Goal: Task Accomplishment & Management: Manage account settings

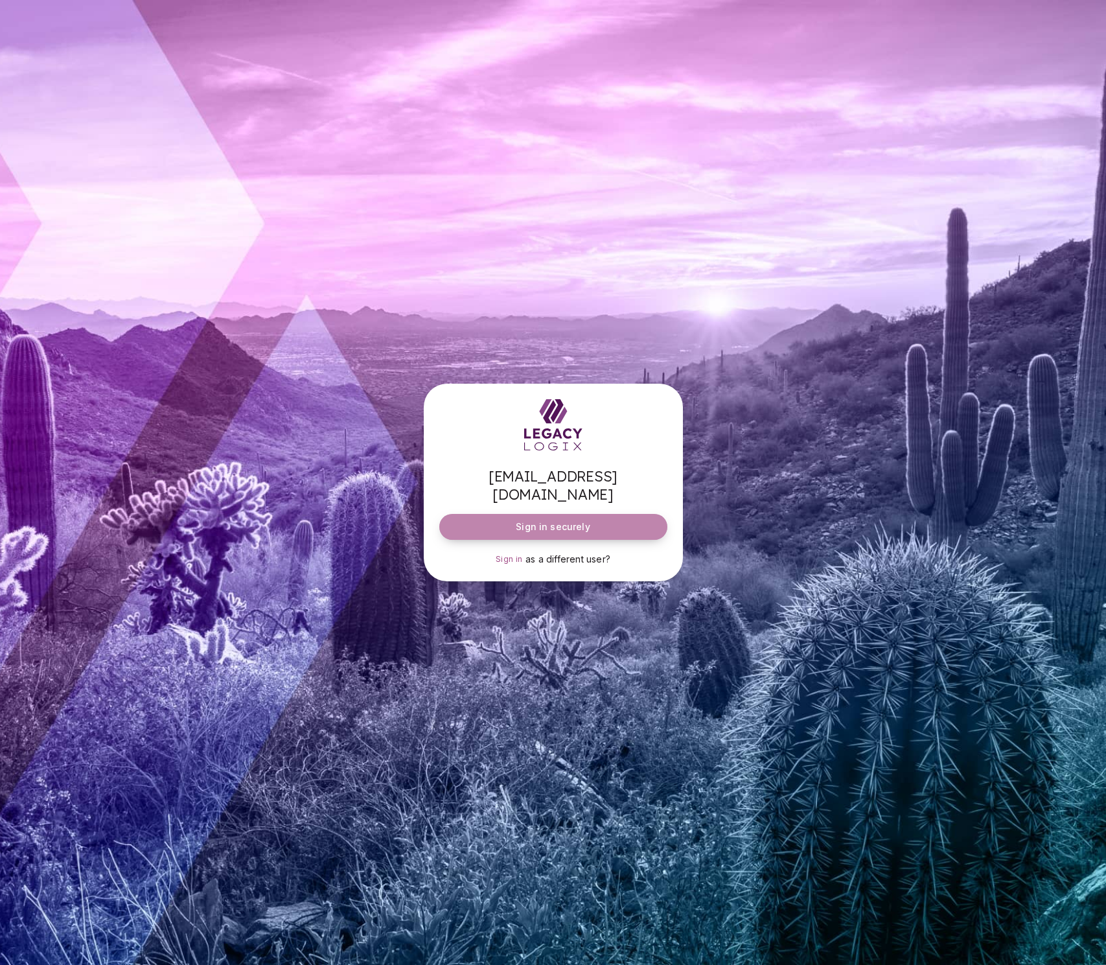
click at [526, 520] on span "Sign in securely" at bounding box center [553, 526] width 74 height 13
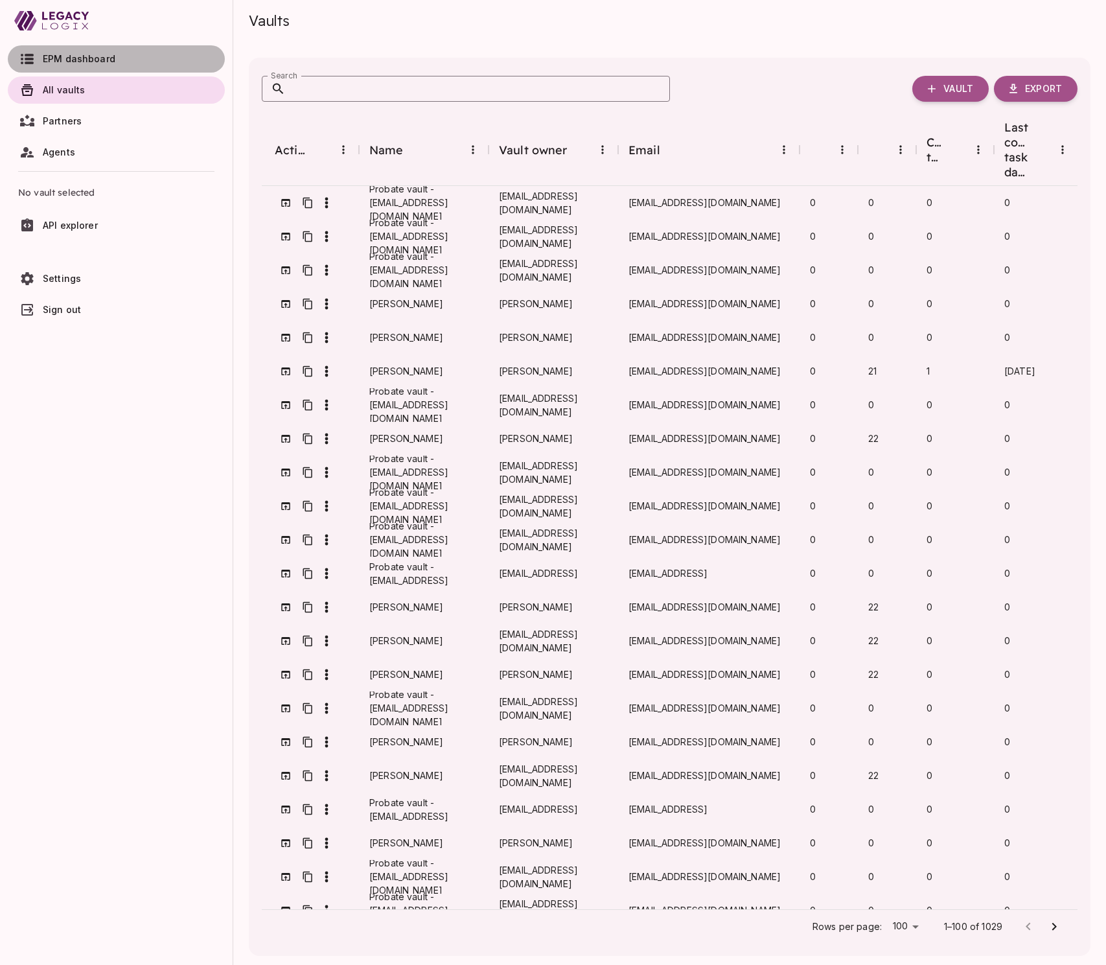
click at [67, 58] on span "EPM dashboard" at bounding box center [79, 58] width 73 height 11
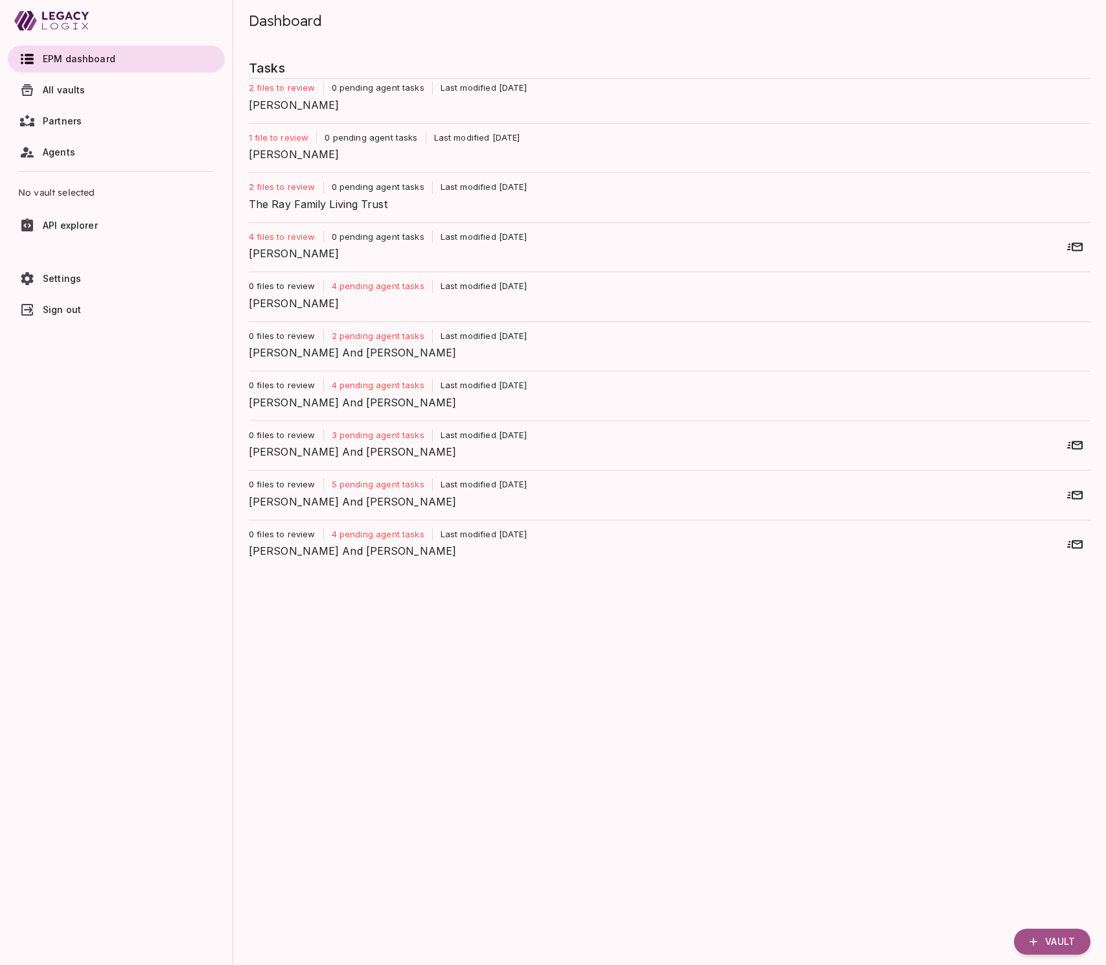
click at [380, 95] on div "[PERSON_NAME]" at bounding box center [664, 105] width 831 height 21
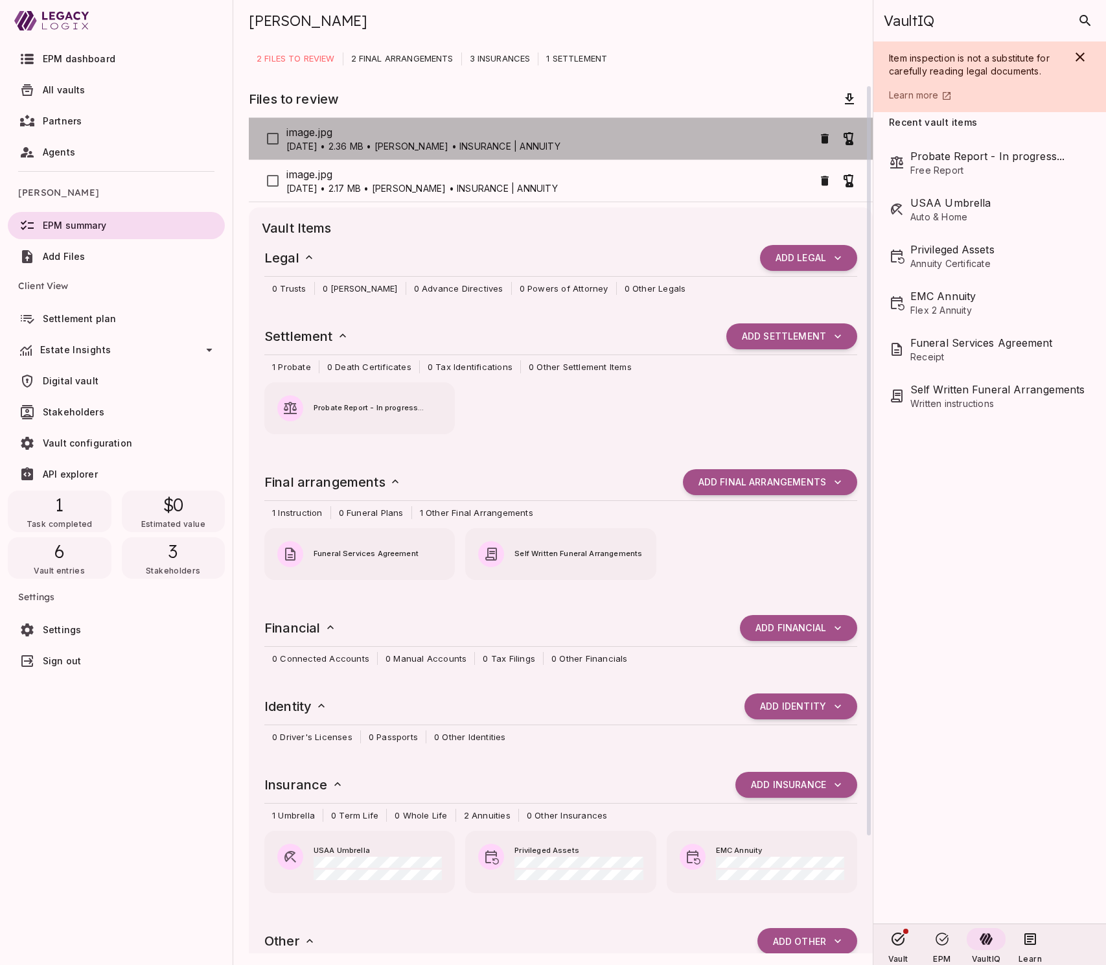
click at [538, 136] on span "image.jpg" at bounding box center [549, 132] width 527 height 16
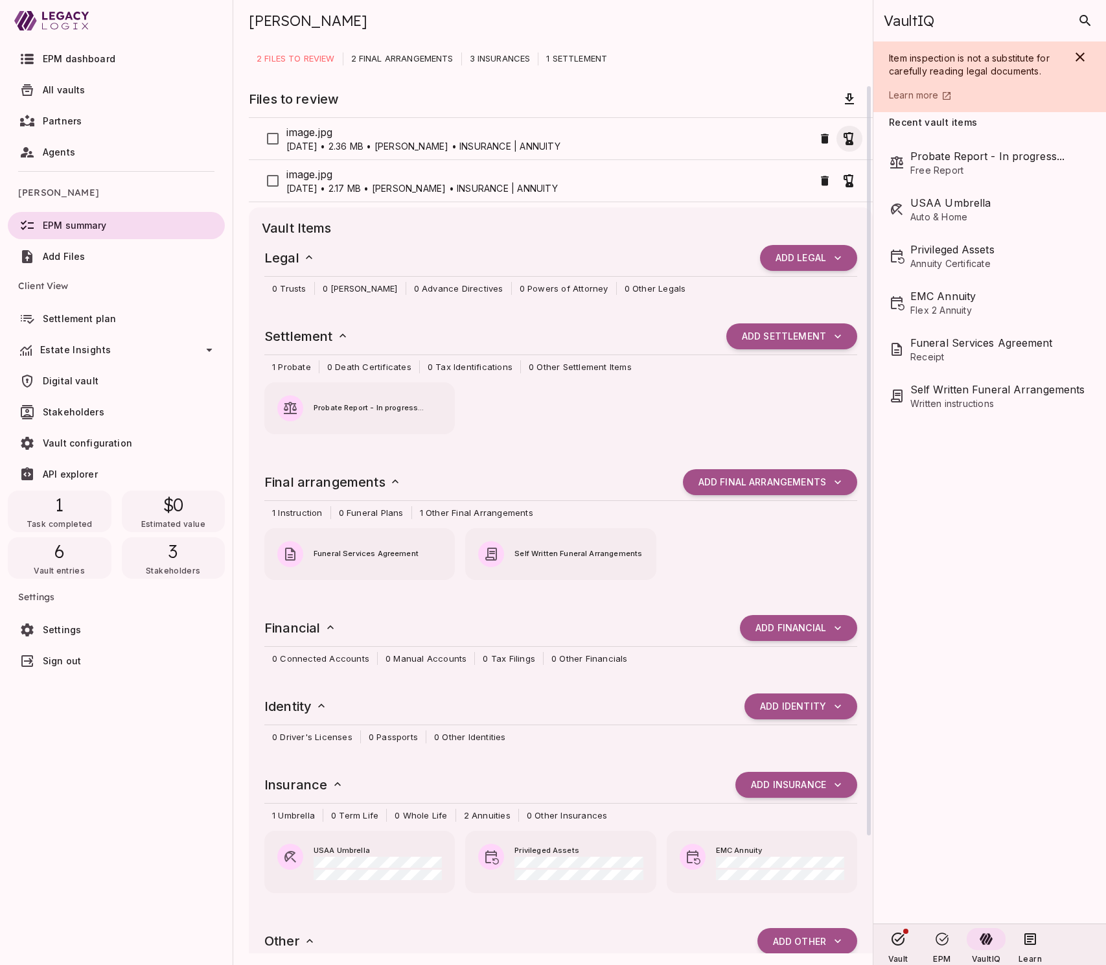
click at [850, 137] on icon "button" at bounding box center [850, 139] width 16 height 16
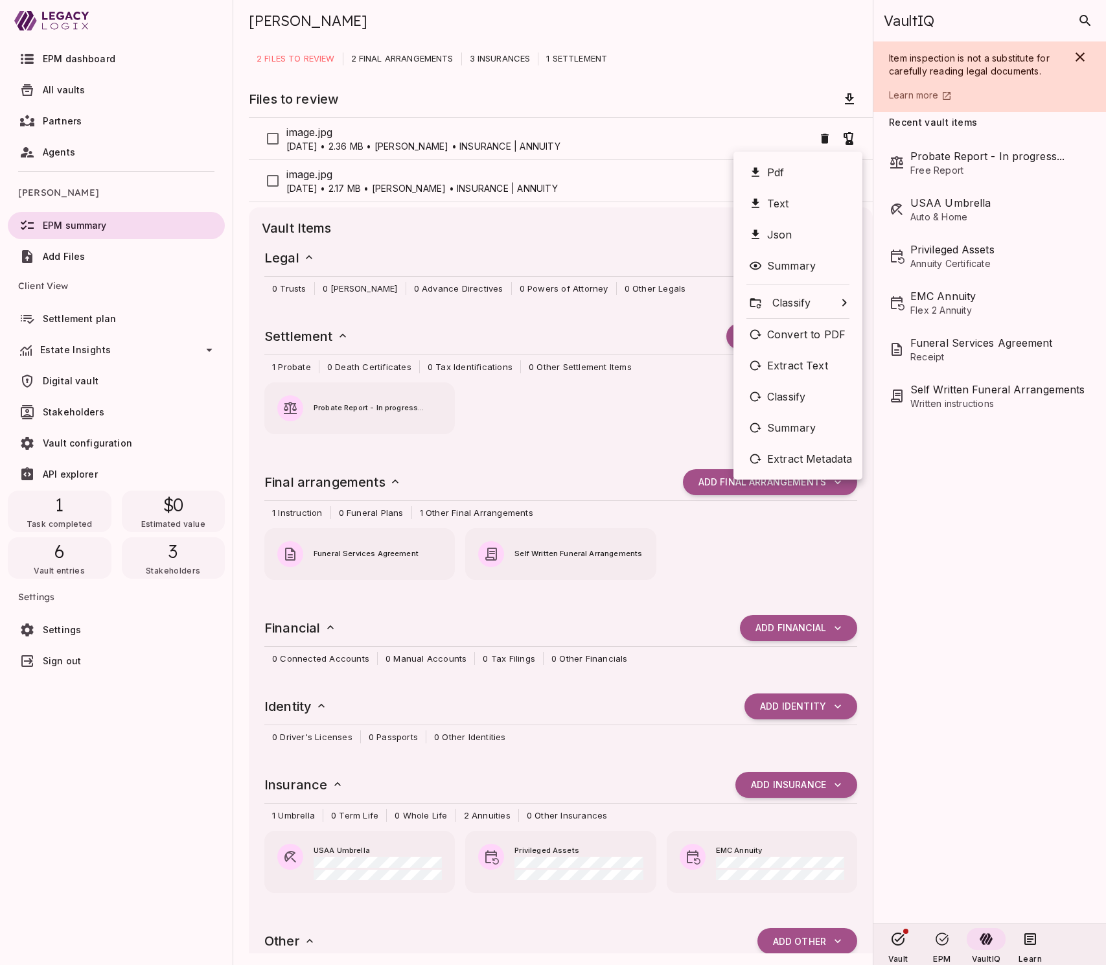
click at [846, 99] on div at bounding box center [553, 482] width 1106 height 965
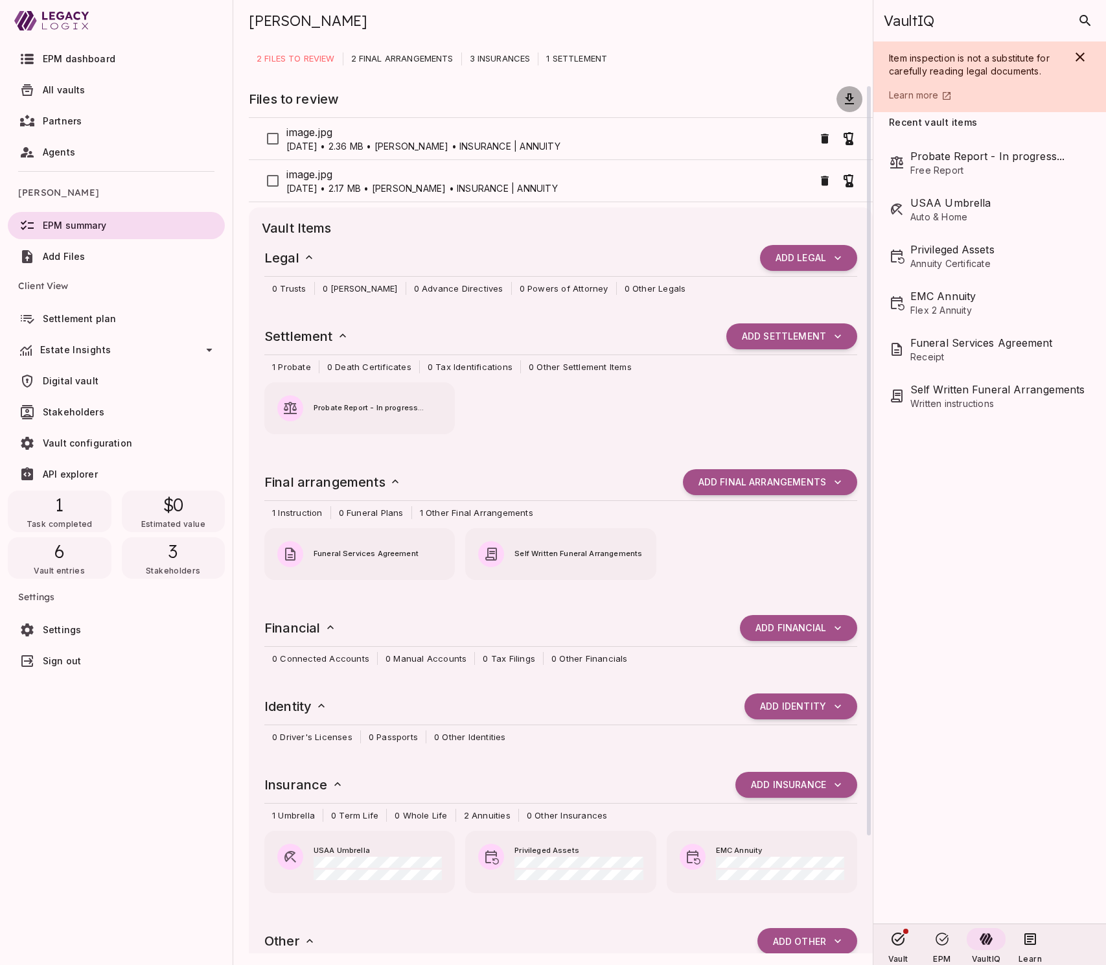
click at [850, 96] on icon "button" at bounding box center [850, 99] width 16 height 16
click at [369, 561] on div "Funeral Services Agreement" at bounding box center [359, 547] width 191 height 39
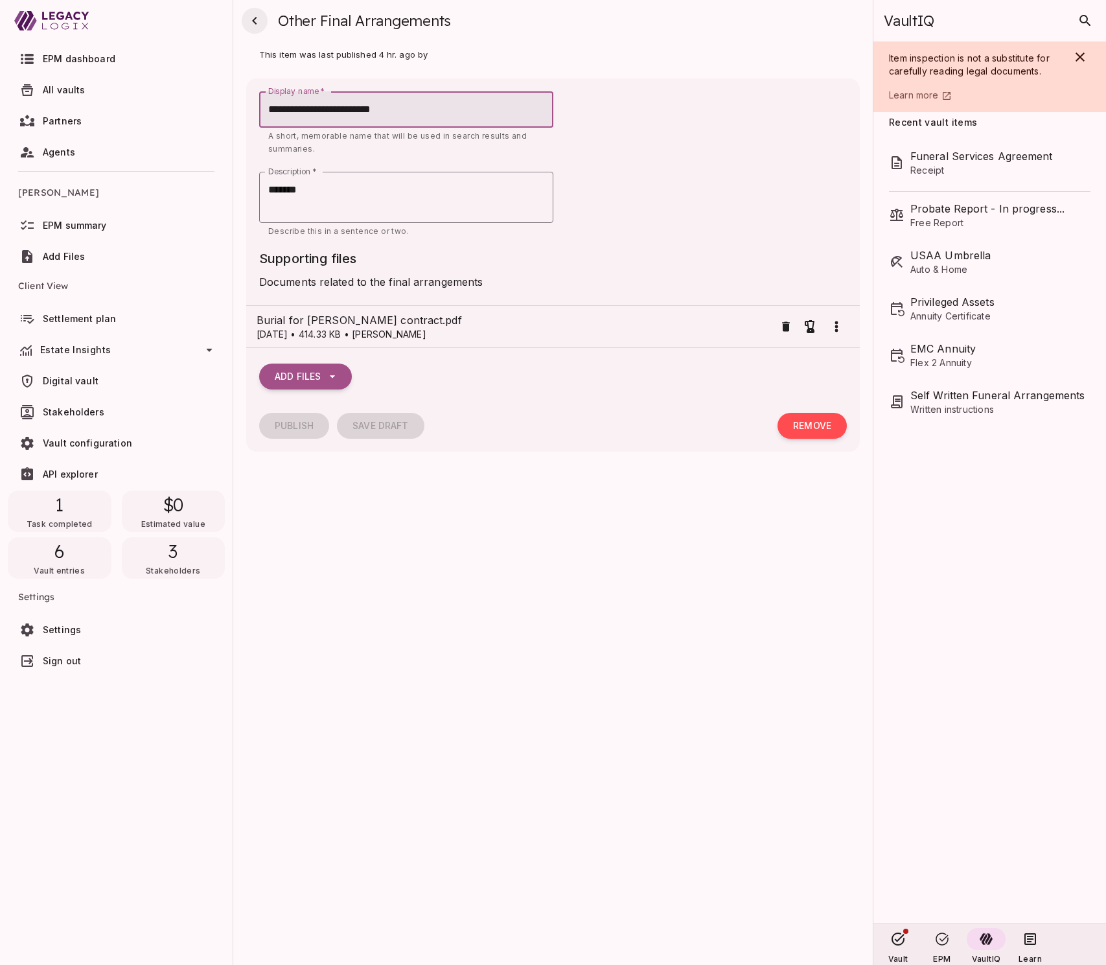
click at [255, 21] on icon "button" at bounding box center [254, 21] width 5 height 8
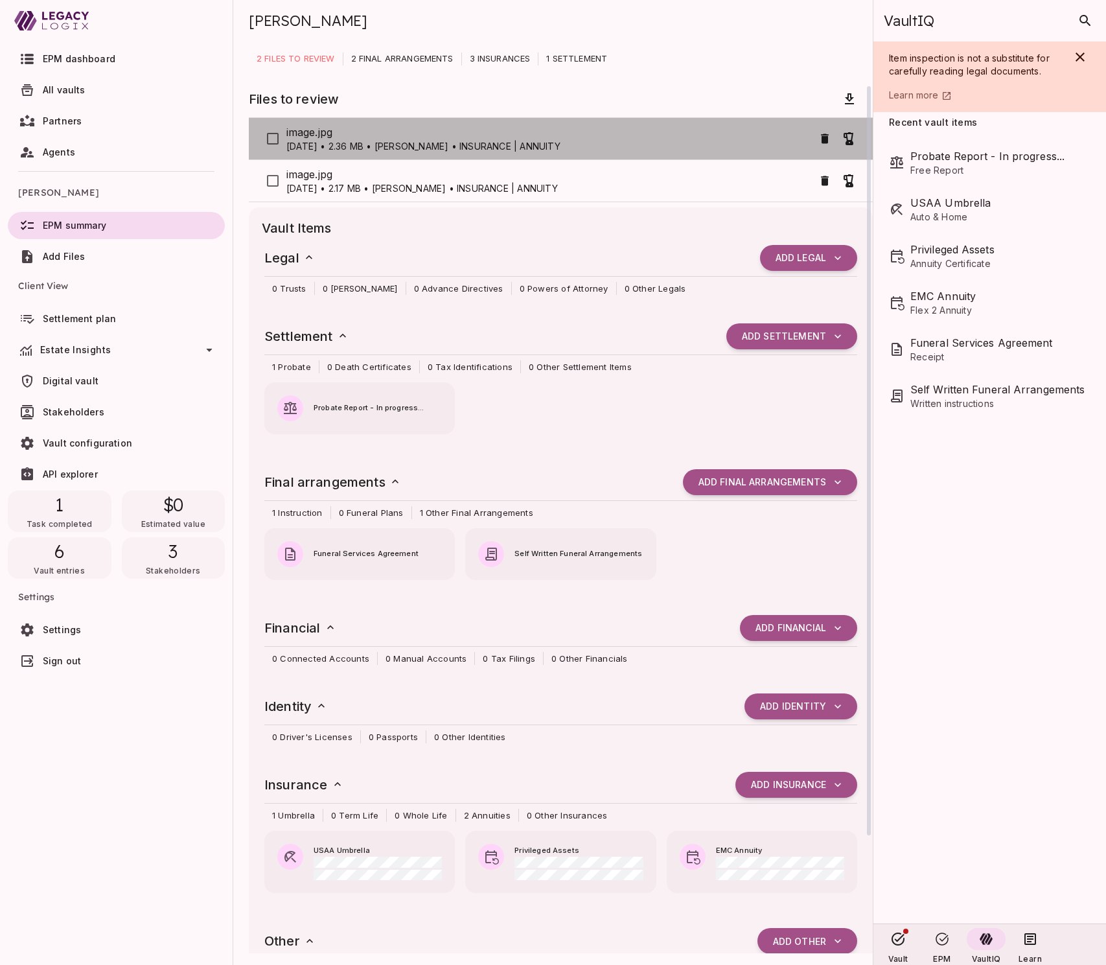
click at [380, 143] on p "[DATE] • 2.36 MB • [PERSON_NAME] • INSURANCE | ANNUITY" at bounding box center [549, 146] width 527 height 13
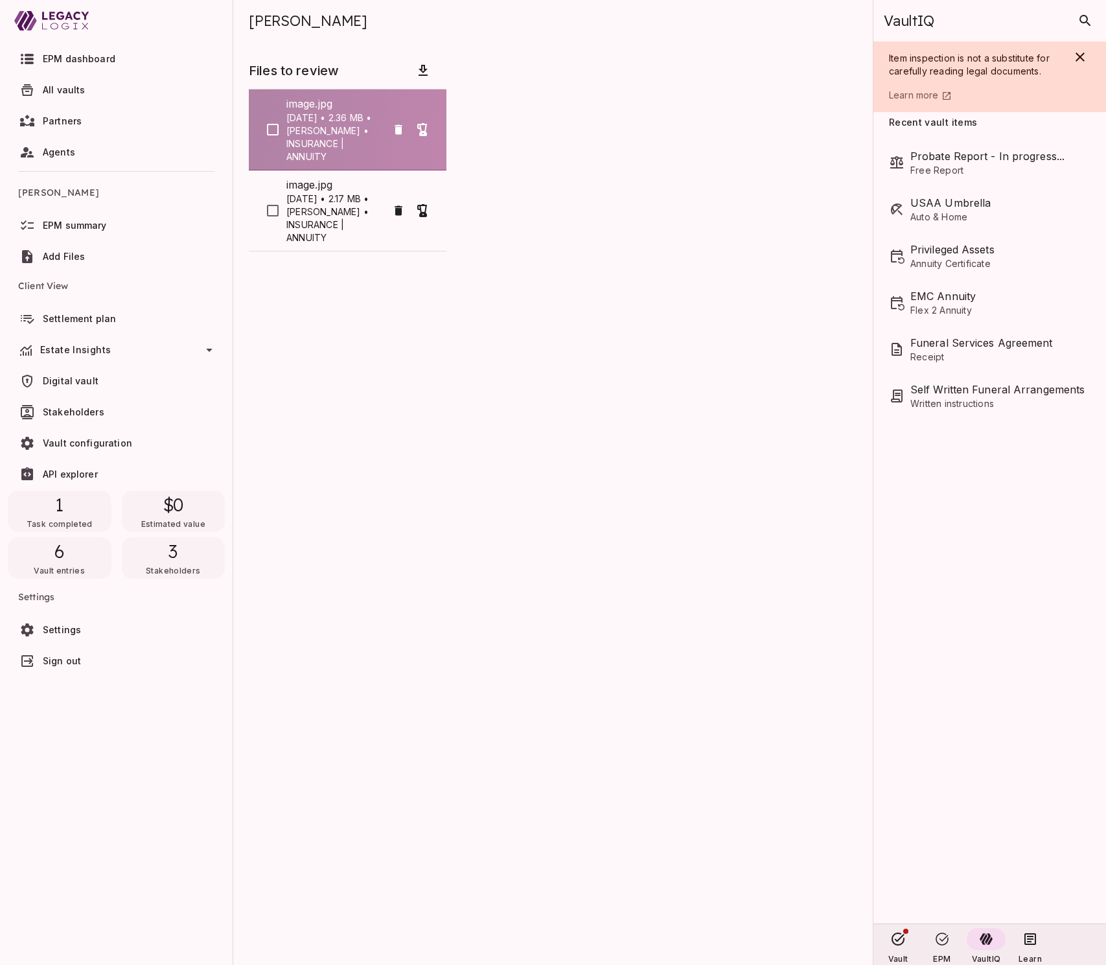
click at [345, 138] on p "[DATE] • 2.36 MB • [PERSON_NAME] • INSURANCE | ANNUITY" at bounding box center [336, 137] width 100 height 52
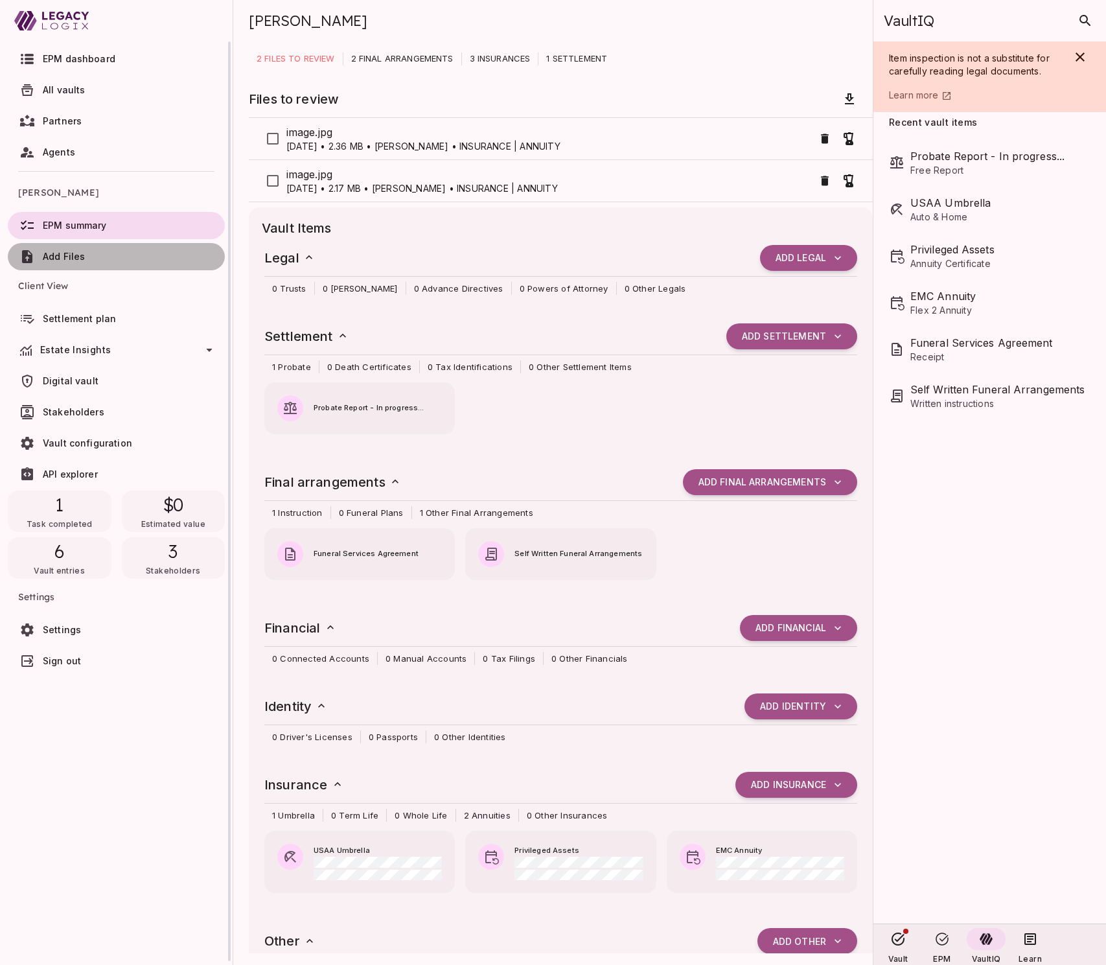
click at [69, 255] on span "Add Files" at bounding box center [64, 256] width 42 height 11
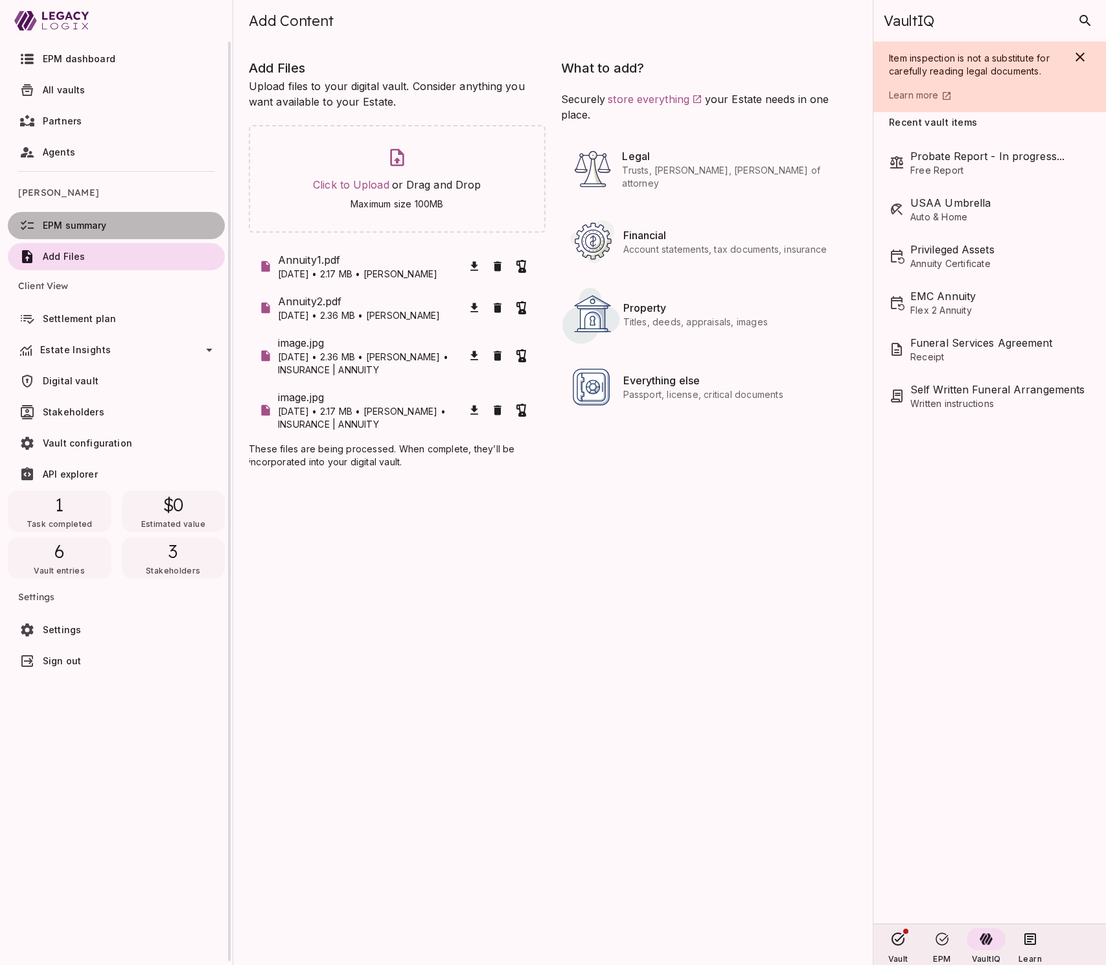
click at [89, 225] on span "EPM summary" at bounding box center [75, 225] width 64 height 11
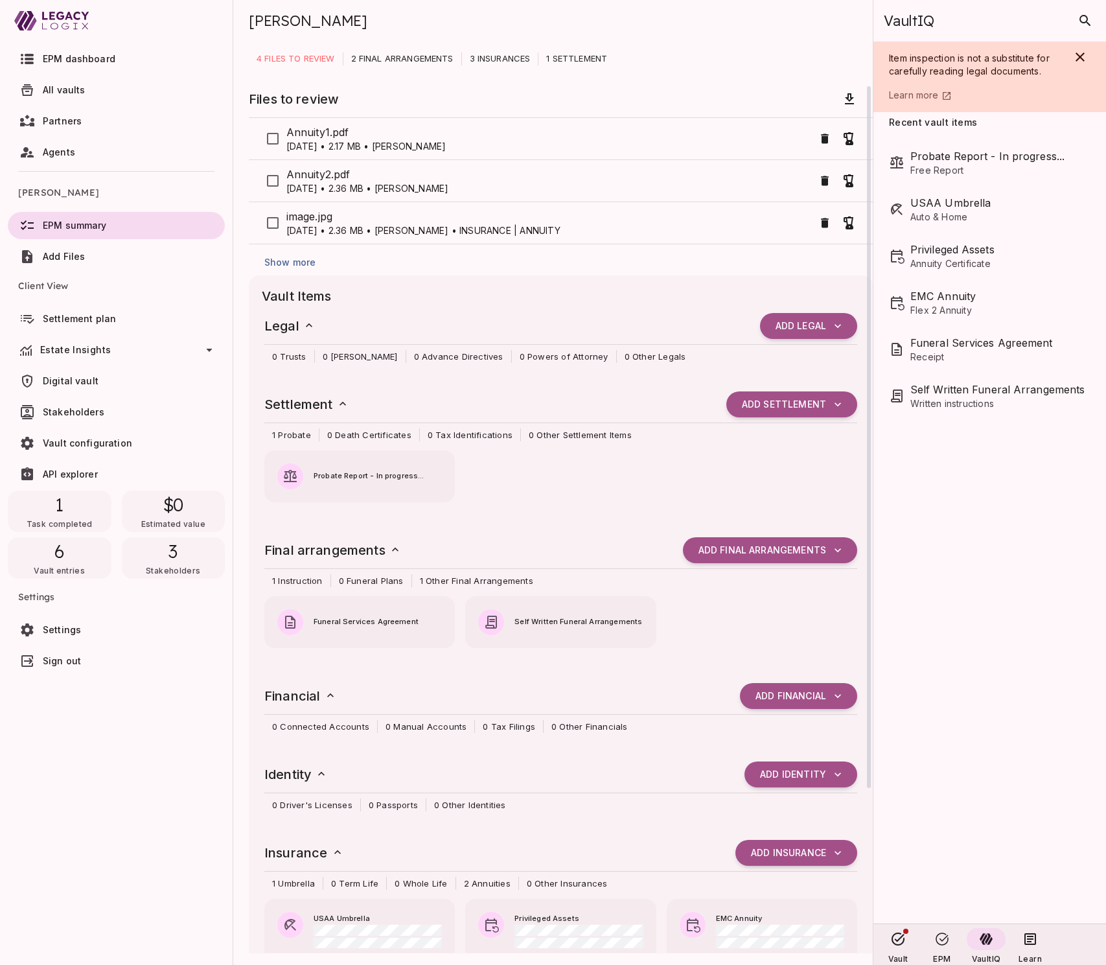
click at [288, 266] on span "Show more" at bounding box center [289, 263] width 51 height 12
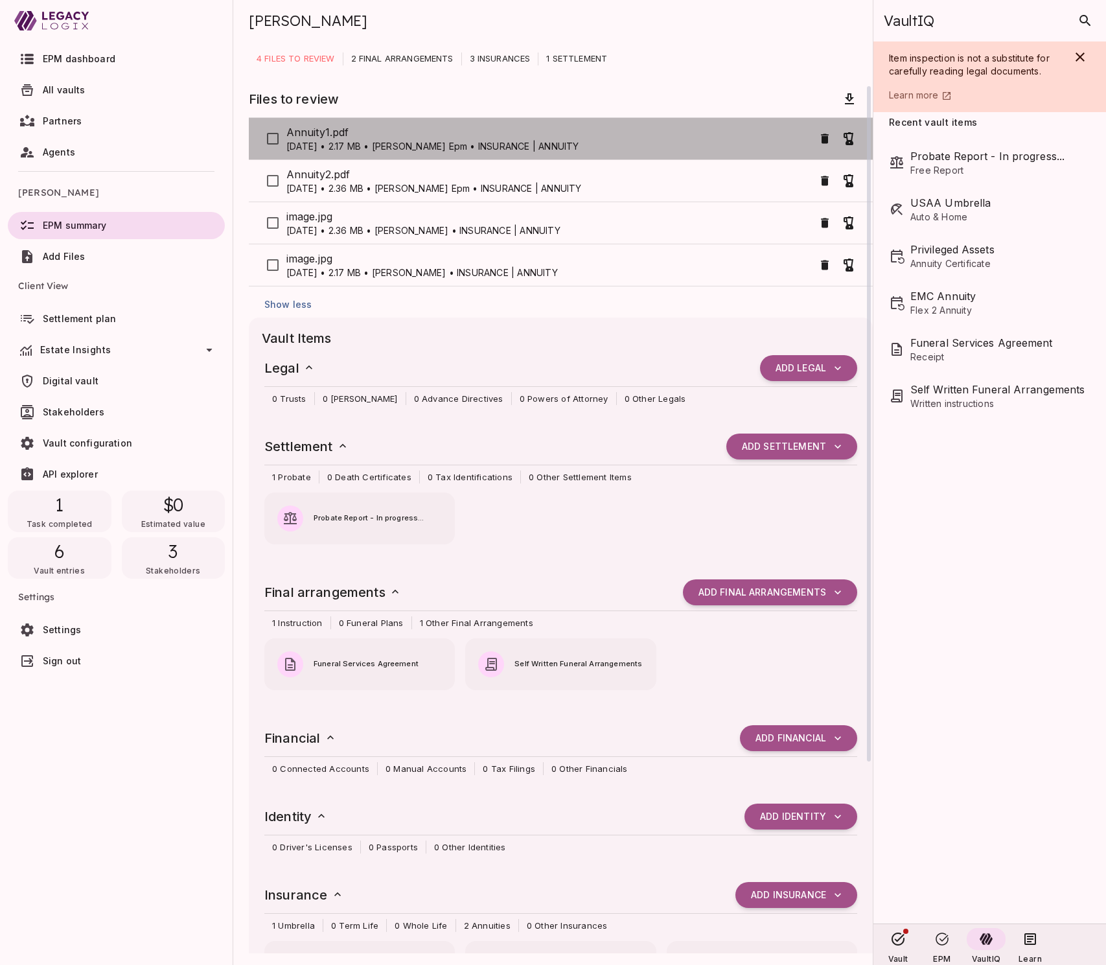
click at [632, 134] on span "Annuity1.pdf" at bounding box center [549, 132] width 527 height 16
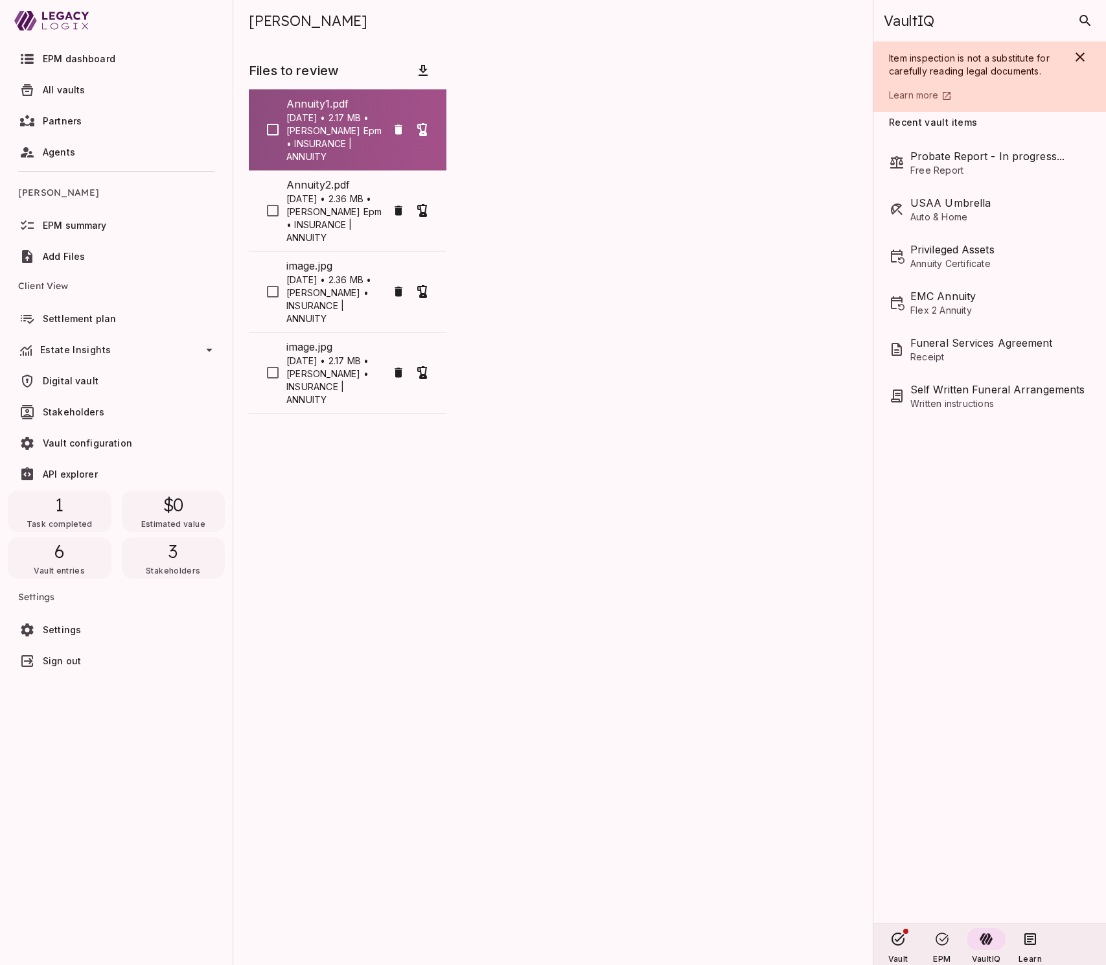
click at [353, 135] on p "[DATE] • 2.17 MB • [PERSON_NAME] Epm • INSURANCE | ANNUITY" at bounding box center [336, 137] width 100 height 52
click at [329, 223] on p "[DATE] • 2.36 MB • [PERSON_NAME] Epm • INSURANCE | ANNUITY" at bounding box center [336, 218] width 100 height 52
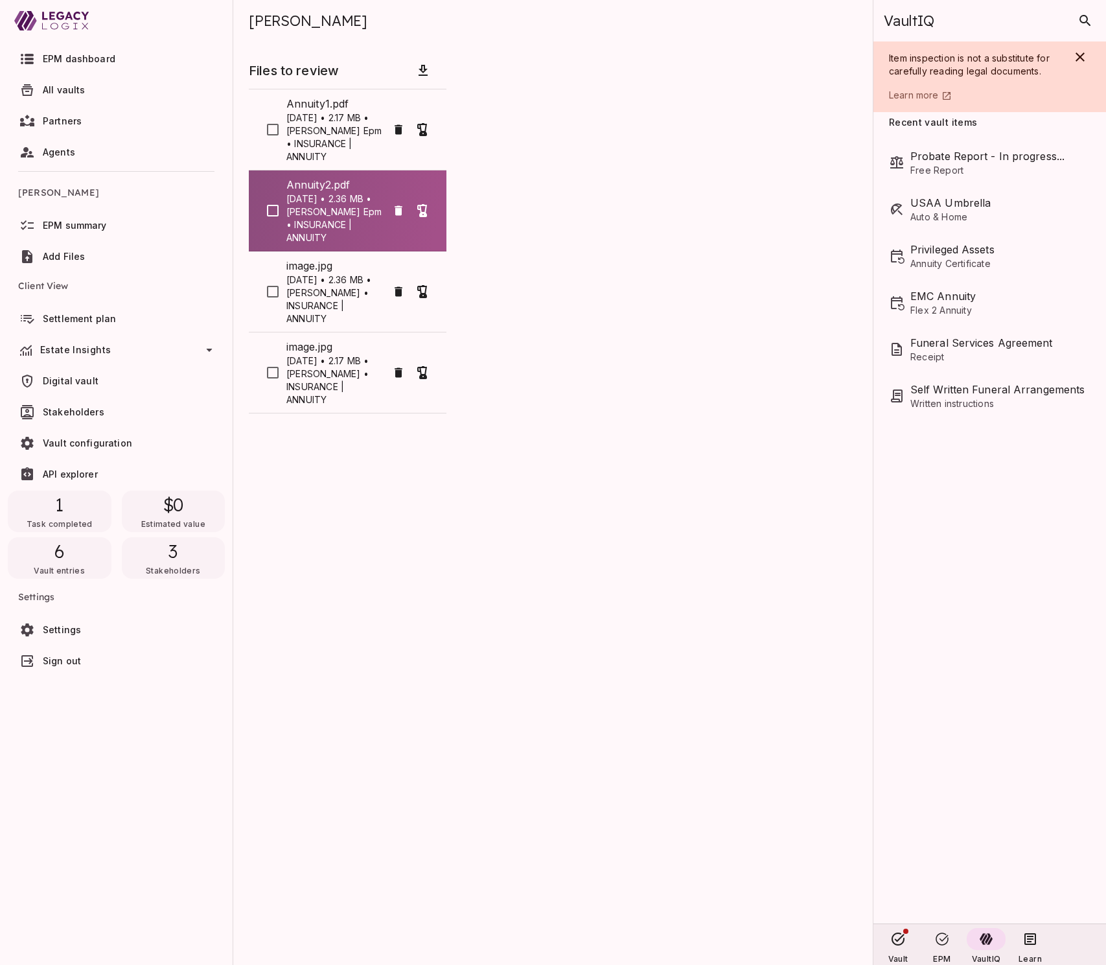
click at [335, 299] on p "[DATE] • 2.36 MB • [PERSON_NAME] • INSURANCE | ANNUITY" at bounding box center [336, 299] width 100 height 52
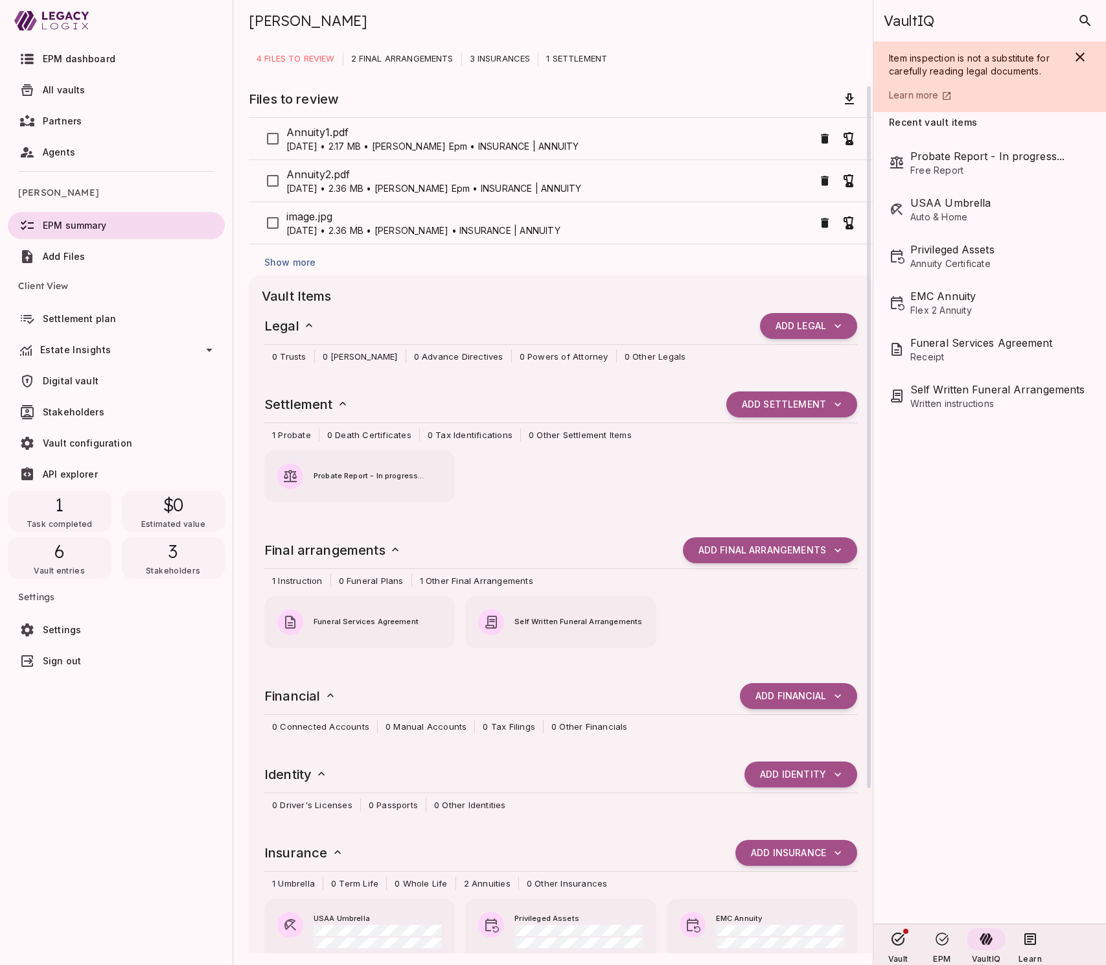
click at [299, 266] on span "Show more" at bounding box center [289, 263] width 51 height 12
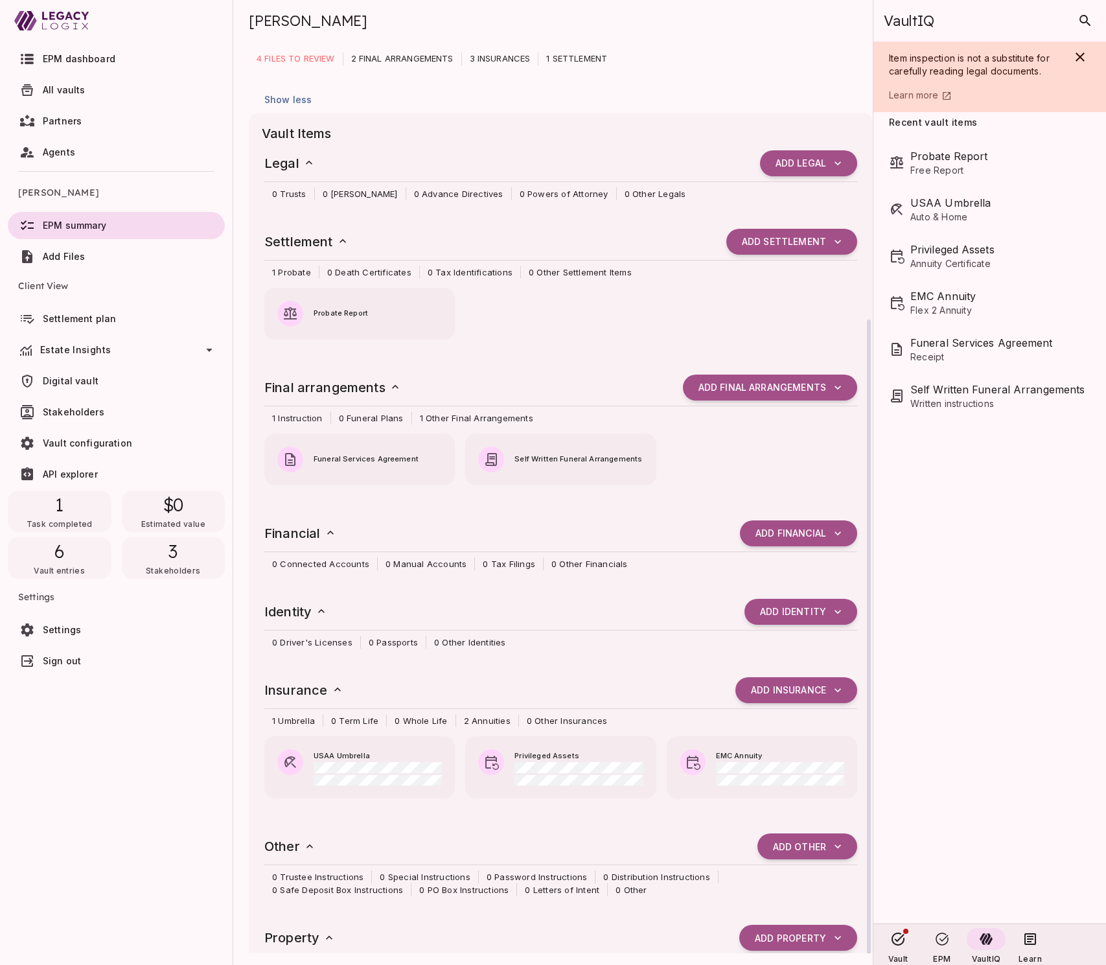
scroll to position [246, 0]
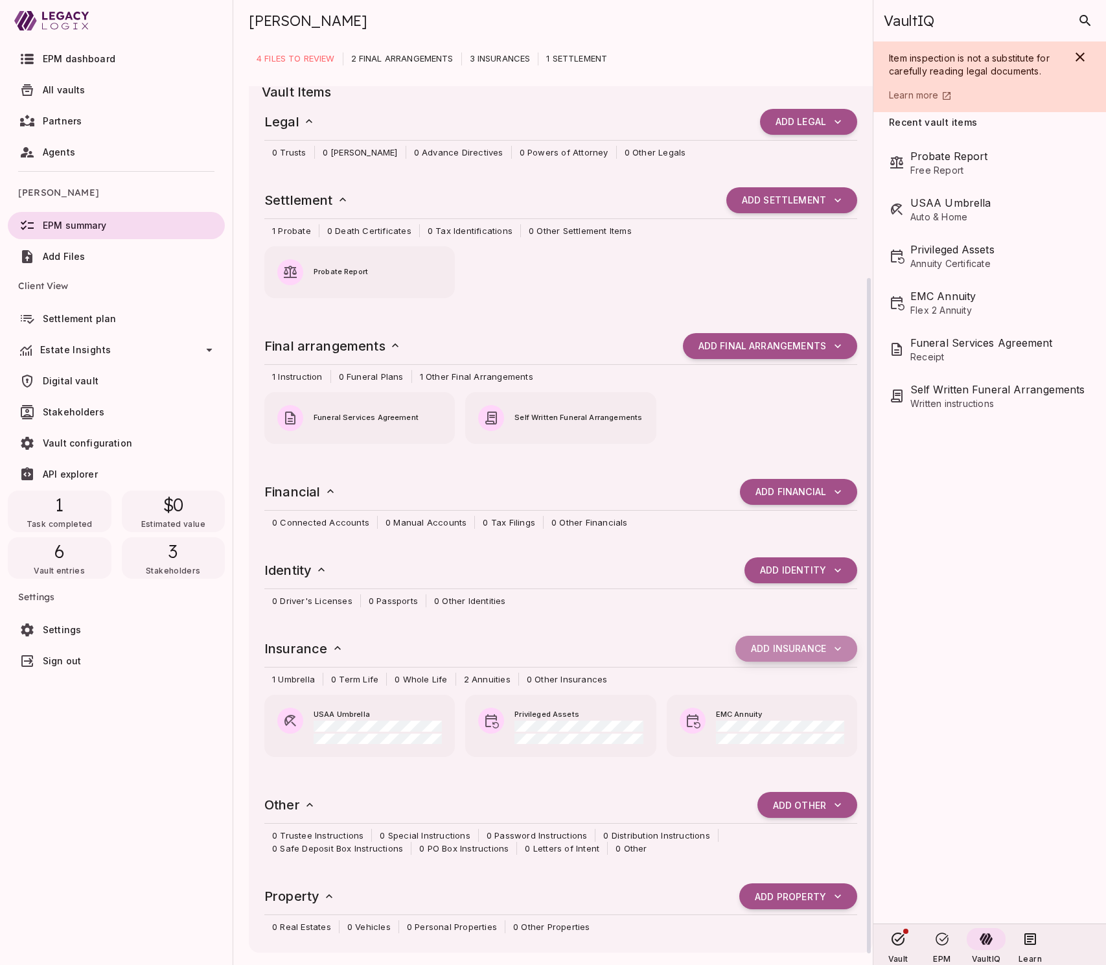
click at [841, 644] on icon "button" at bounding box center [837, 648] width 13 height 13
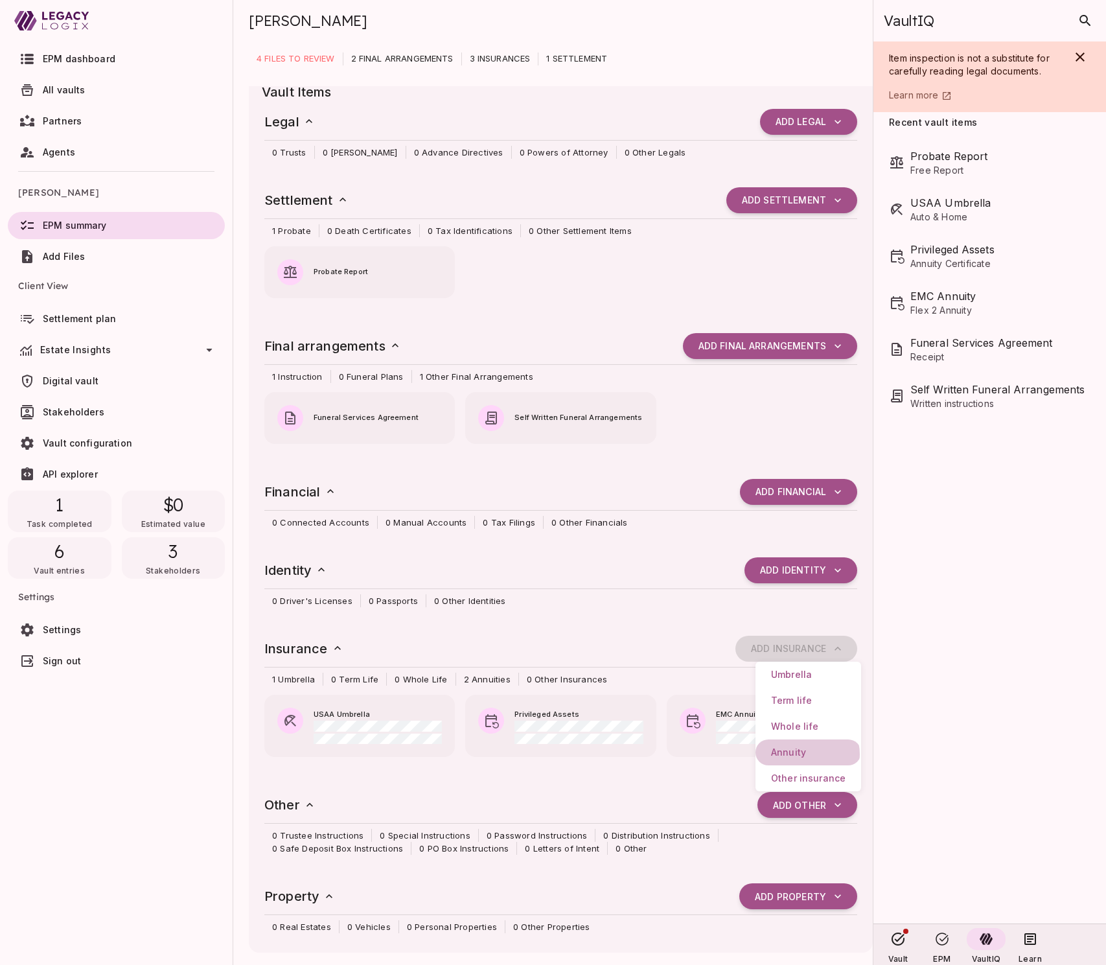
click at [805, 754] on span "Annuity" at bounding box center [788, 753] width 35 height 12
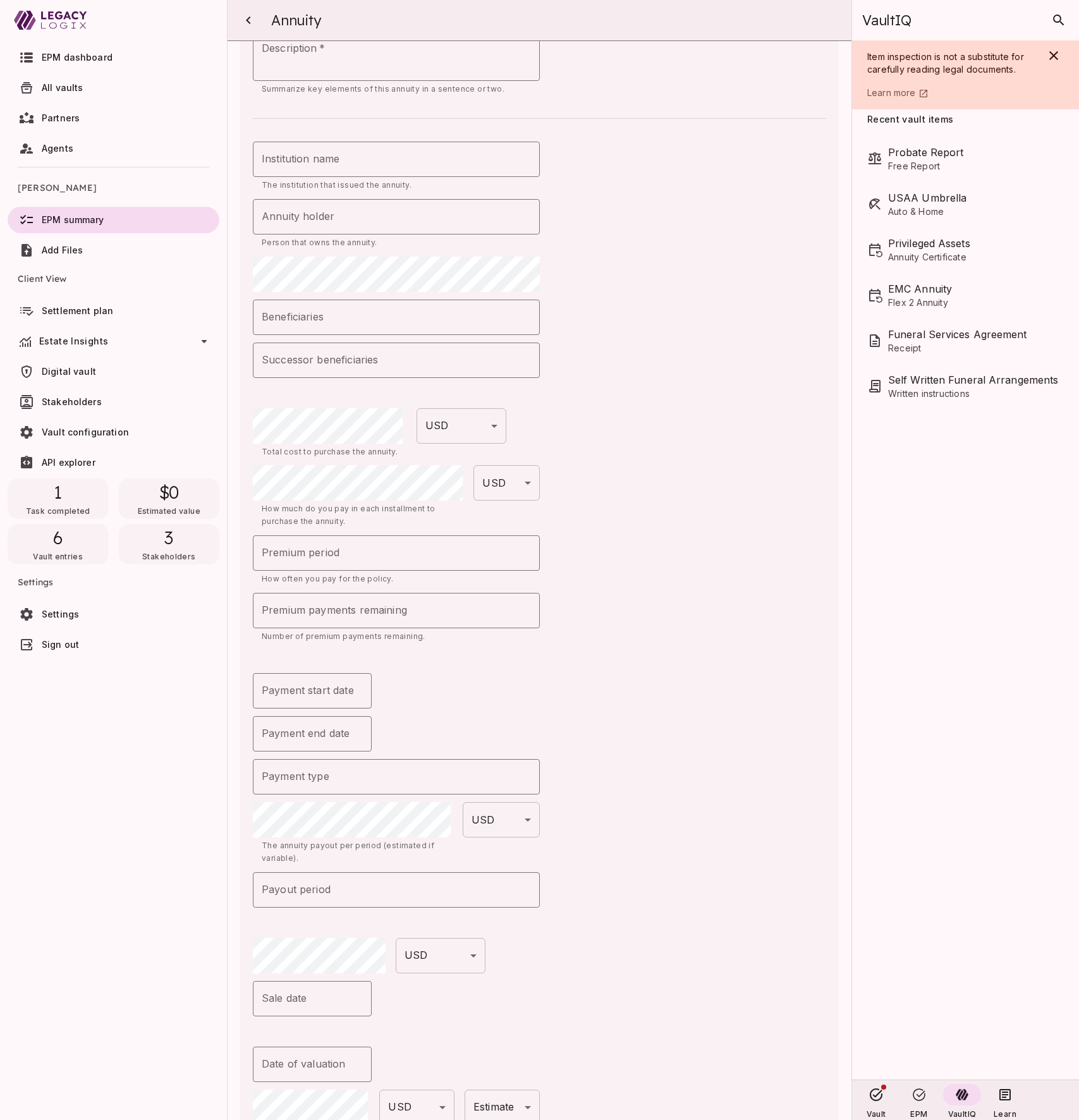
scroll to position [0, 0]
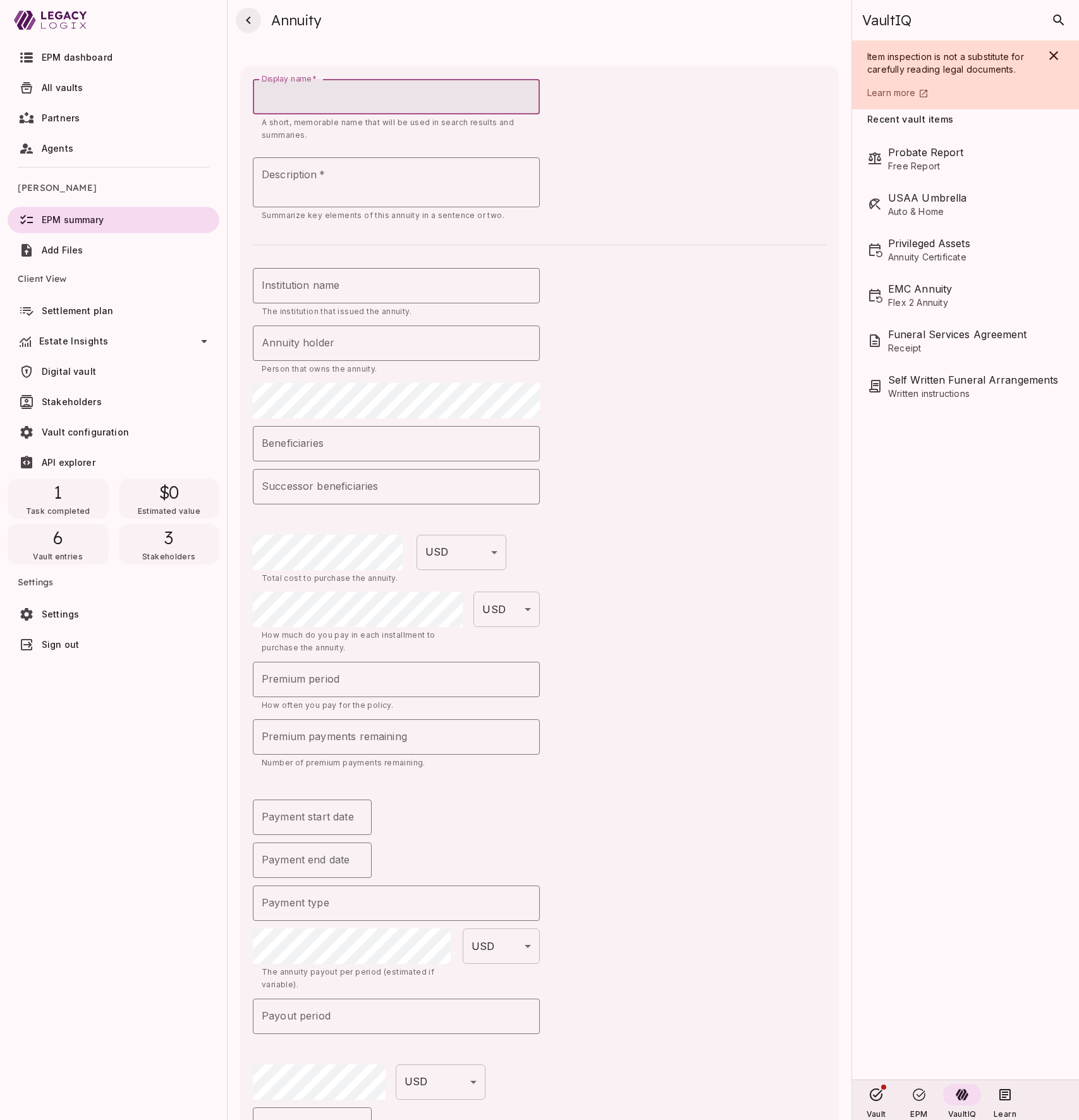
click at [249, 20] on icon "button" at bounding box center [249, 20] width 16 height 16
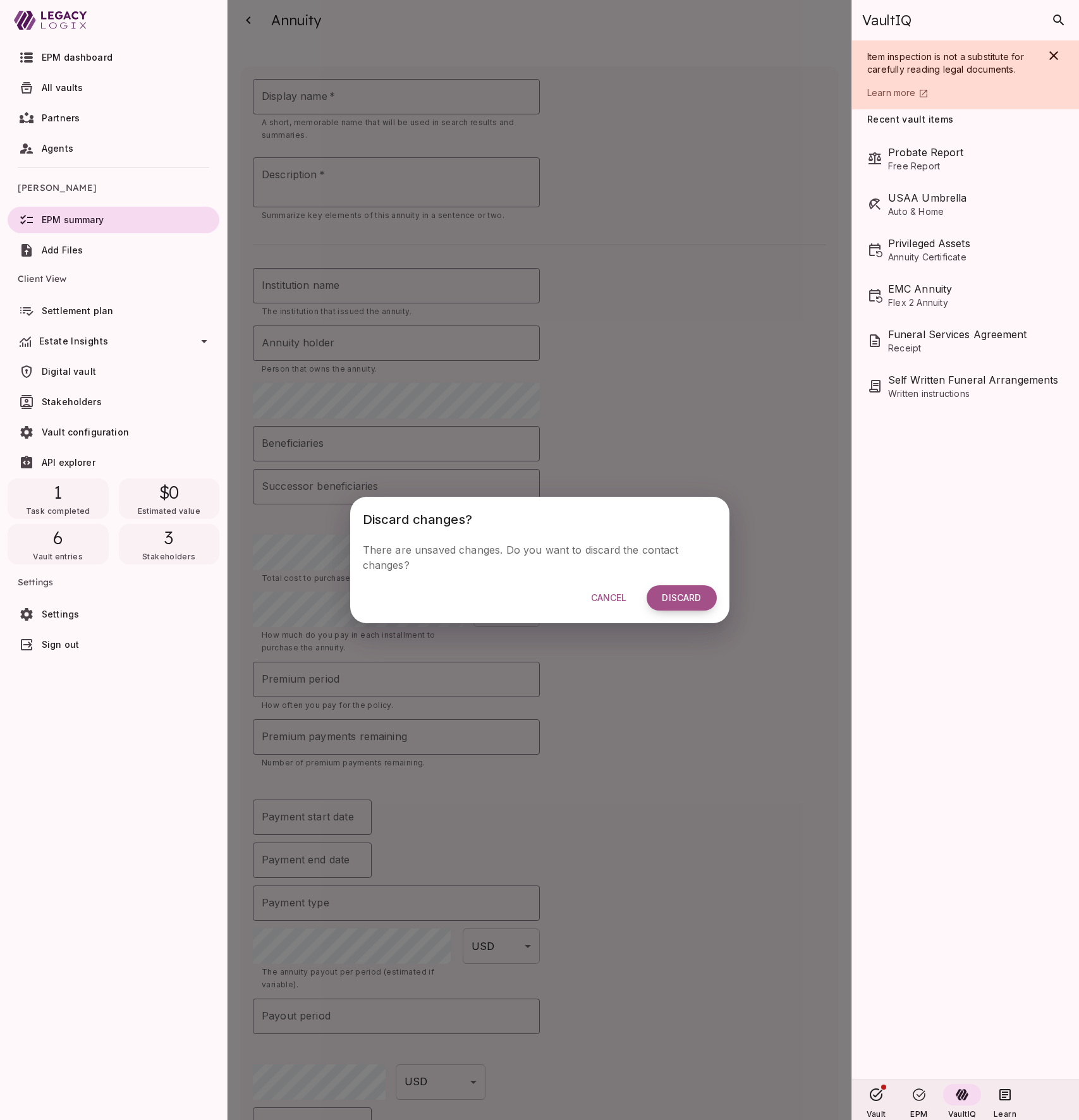
click at [699, 600] on span "Discard" at bounding box center [681, 598] width 39 height 12
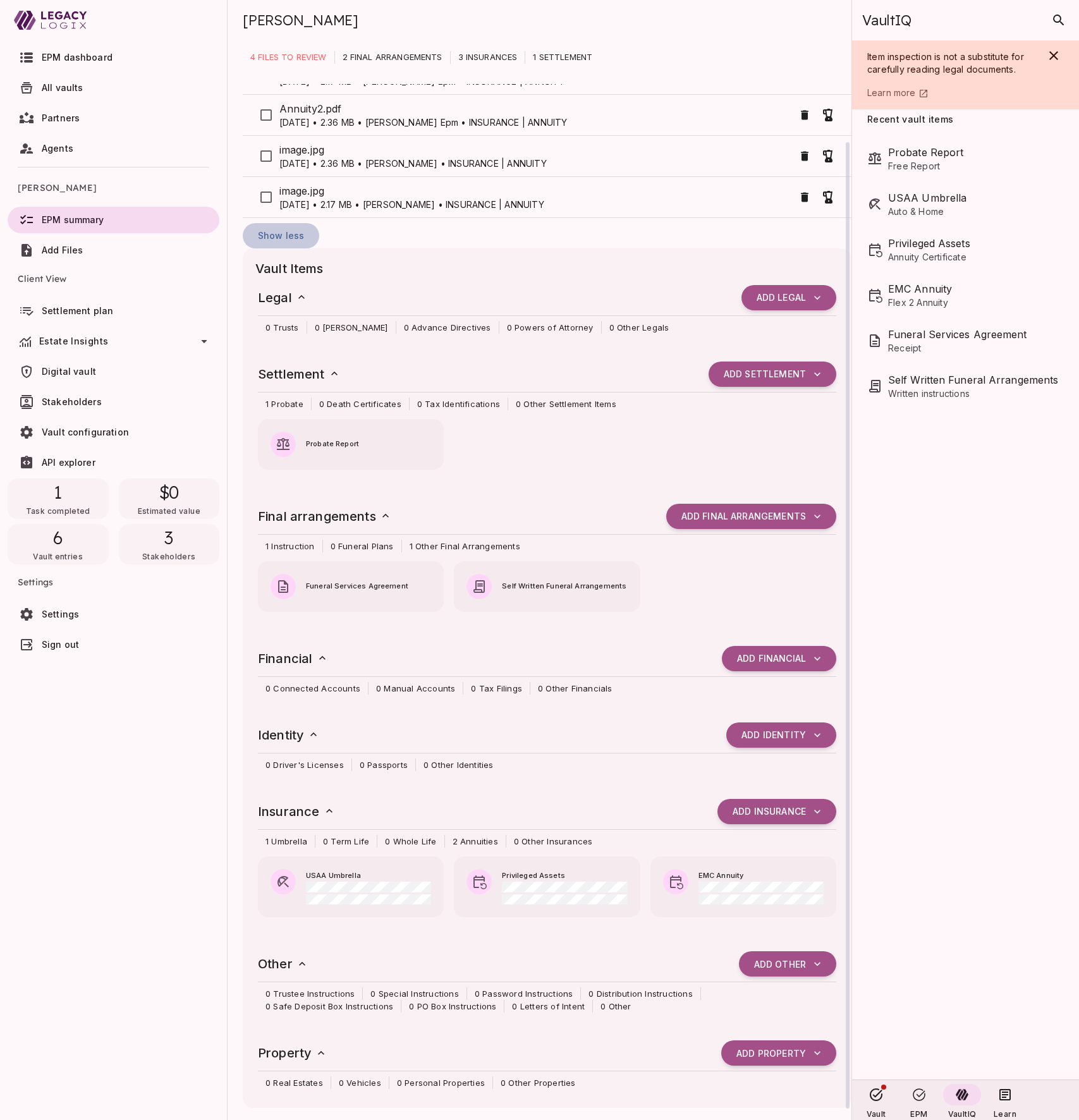
click at [286, 236] on span "Show less" at bounding box center [280, 236] width 46 height 12
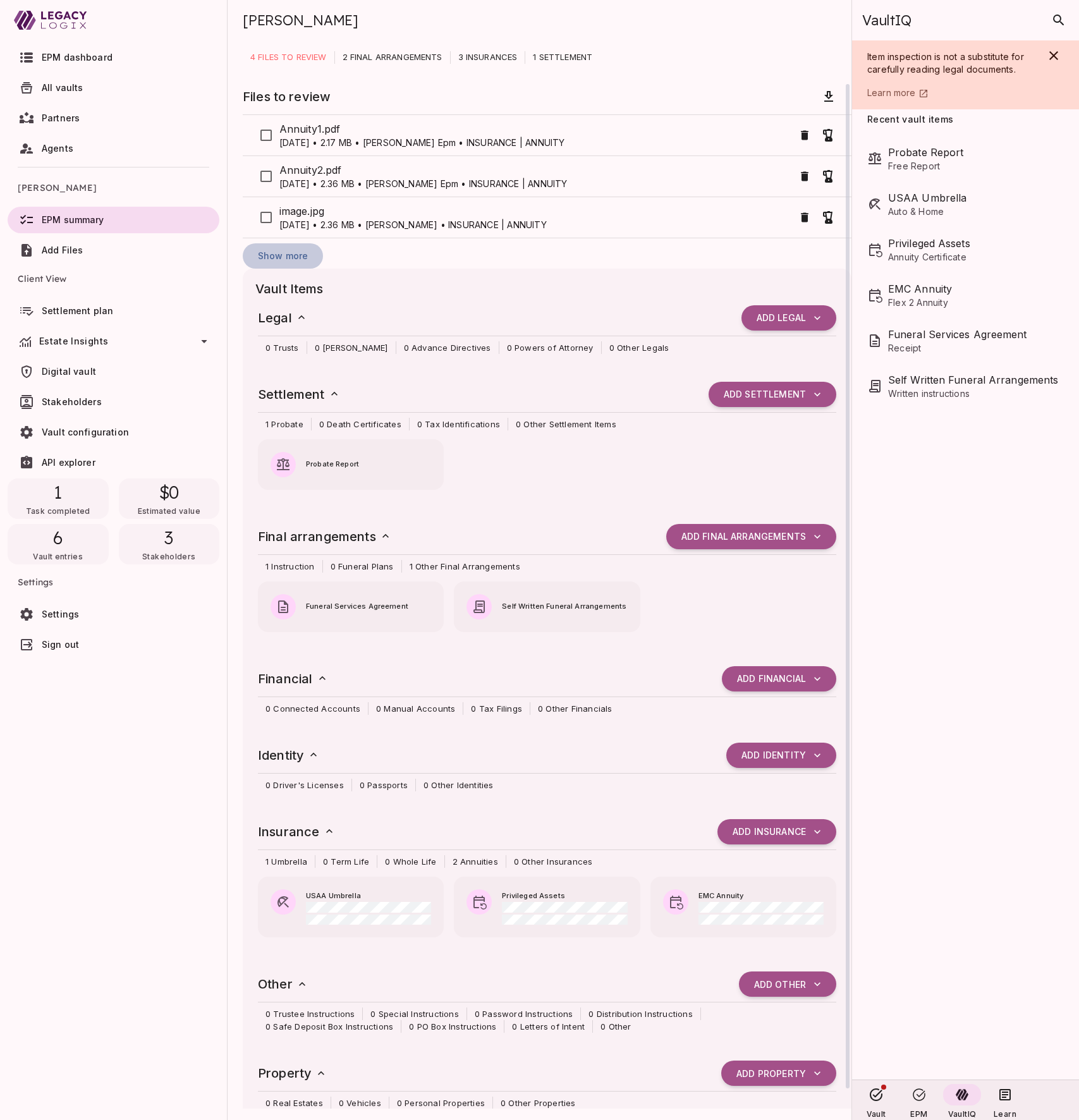
click at [293, 256] on span "Show more" at bounding box center [282, 257] width 50 height 12
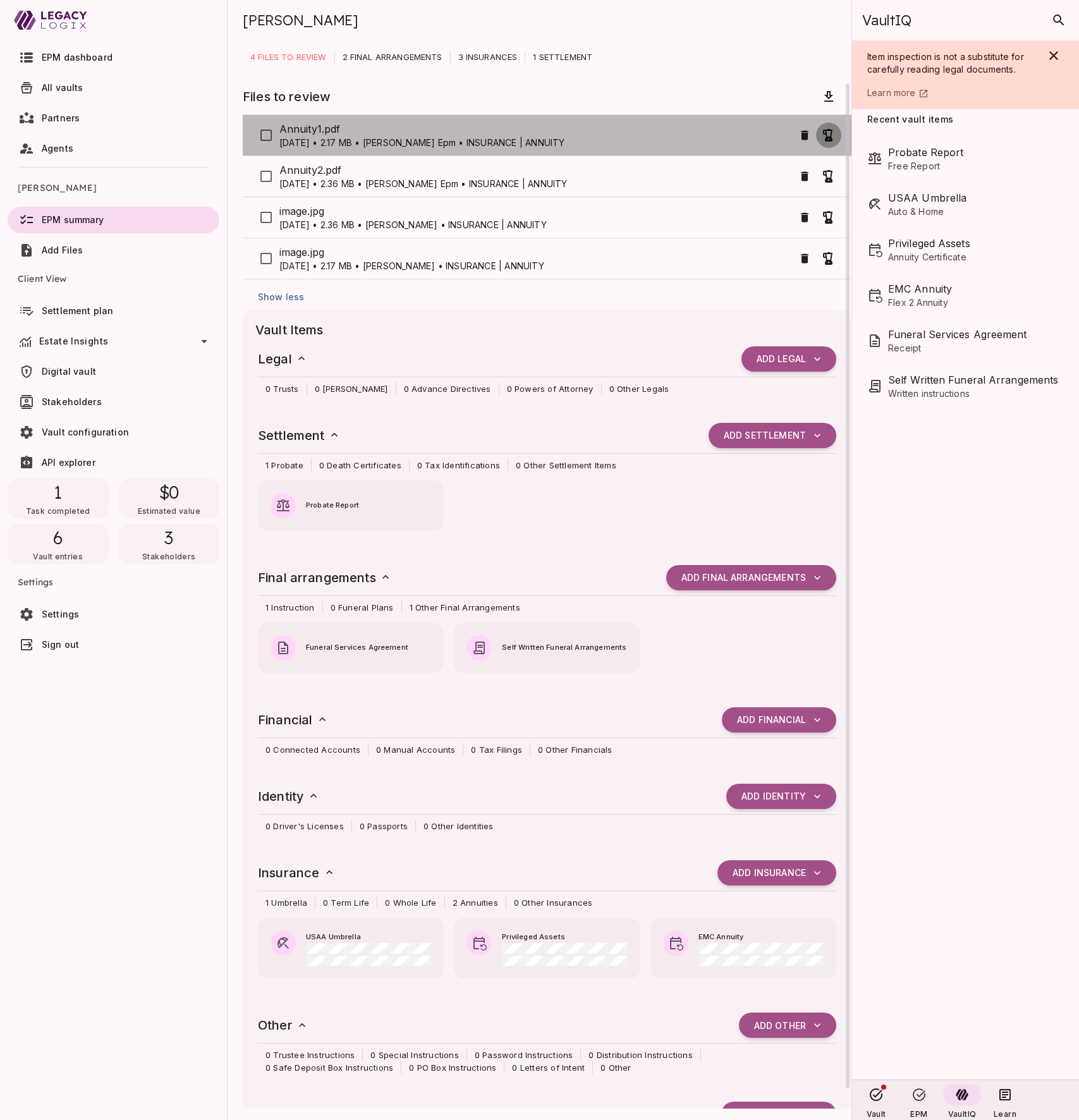
click at [828, 136] on icon "button" at bounding box center [829, 136] width 16 height 16
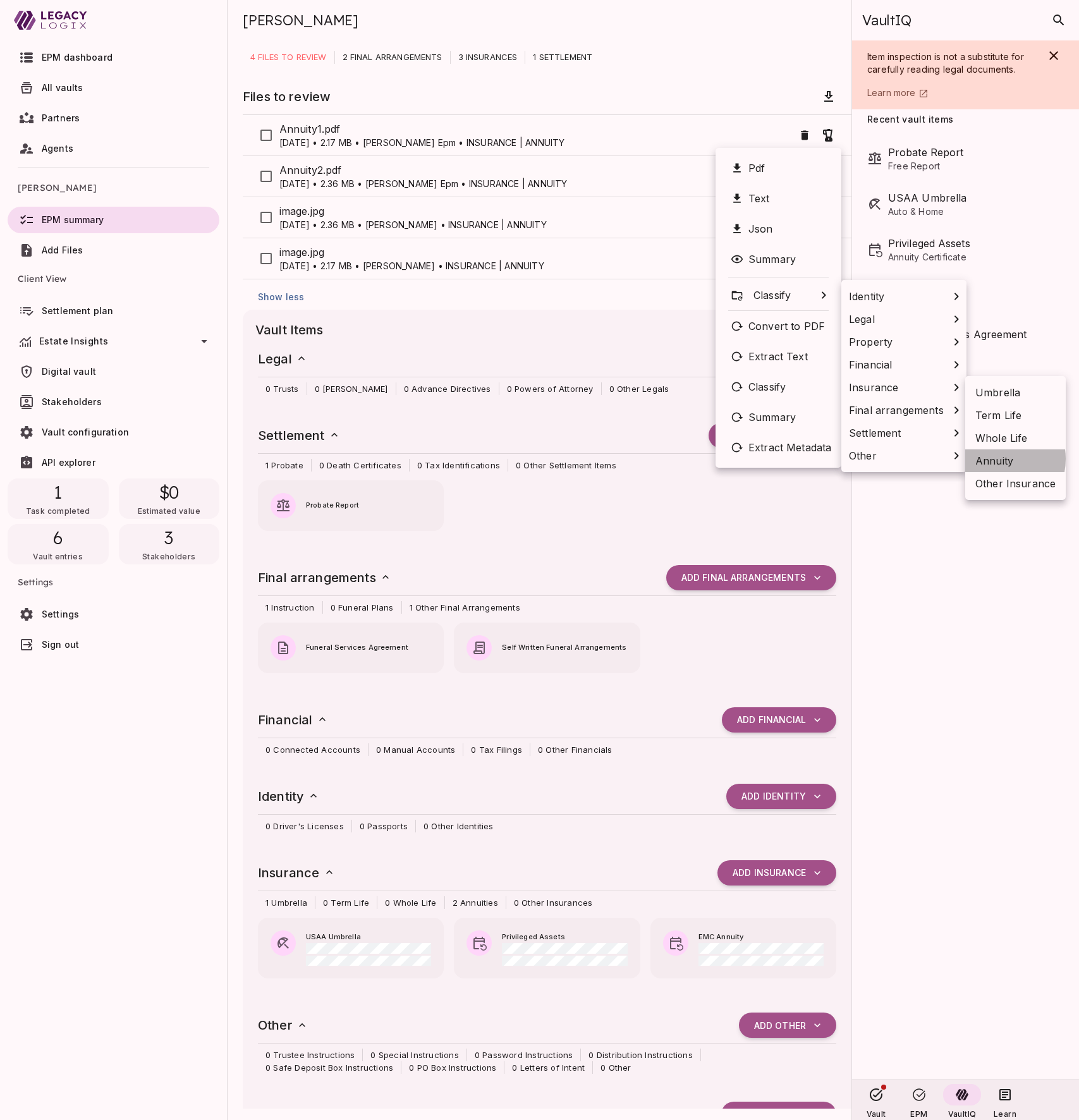
click at [994, 459] on span "Annuity" at bounding box center [994, 461] width 38 height 16
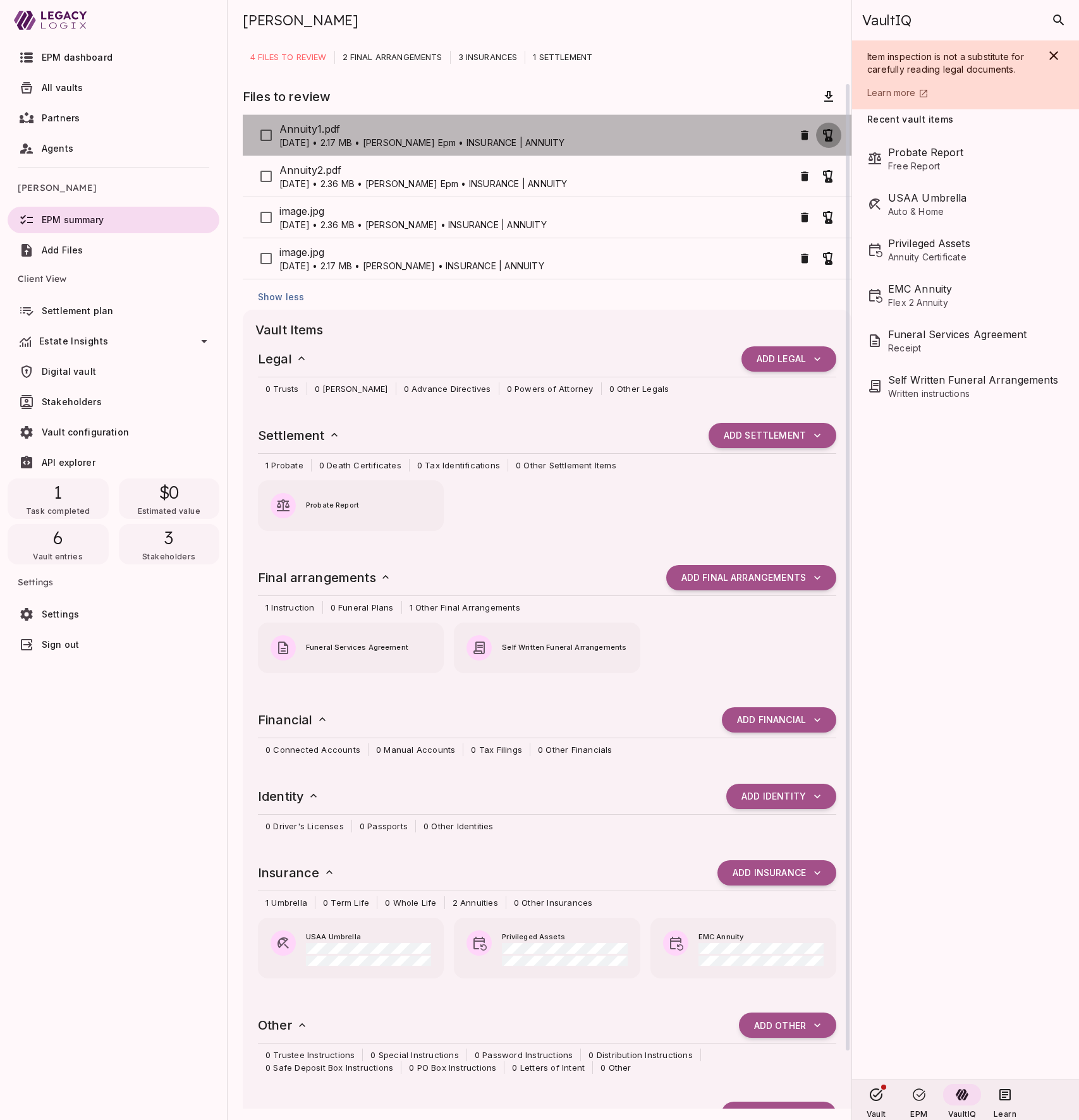
click at [829, 134] on icon "button" at bounding box center [829, 136] width 16 height 16
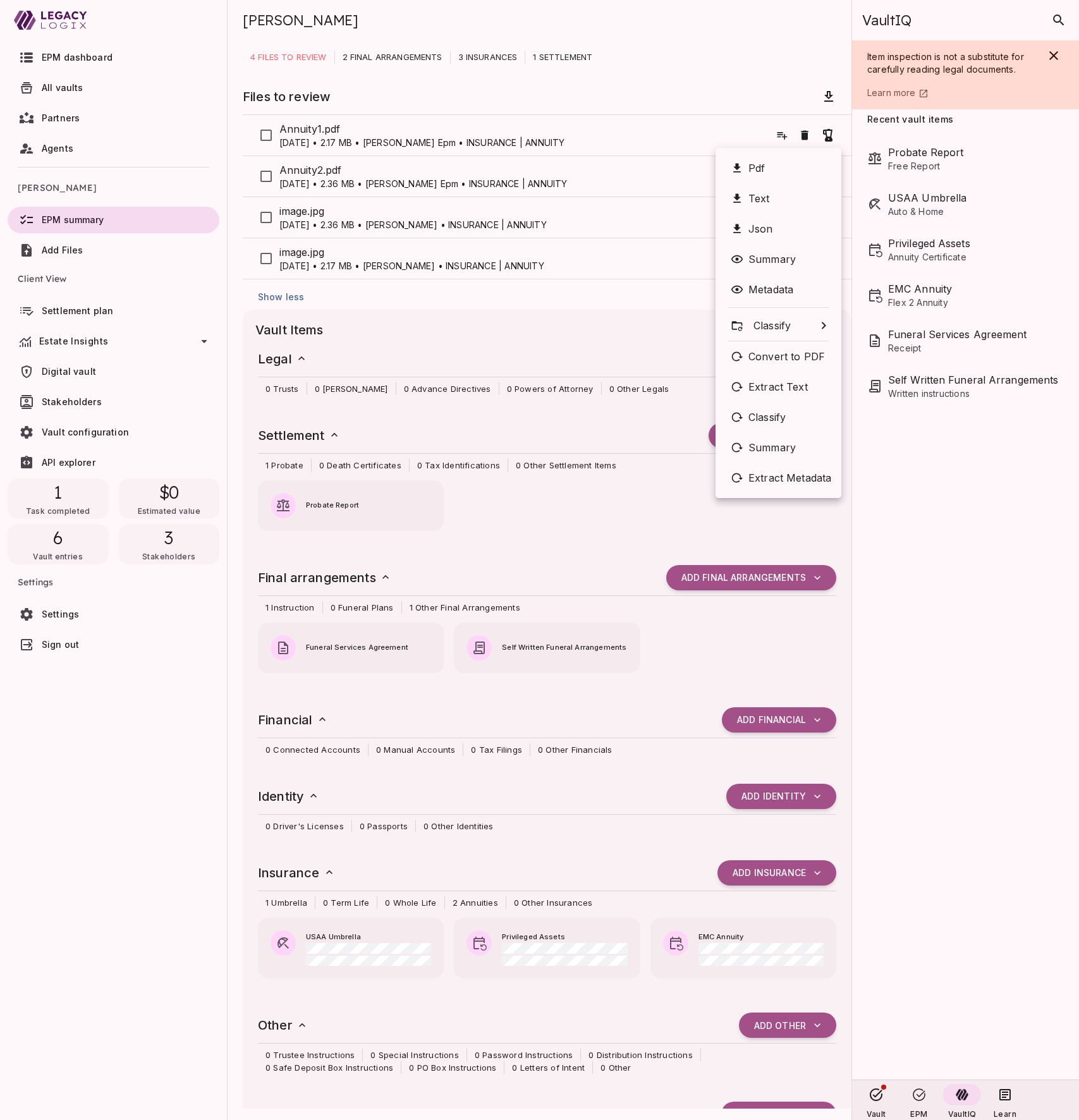
click at [593, 144] on div at bounding box center [540, 560] width 1079 height 1120
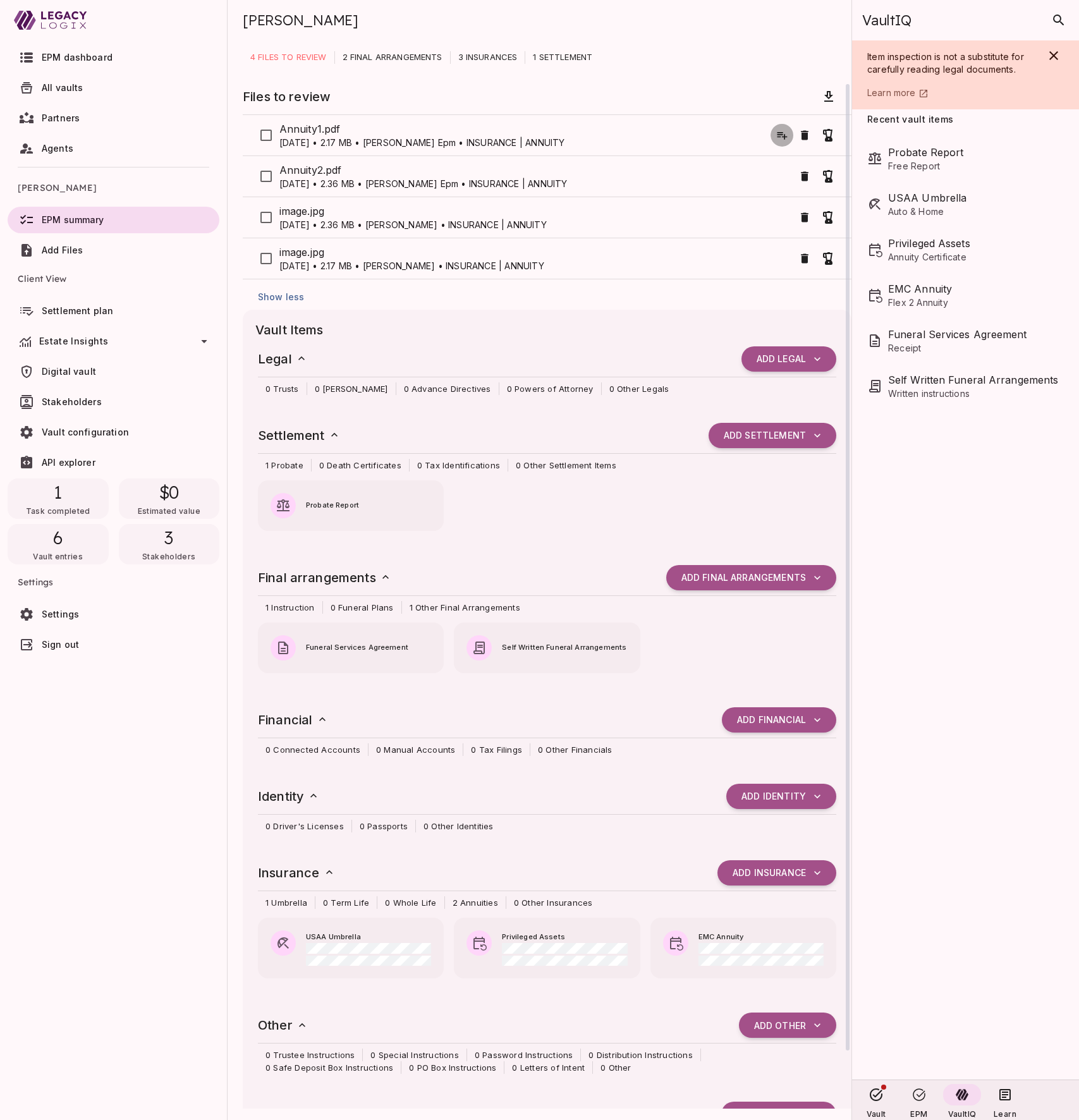
click at [783, 138] on icon "button" at bounding box center [781, 135] width 13 height 13
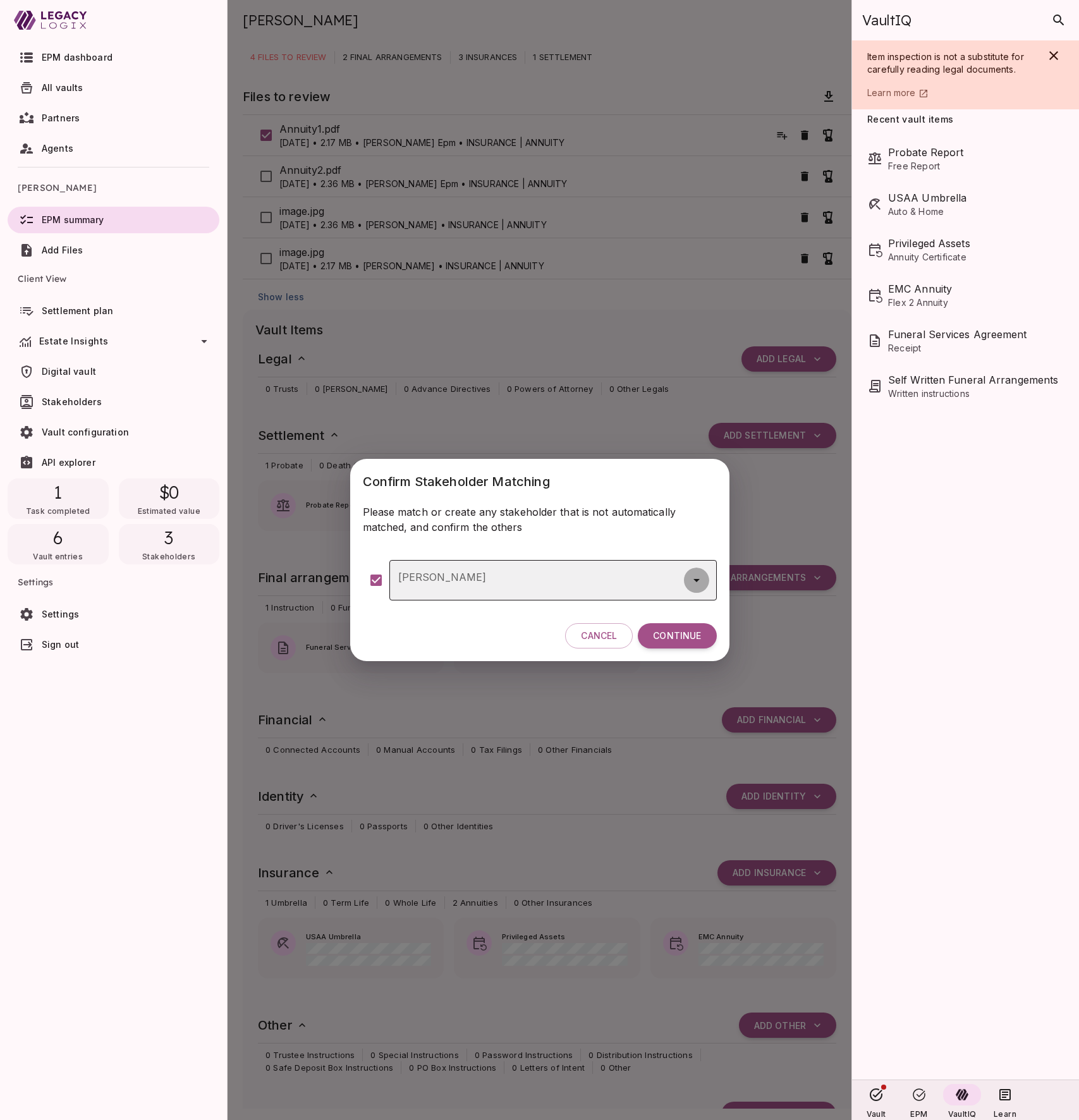
click at [699, 580] on icon "button" at bounding box center [697, 580] width 6 height 3
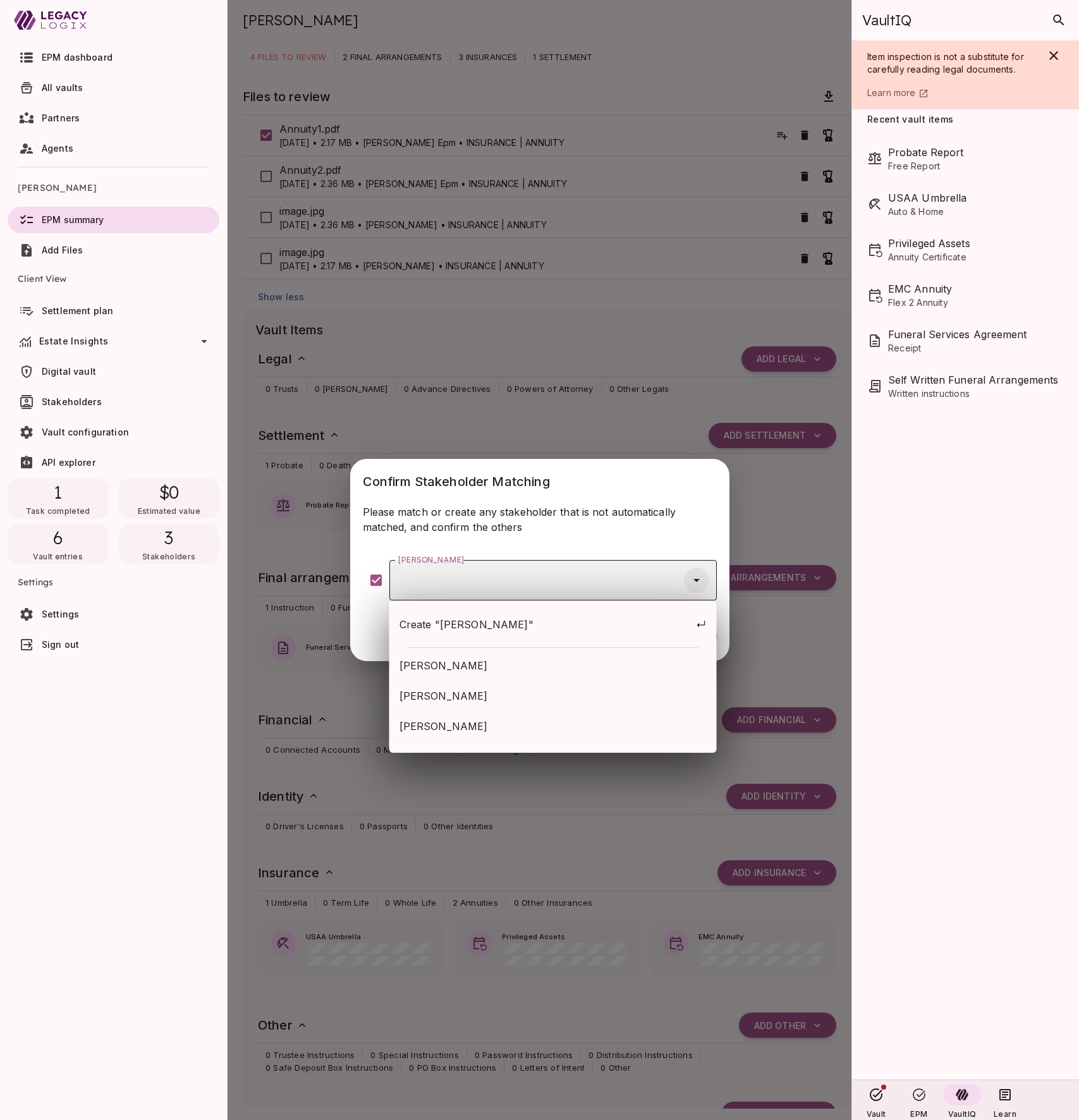
click at [499, 695] on span "[PERSON_NAME]" at bounding box center [553, 697] width 307 height 16
type input "**********"
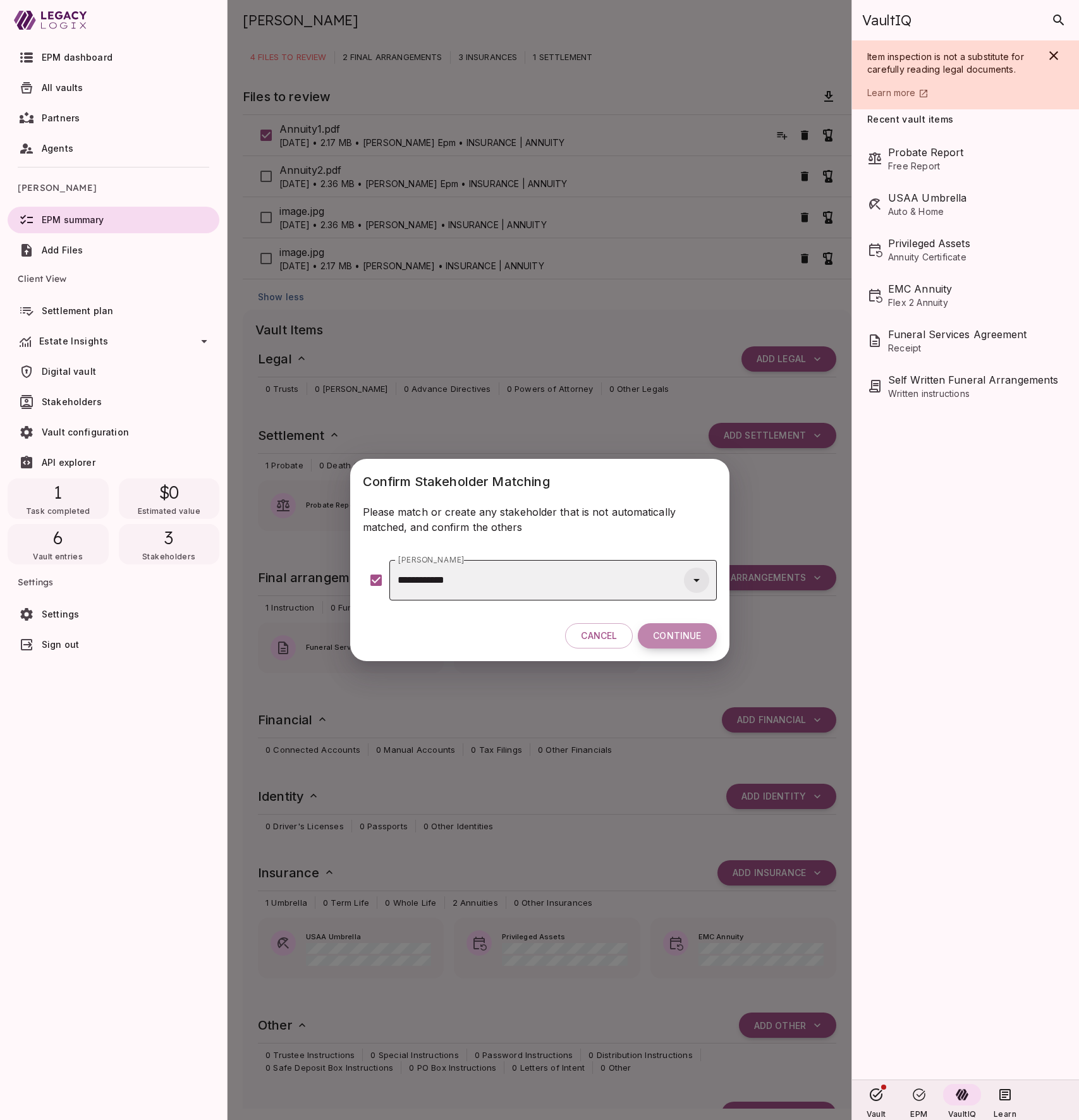
click at [676, 637] on span "Continue" at bounding box center [676, 636] width 48 height 12
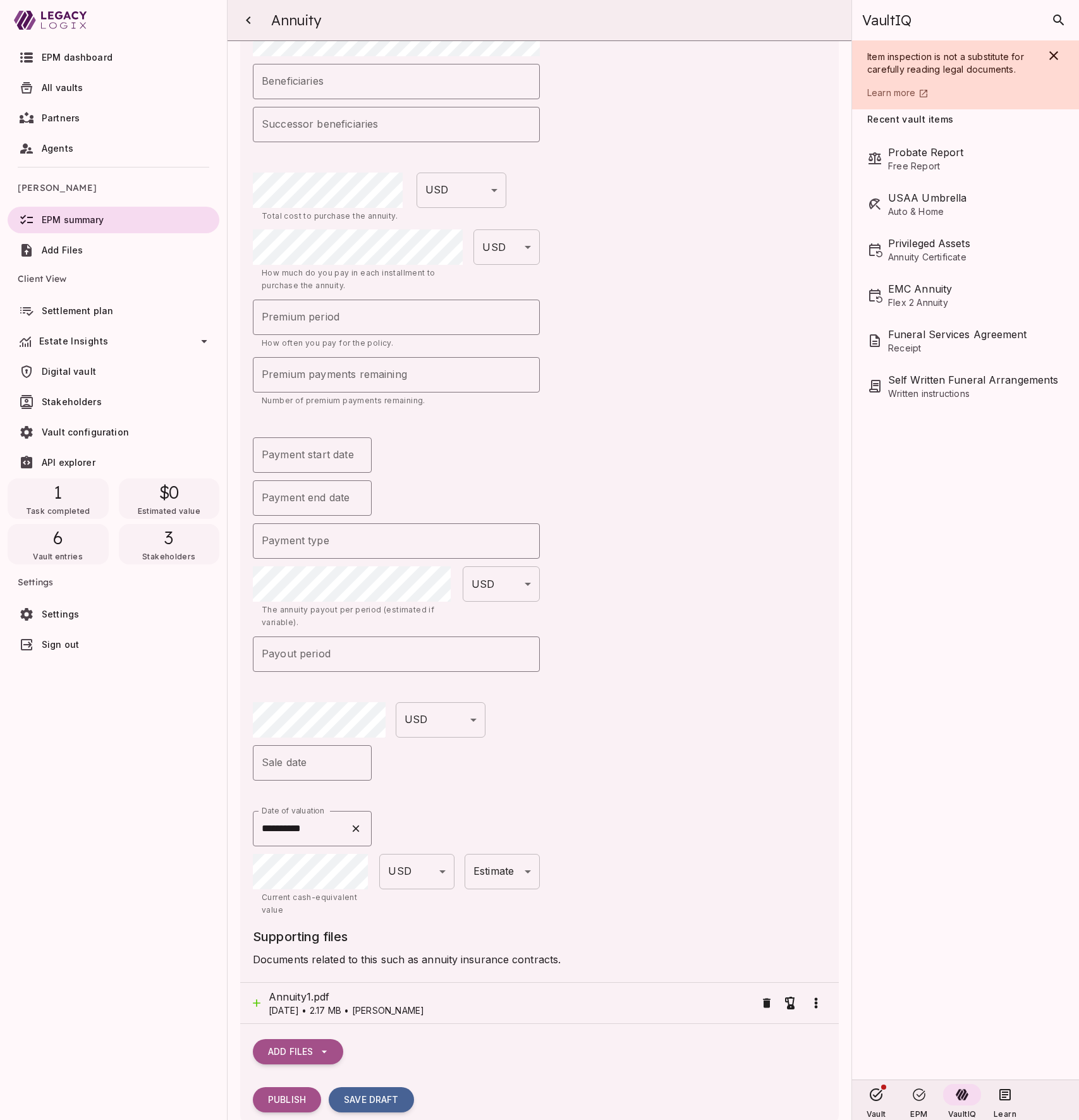
scroll to position [414, 0]
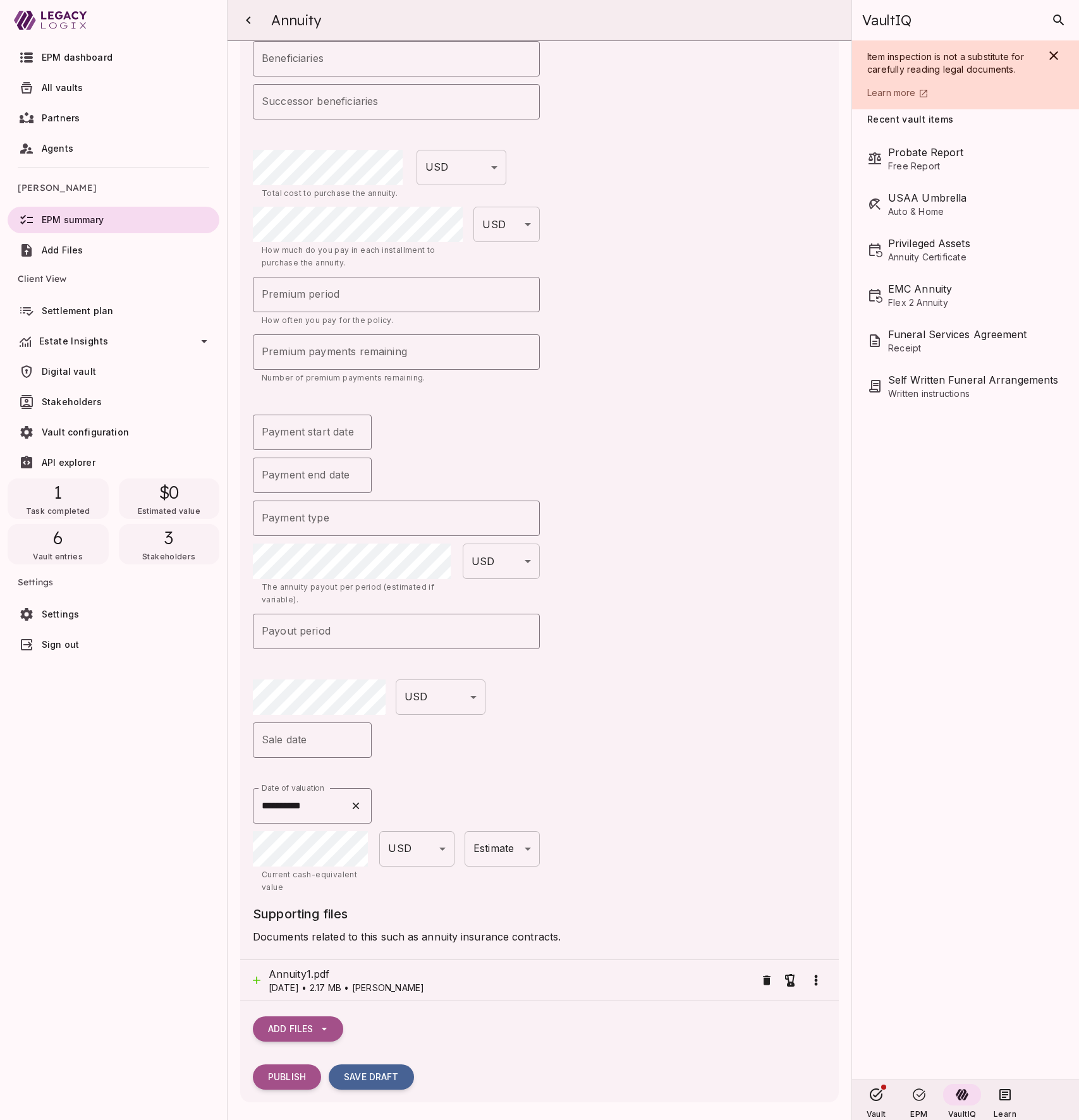
click at [583, 940] on p "[DATE] • 2.17 MB • [PERSON_NAME]" at bounding box center [511, 987] width 487 height 13
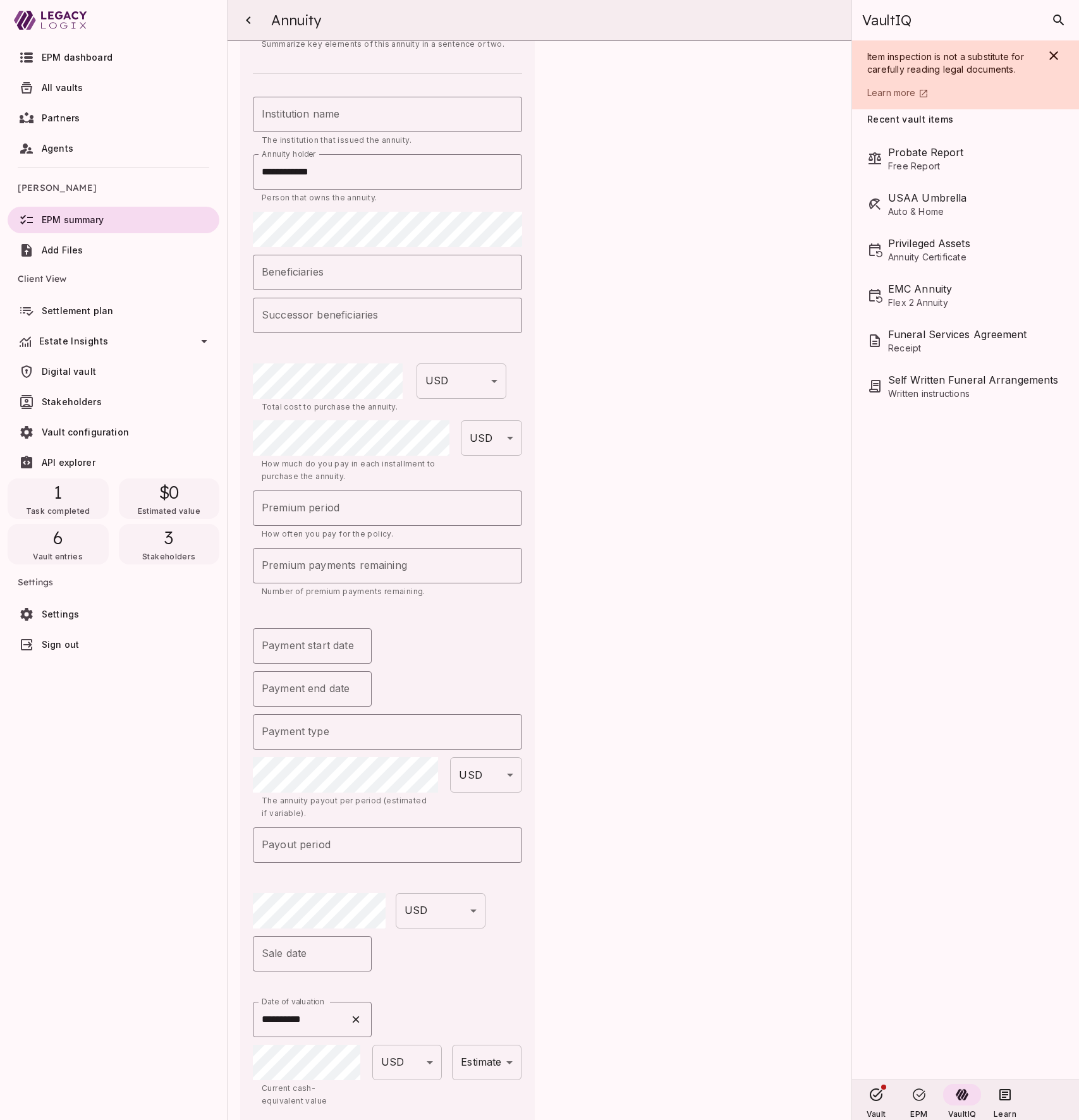
scroll to position [1, 0]
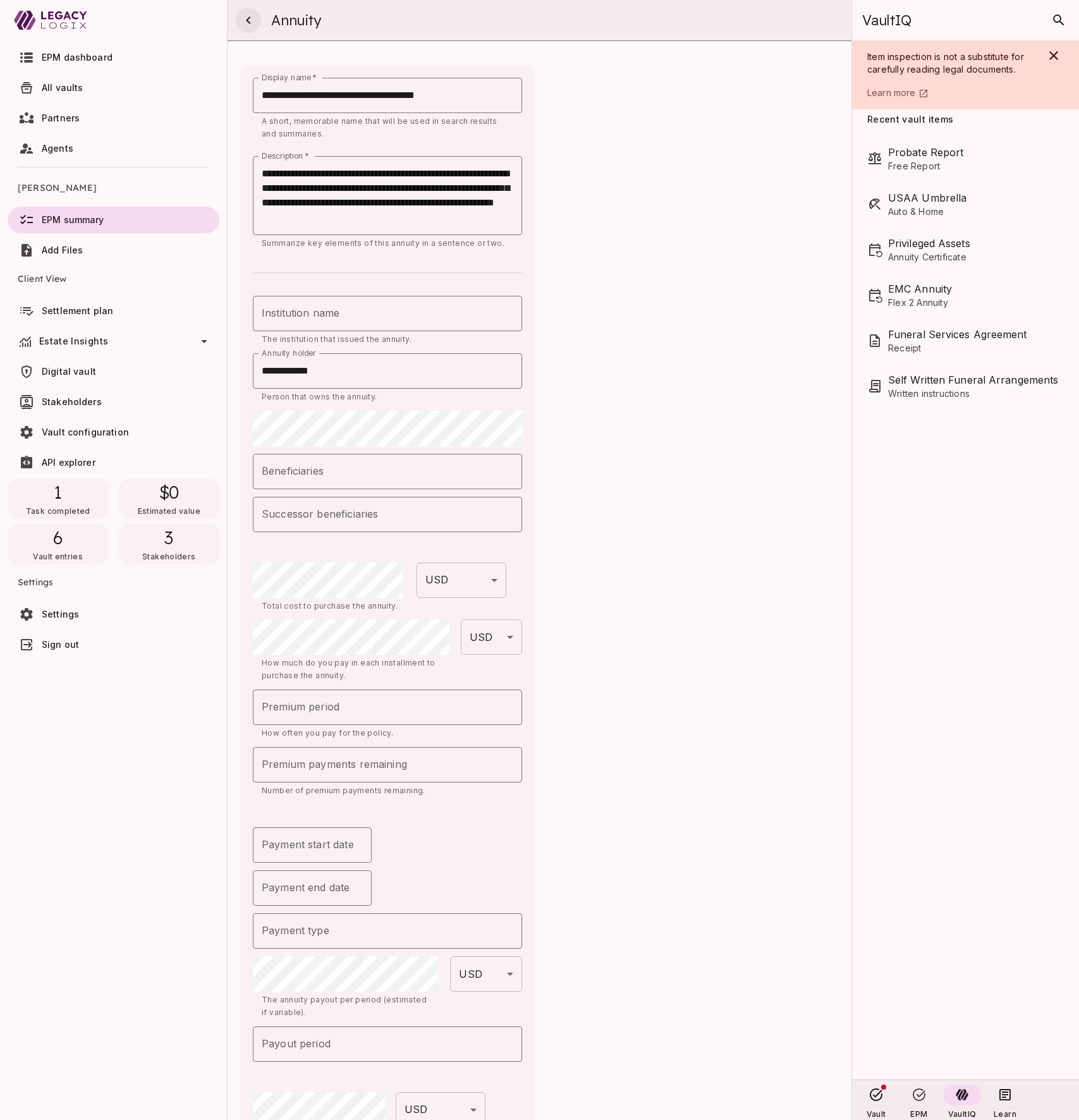
click at [249, 21] on icon "button" at bounding box center [248, 20] width 5 height 8
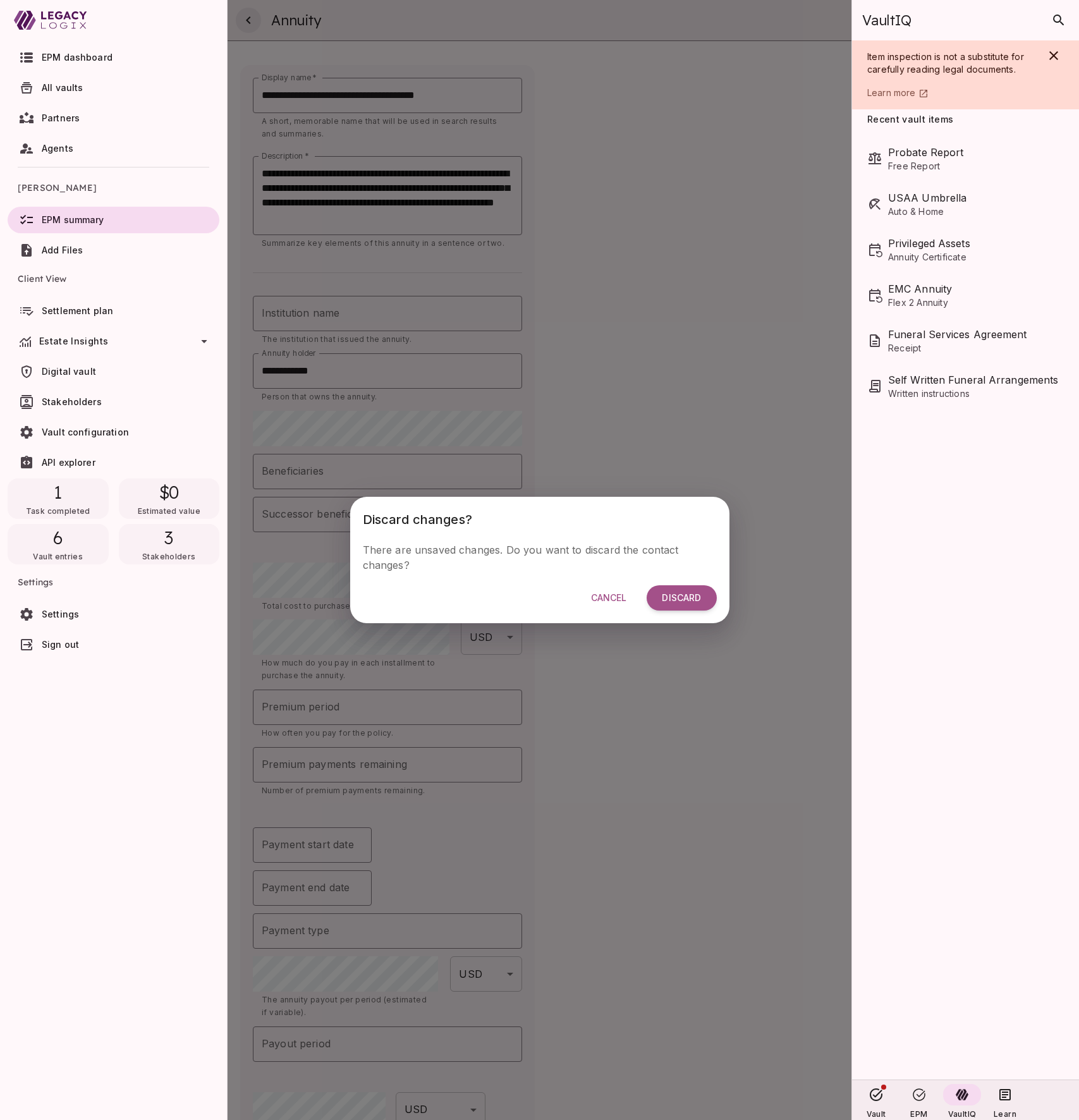
scroll to position [356, 0]
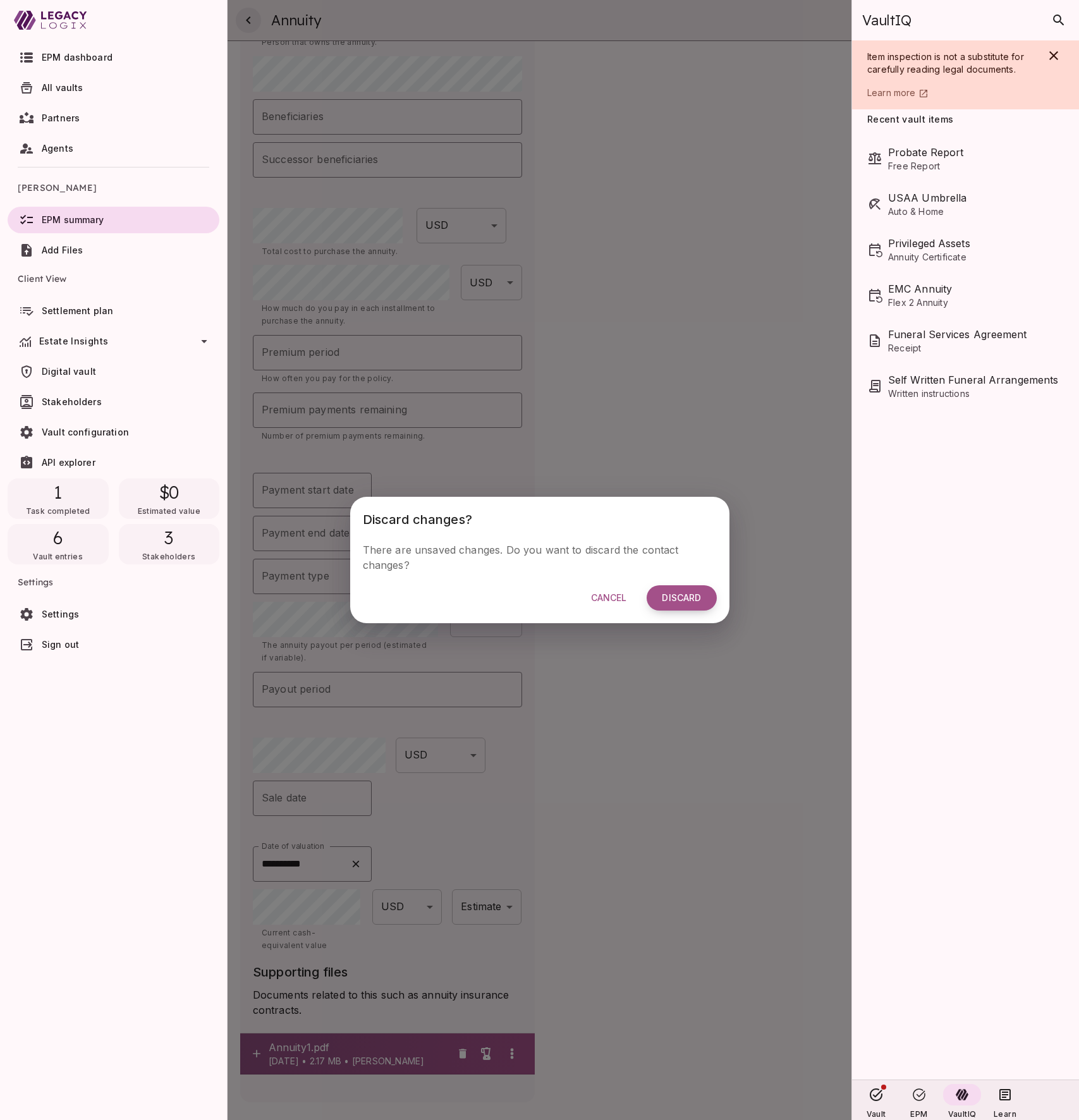
click at [684, 596] on span "Discard" at bounding box center [681, 598] width 39 height 12
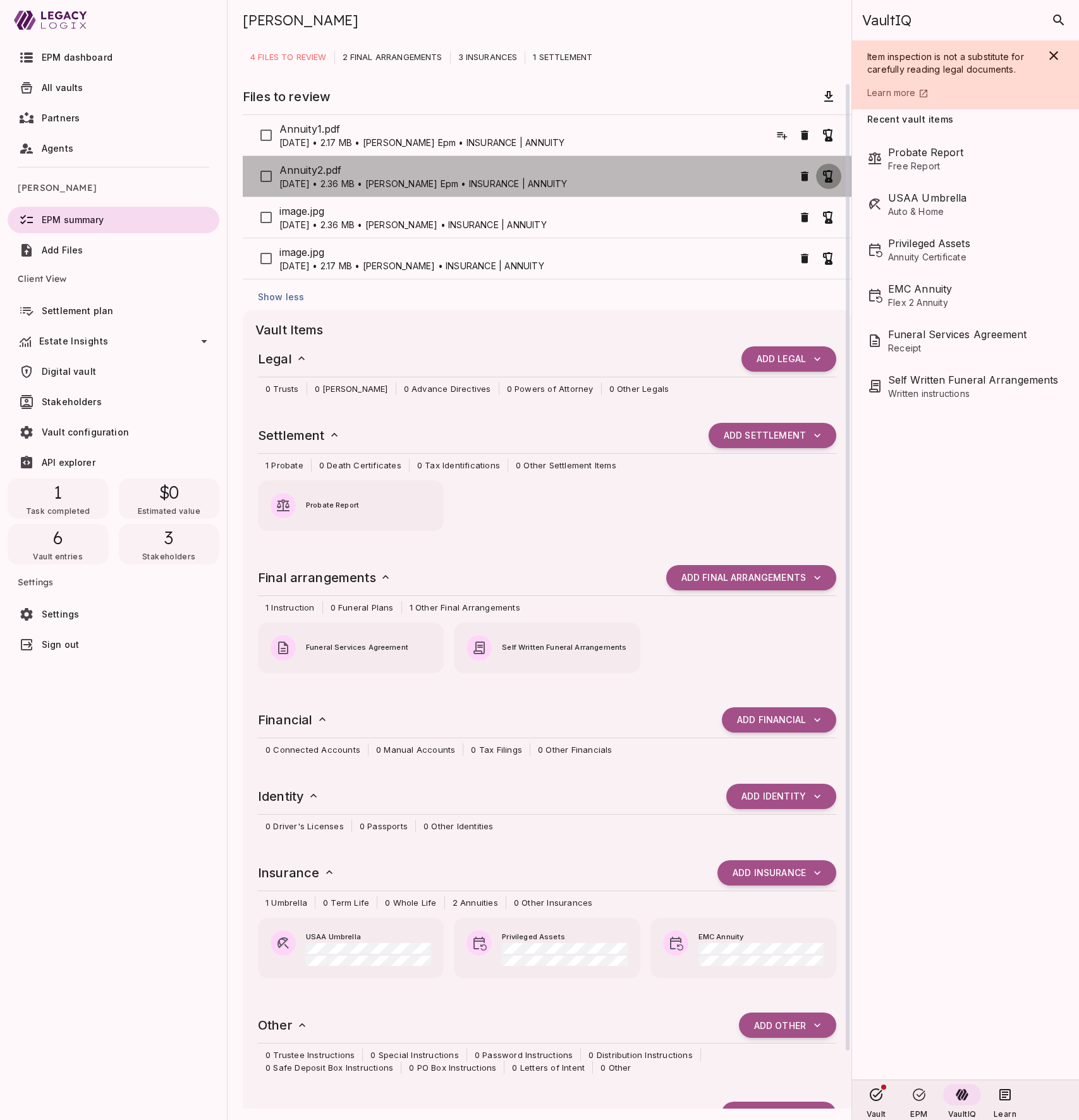
click at [827, 175] on icon "button" at bounding box center [829, 177] width 16 height 16
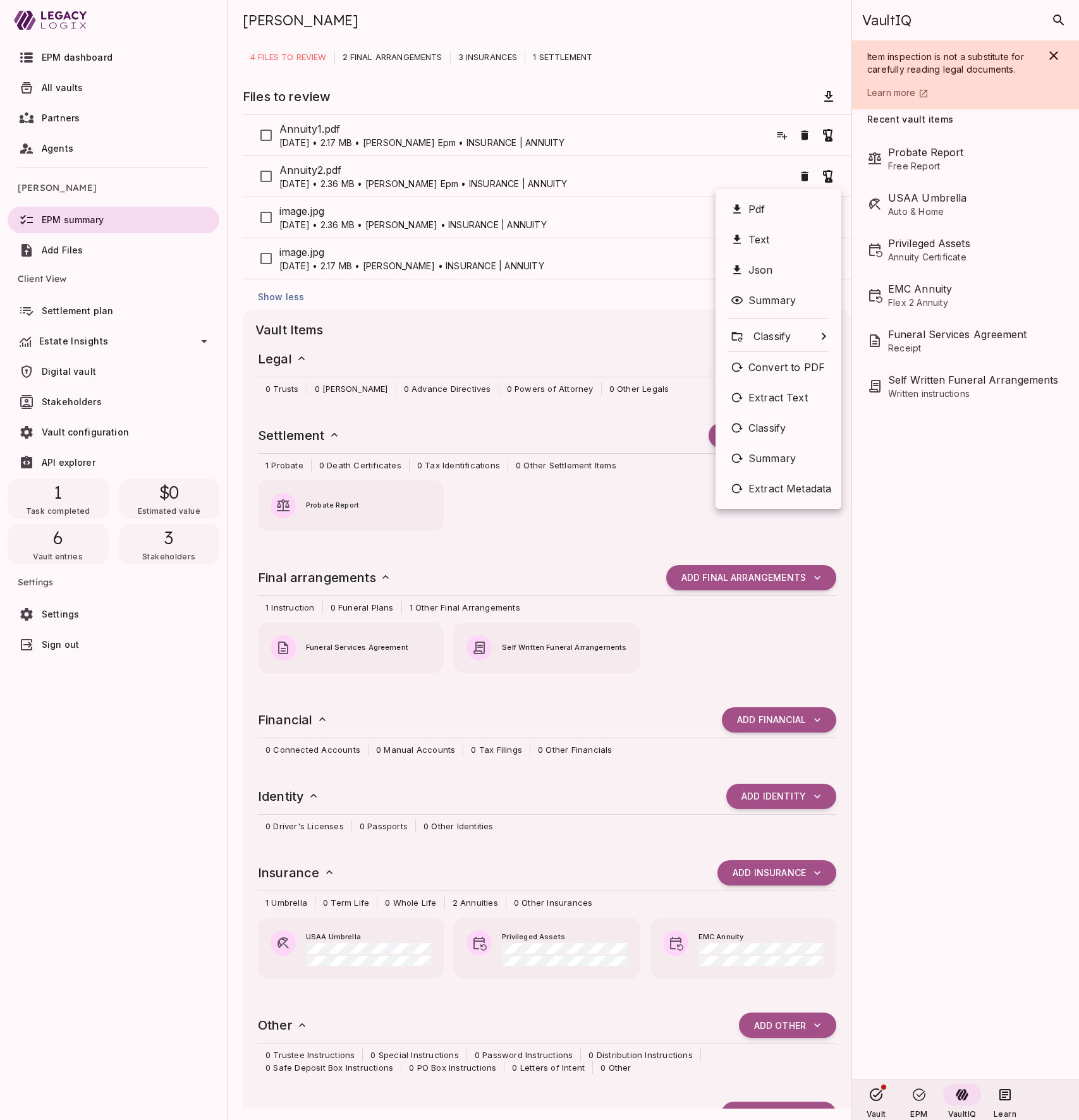
click at [670, 173] on div at bounding box center [540, 560] width 1079 height 1120
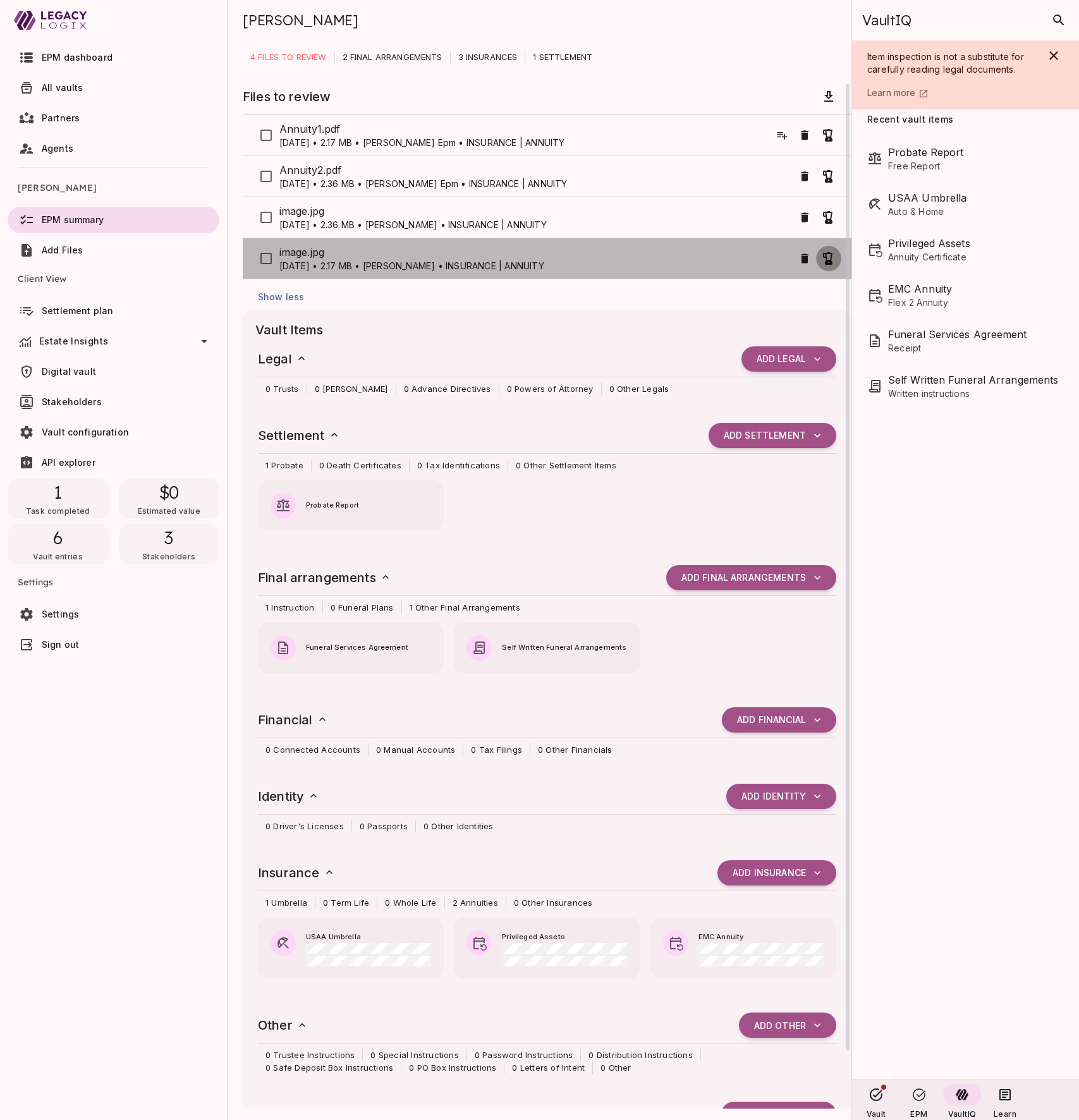
click at [829, 258] on icon "button" at bounding box center [829, 259] width 16 height 16
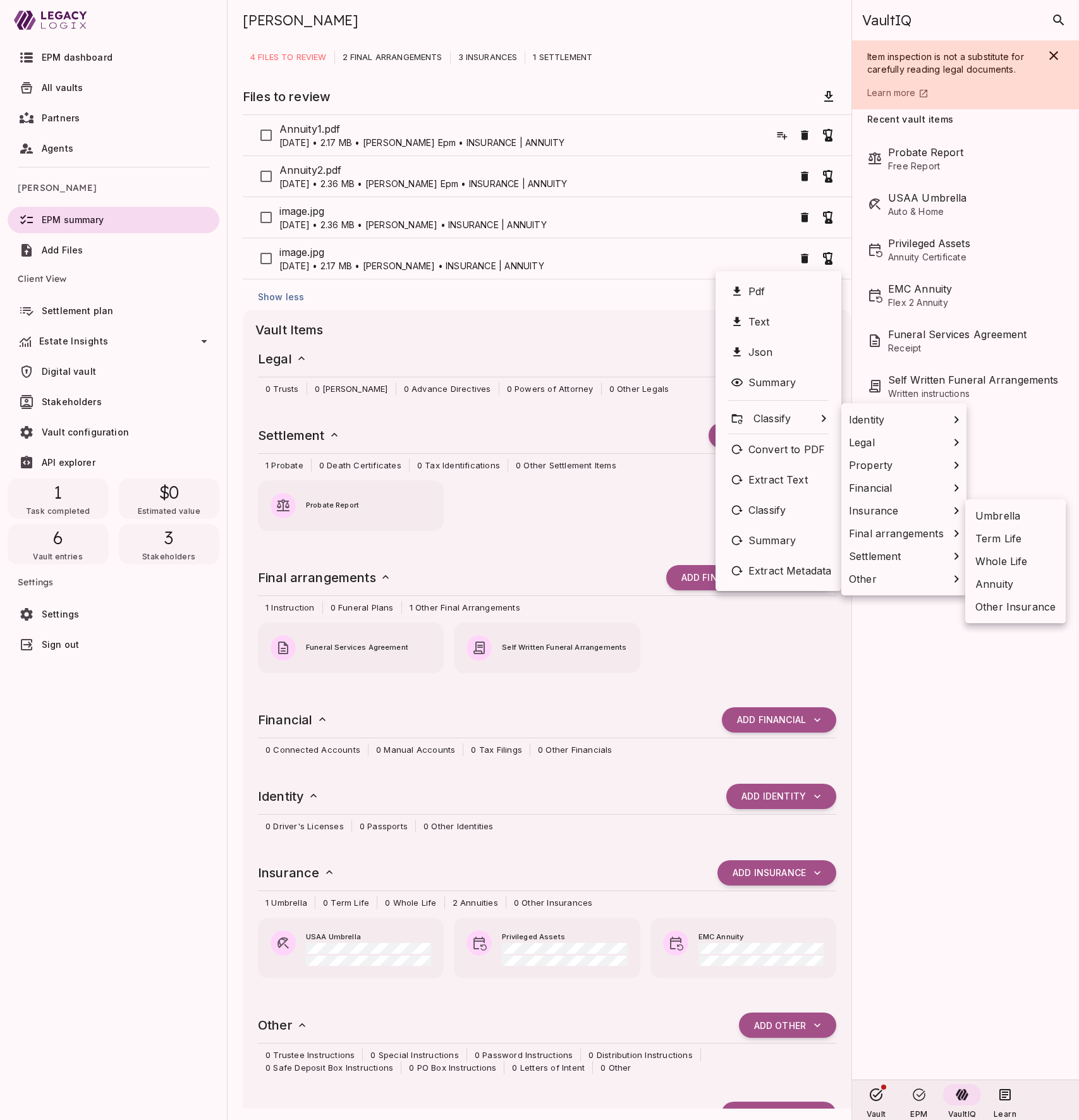
click at [1001, 582] on span "Annuity" at bounding box center [994, 584] width 38 height 16
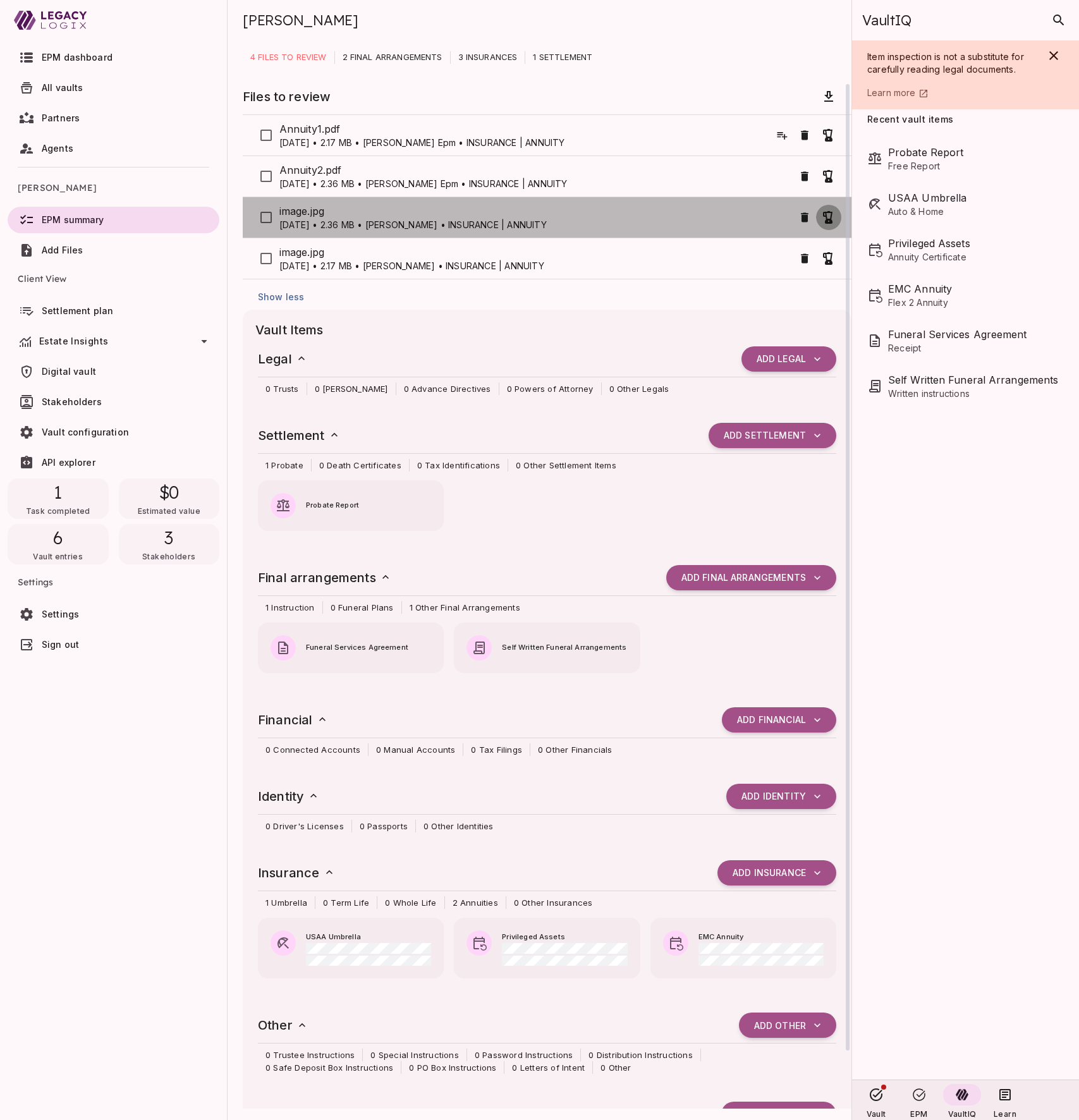
click at [829, 213] on icon "button" at bounding box center [829, 218] width 16 height 16
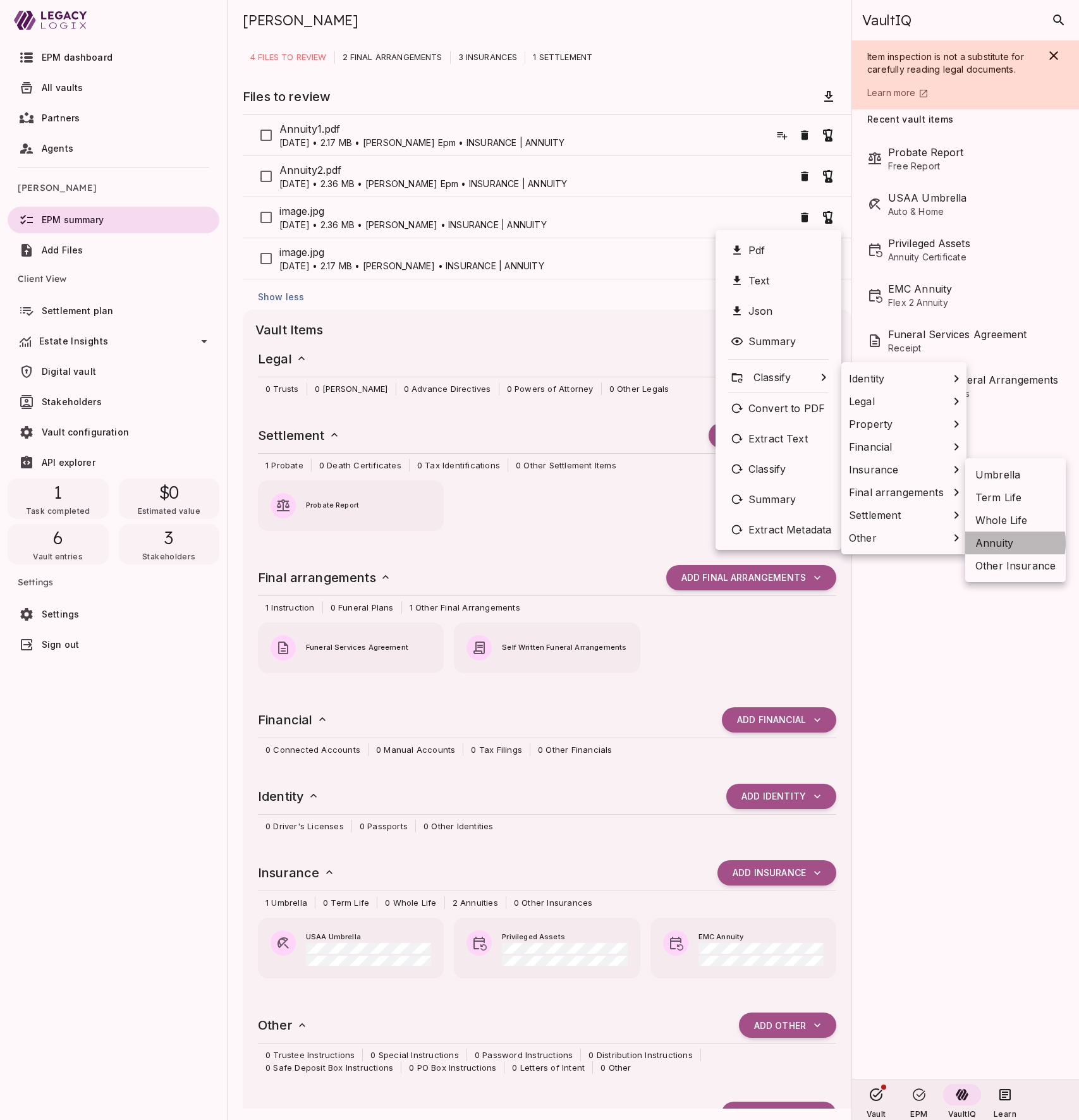
click at [992, 543] on span "Annuity" at bounding box center [994, 543] width 38 height 16
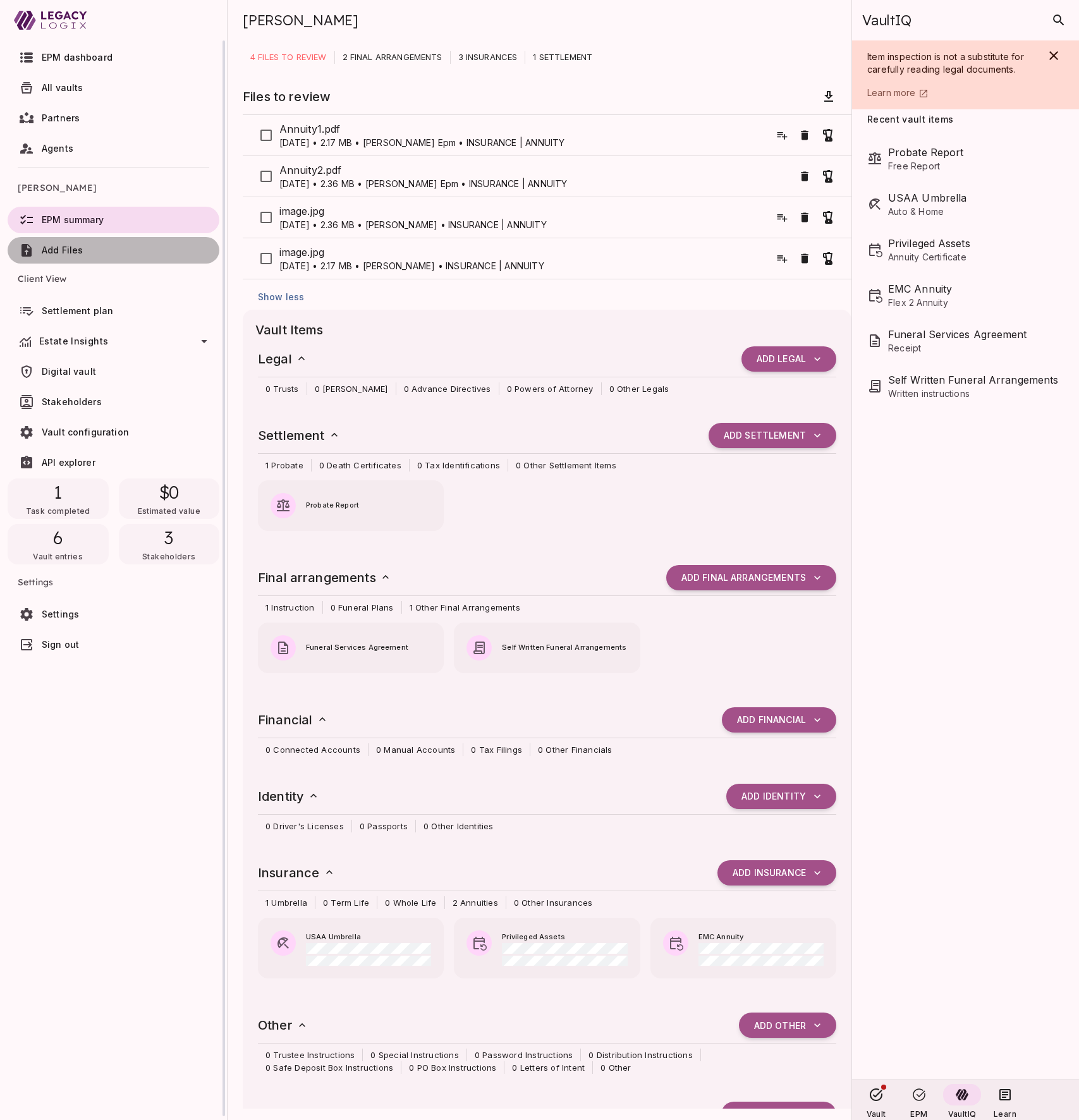
click at [136, 249] on span "Add Files" at bounding box center [128, 250] width 173 height 13
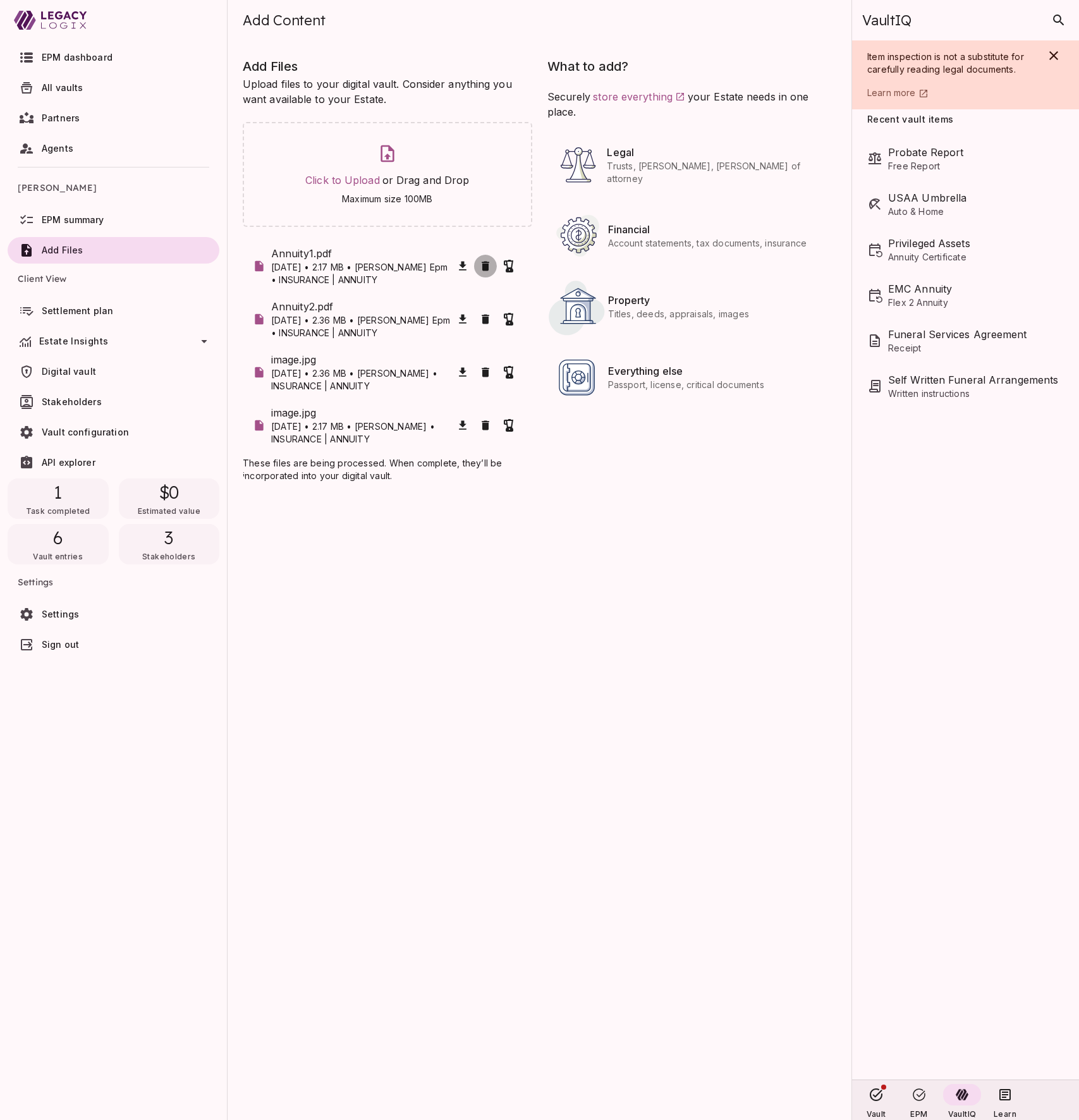
click at [487, 266] on icon "button" at bounding box center [486, 266] width 8 height 10
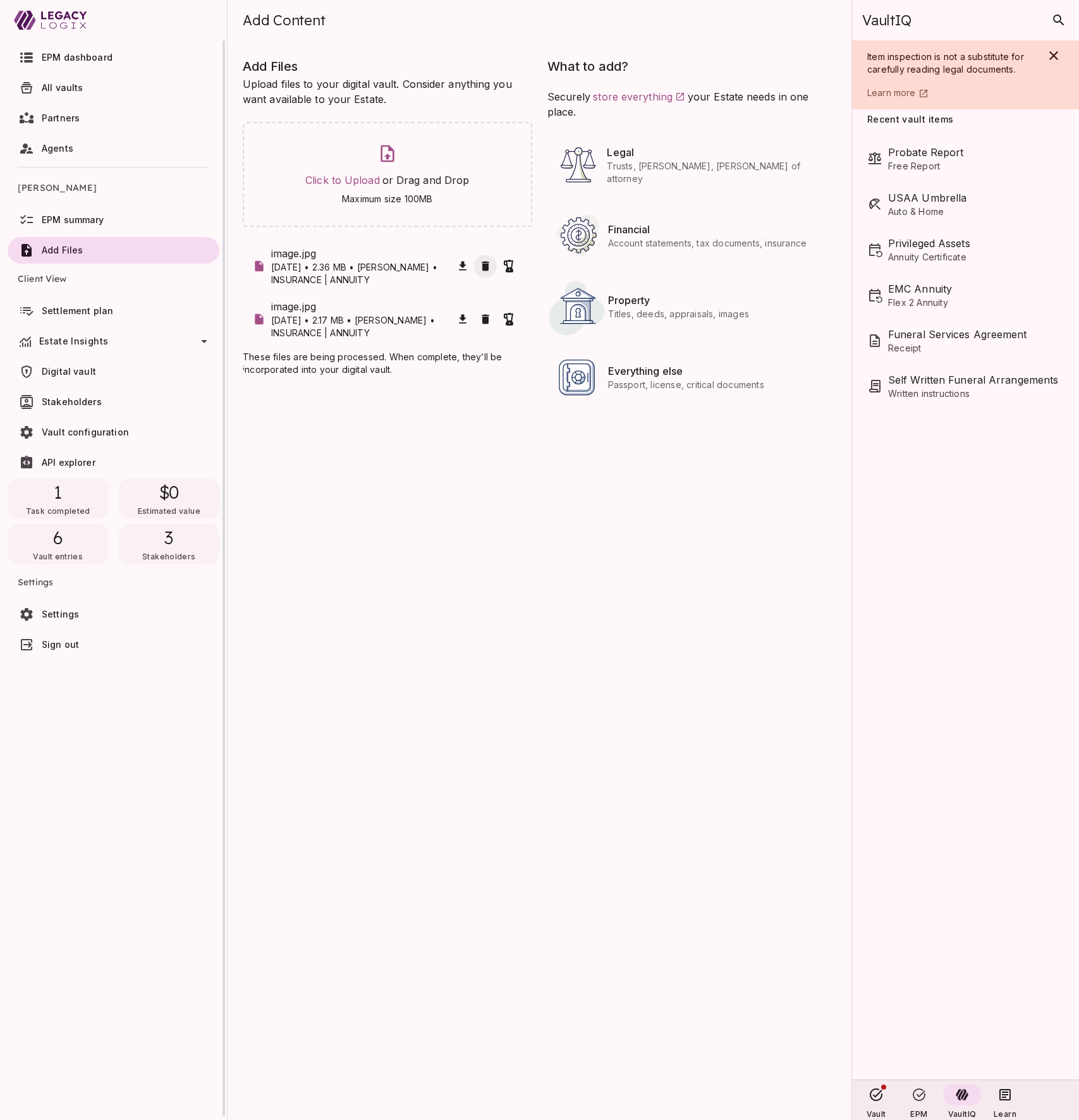
click at [97, 220] on span "EPM summary" at bounding box center [73, 220] width 62 height 11
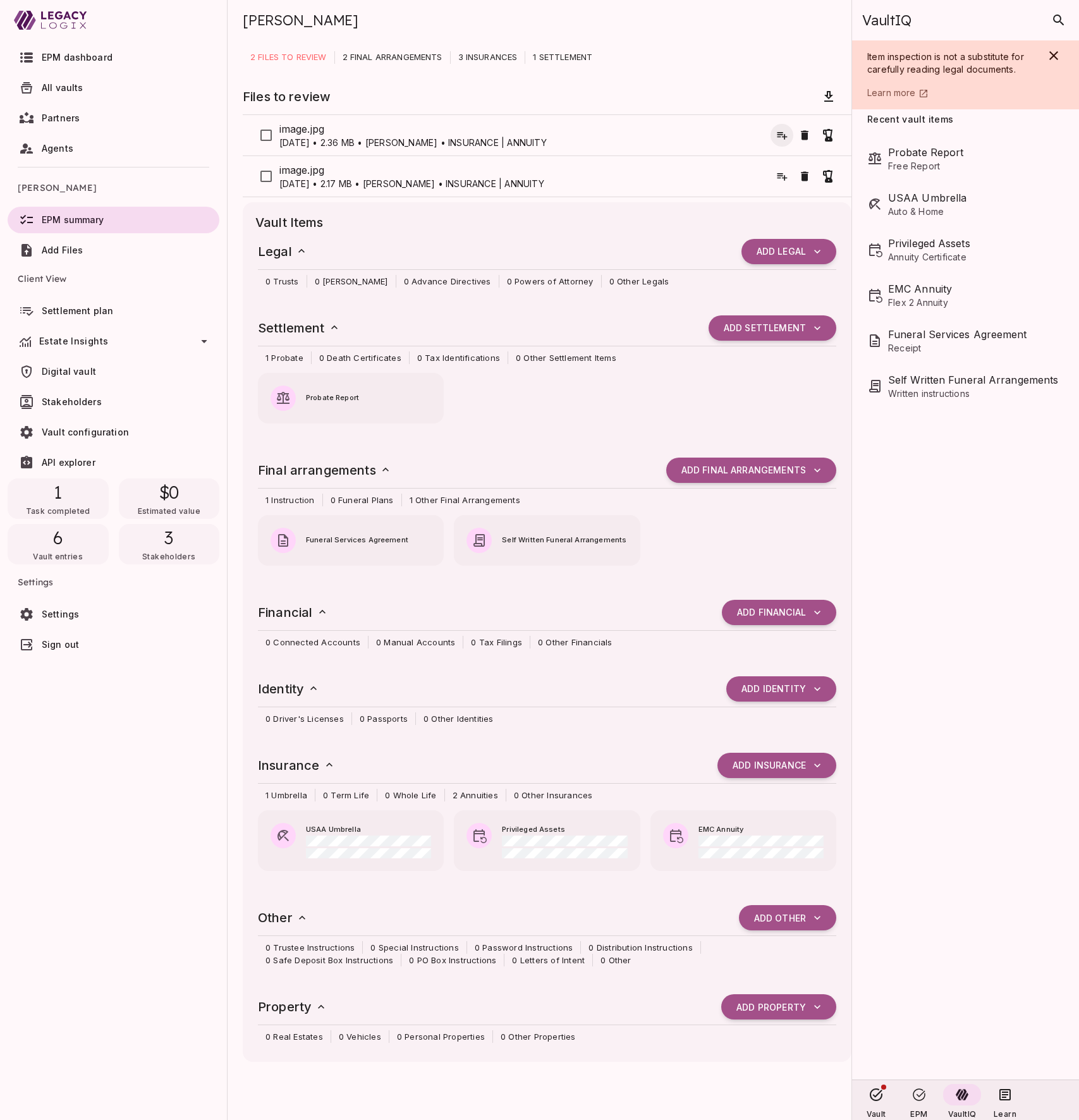
click at [782, 135] on icon "button" at bounding box center [781, 135] width 13 height 13
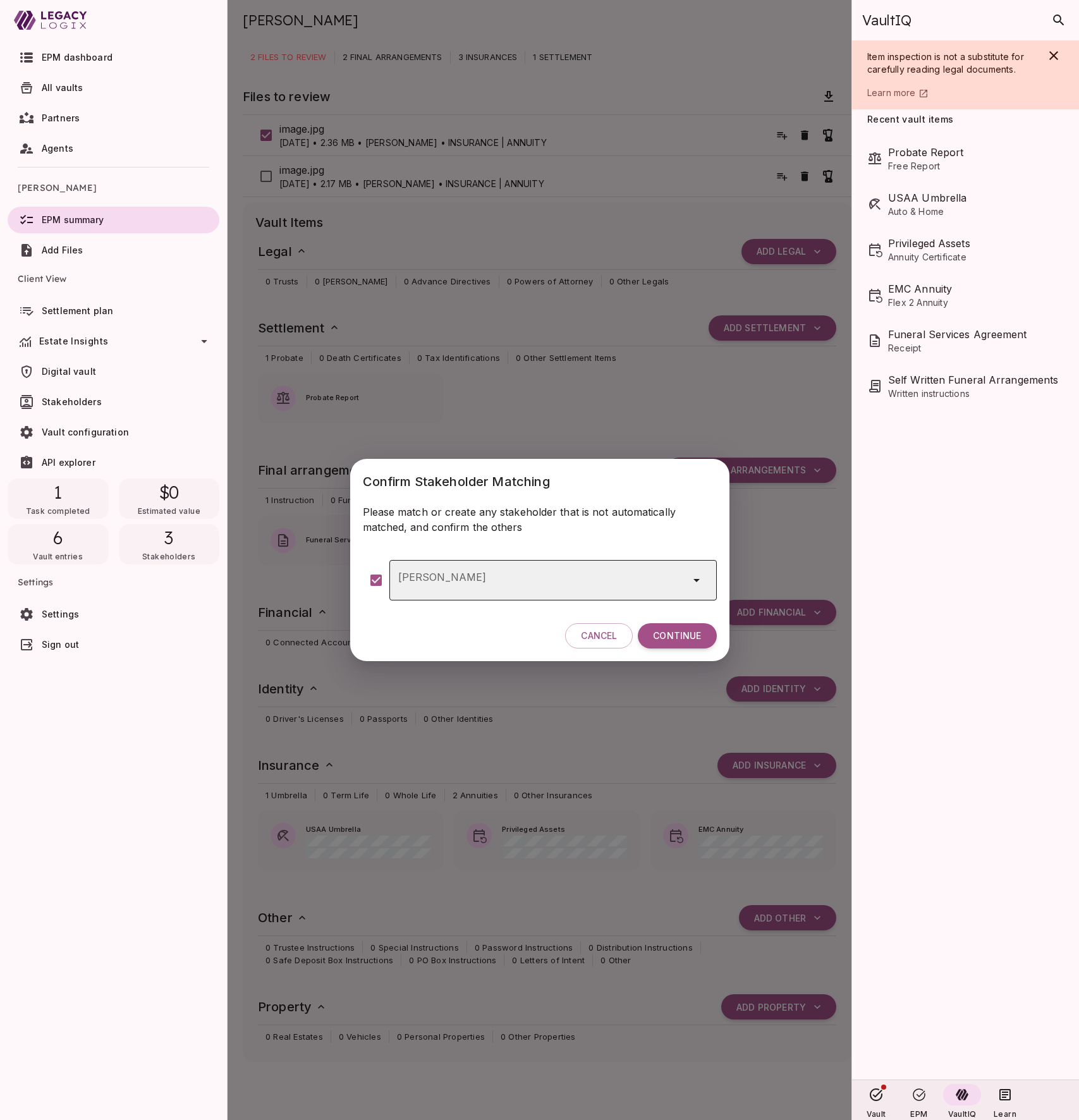
click at [611, 579] on input "[PERSON_NAME]" at bounding box center [535, 580] width 282 height 24
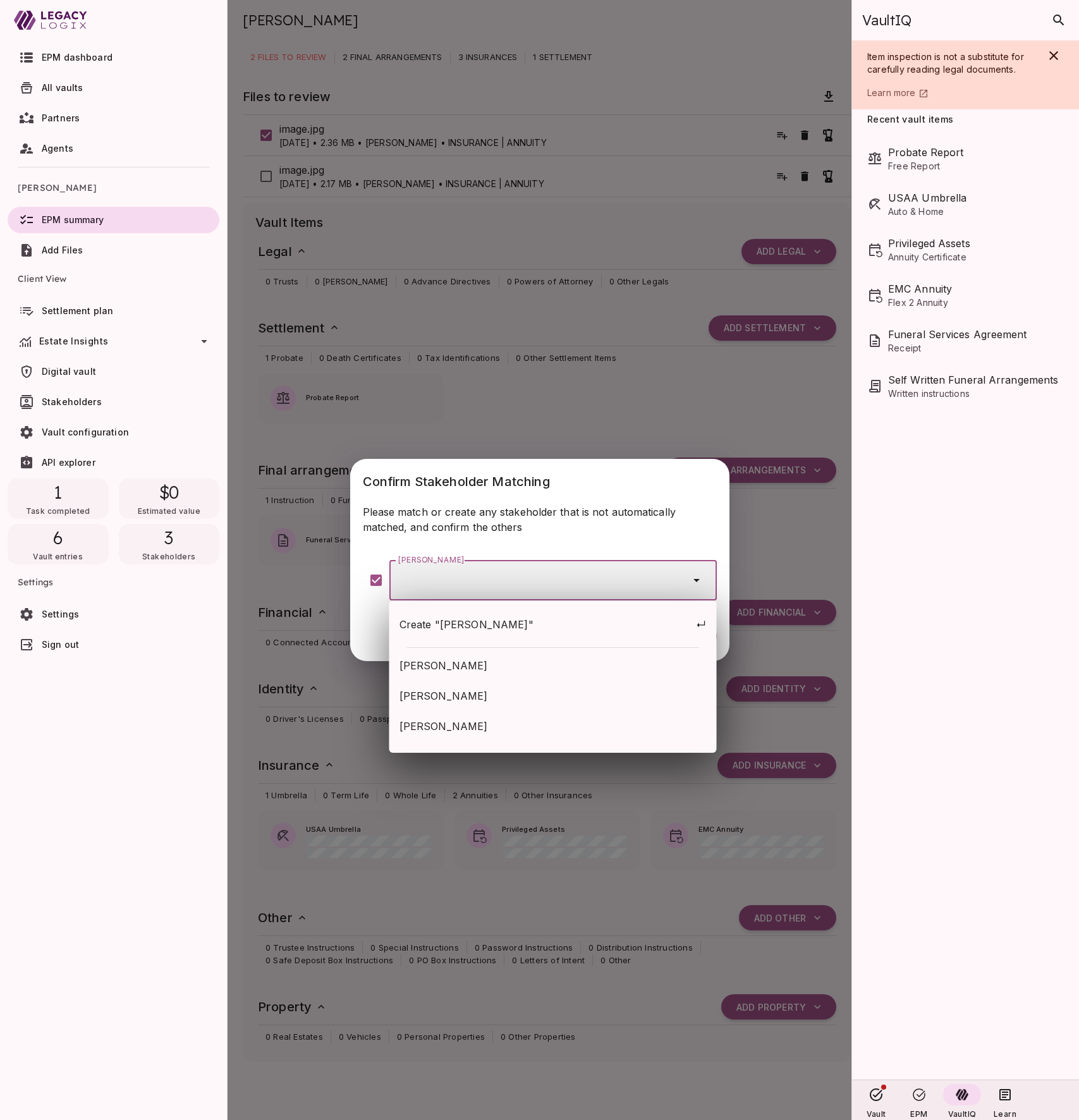
click at [538, 689] on span "[PERSON_NAME]" at bounding box center [553, 697] width 307 height 16
type input "**********"
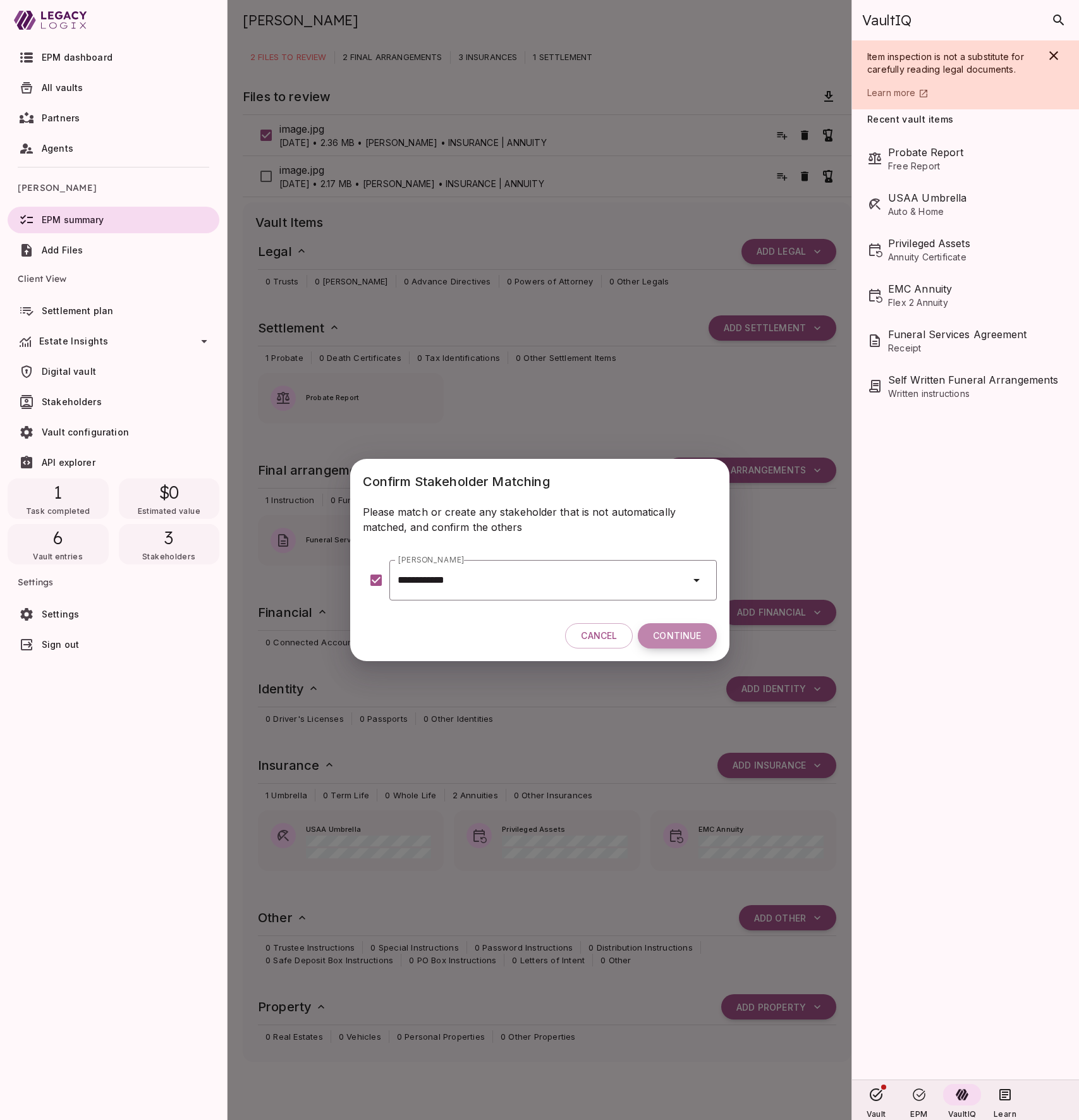
click at [676, 635] on span "Continue" at bounding box center [676, 636] width 48 height 12
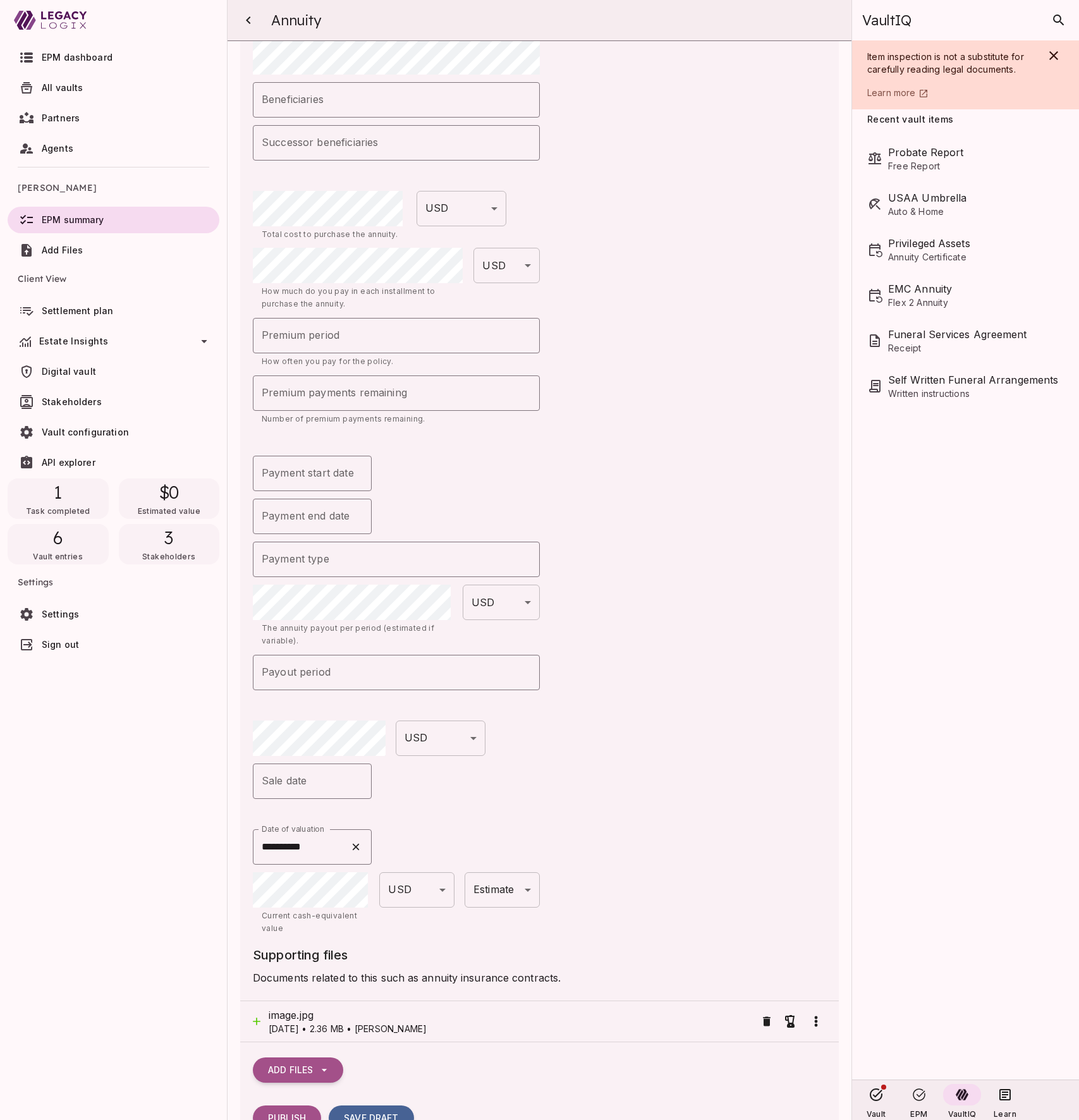
scroll to position [400, 0]
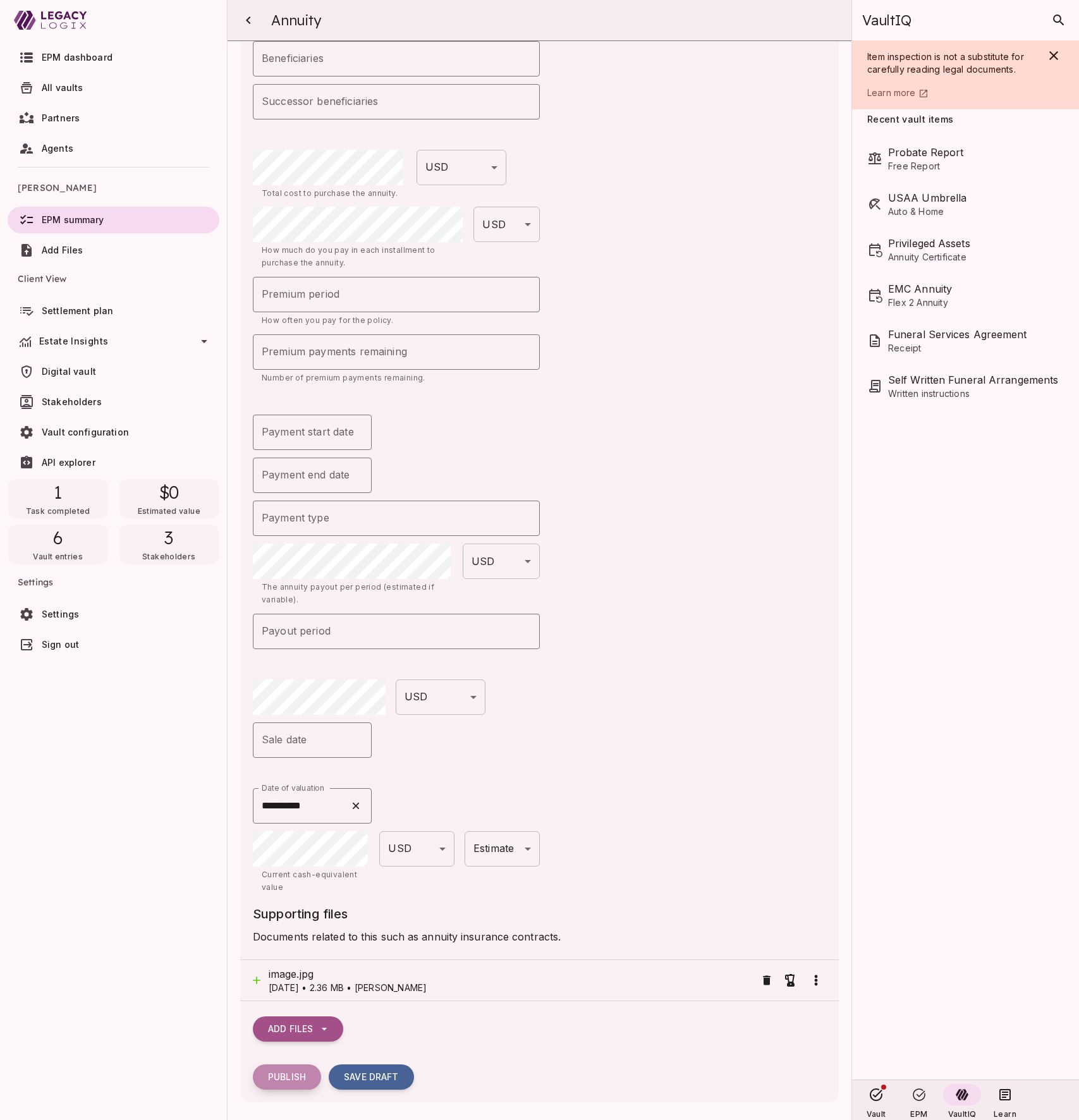
click at [292, 940] on span "Publish" at bounding box center [287, 1077] width 38 height 12
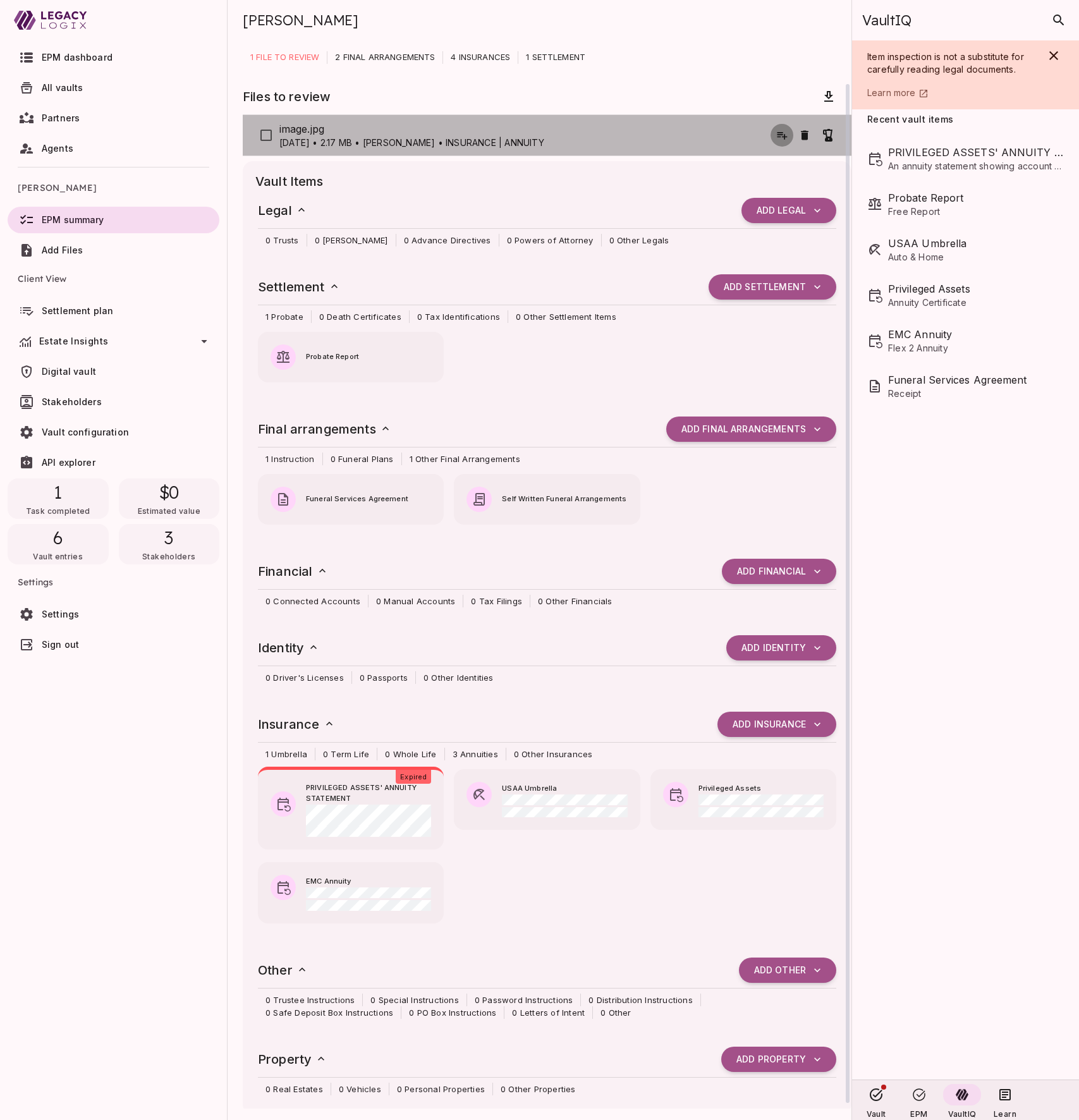
click at [783, 131] on icon "button" at bounding box center [781, 135] width 13 height 13
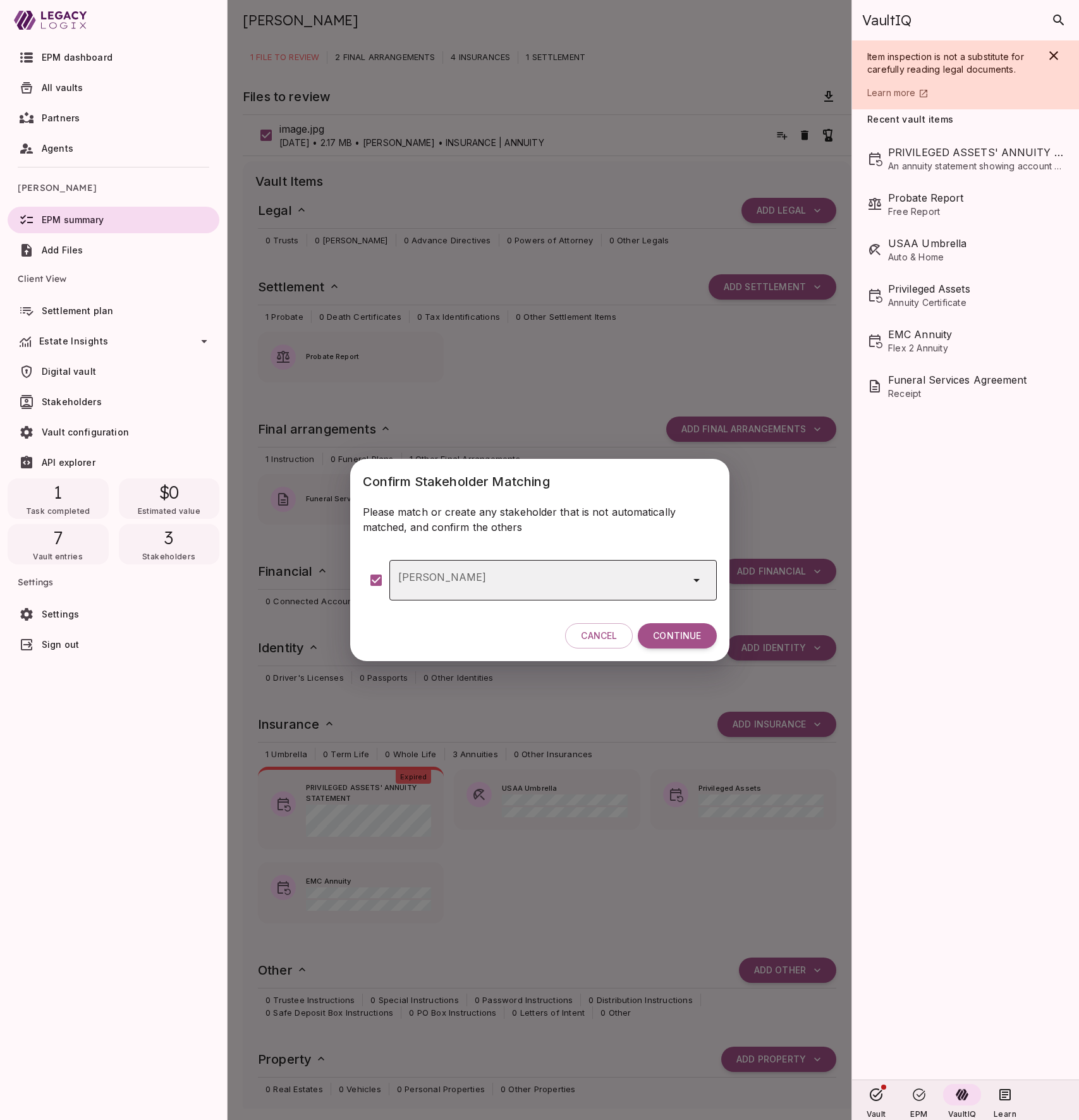
click at [556, 580] on input "[PERSON_NAME]" at bounding box center [535, 580] width 282 height 24
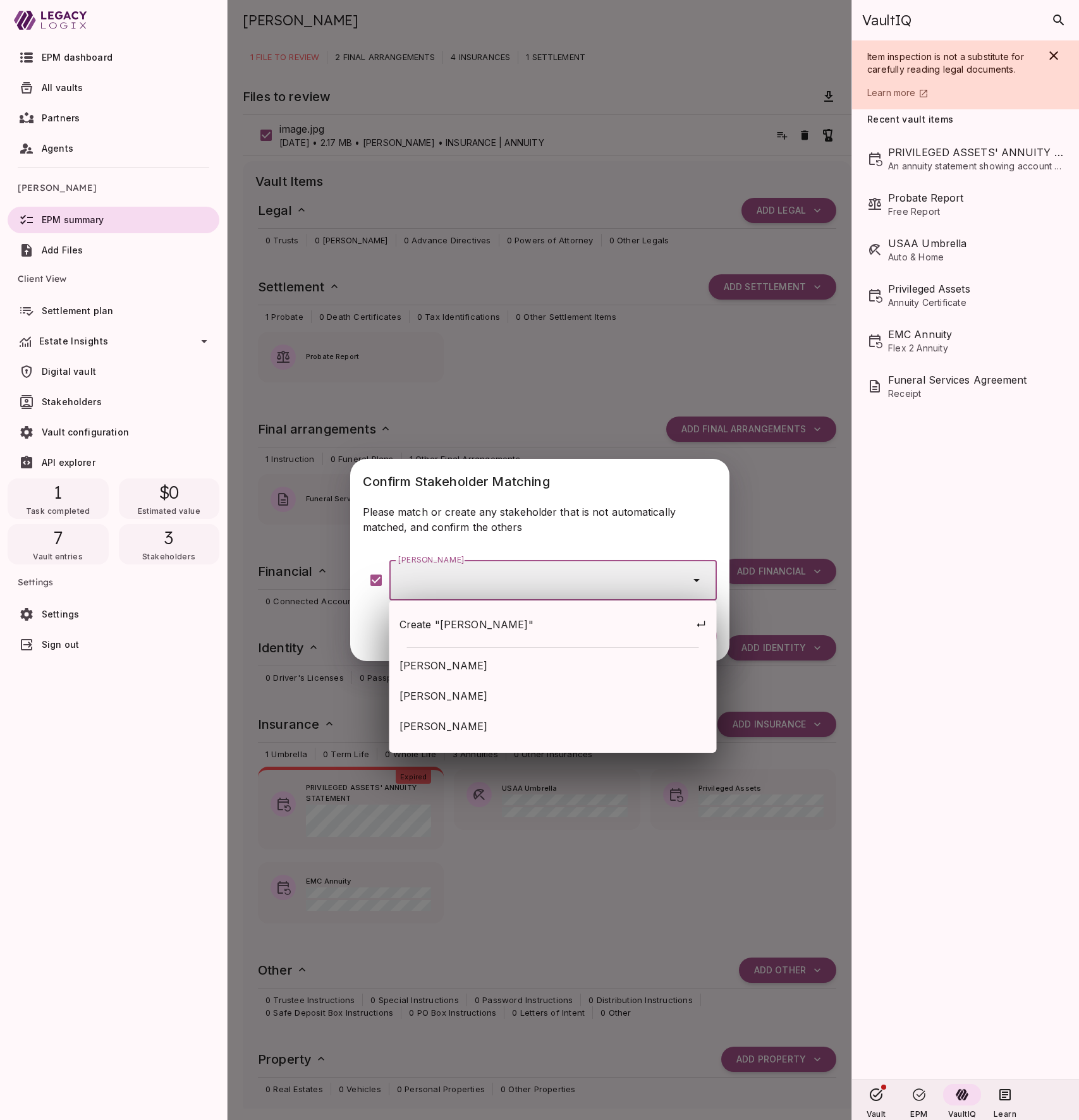
click at [522, 696] on span "[PERSON_NAME]" at bounding box center [553, 697] width 307 height 16
type input "**********"
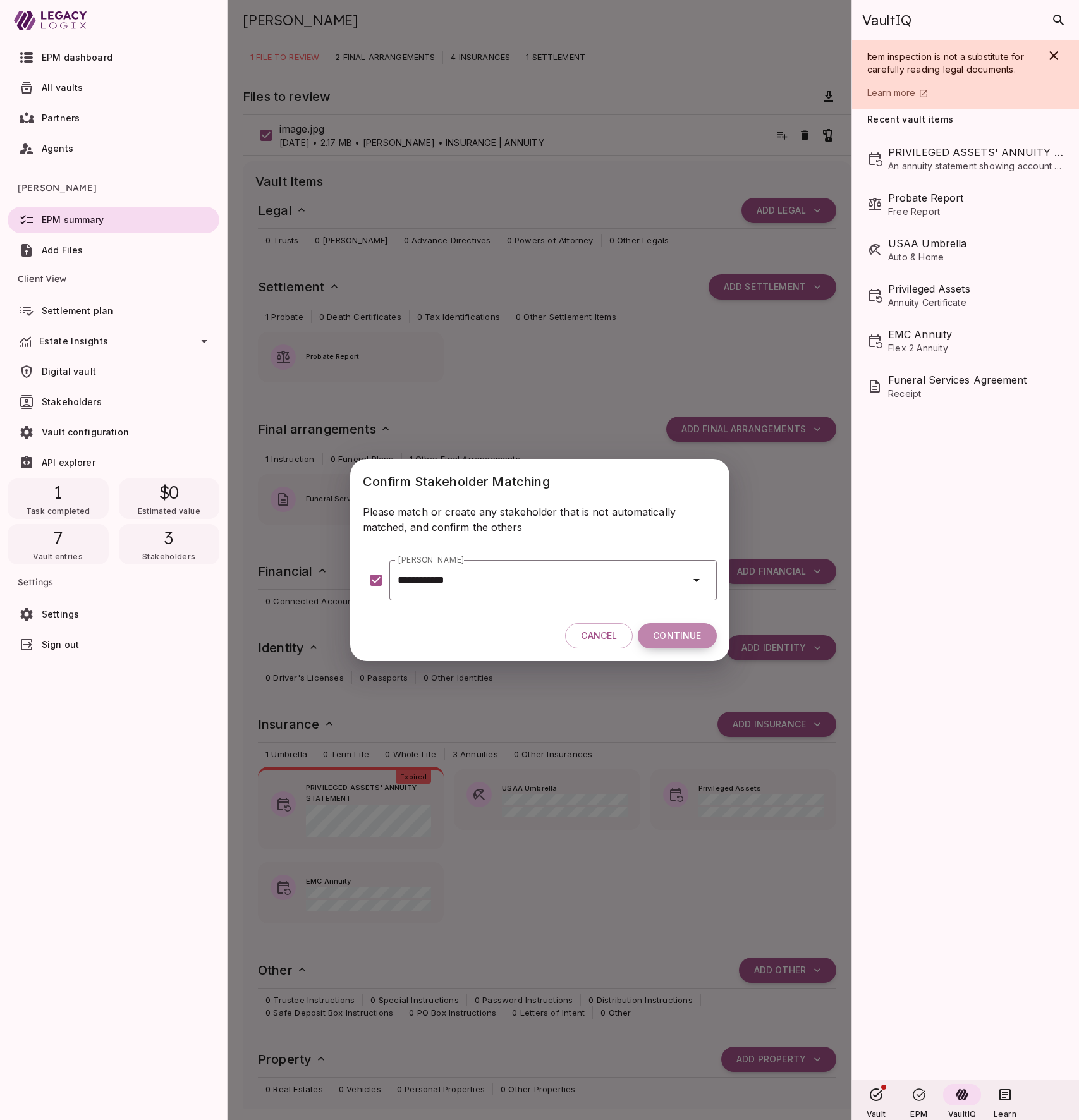
click at [676, 637] on span "Continue" at bounding box center [676, 636] width 48 height 12
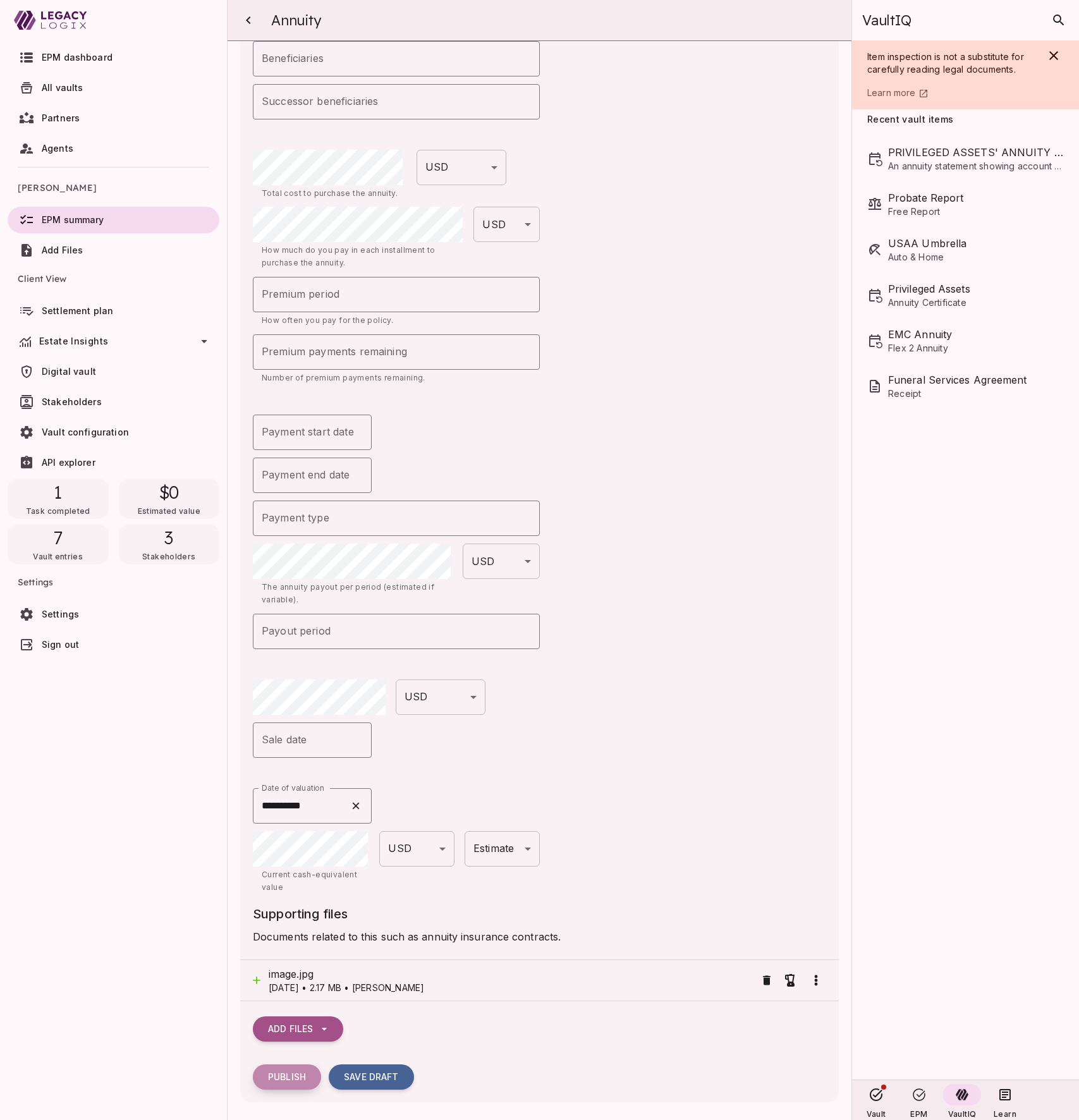
click at [292, 940] on span "Publish" at bounding box center [287, 1077] width 38 height 12
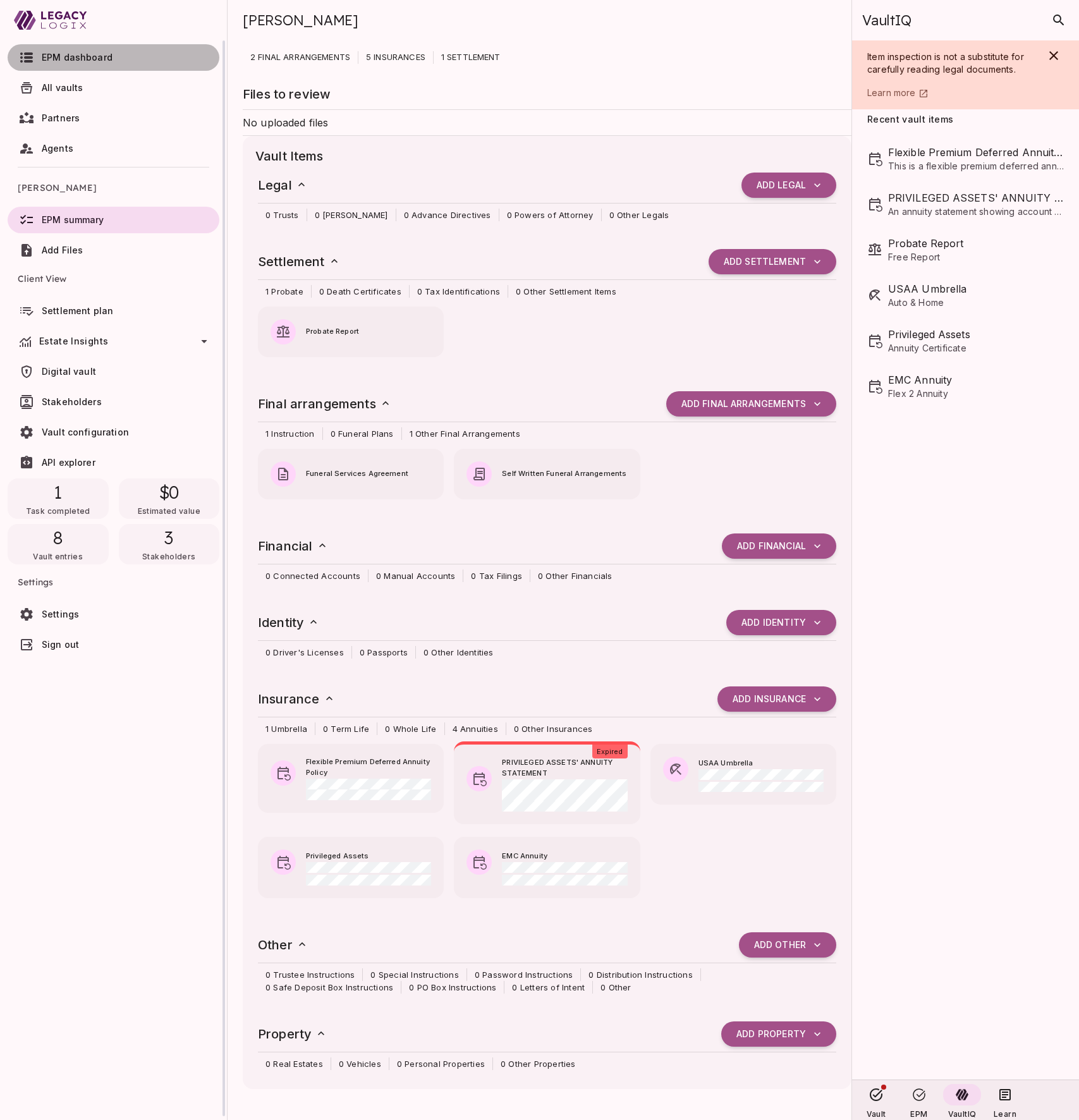
click at [85, 57] on span "EPM dashboard" at bounding box center [77, 57] width 71 height 11
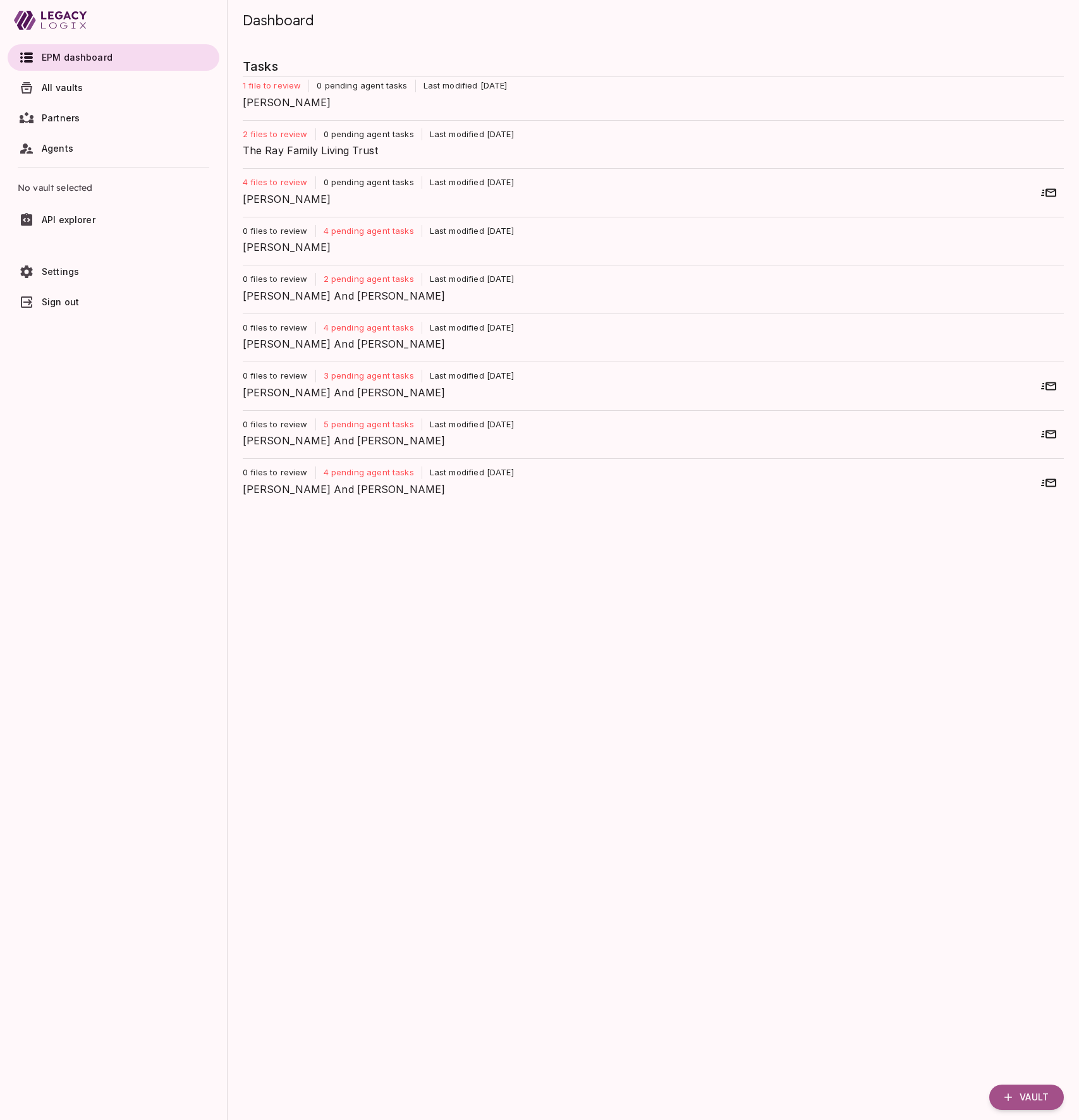
click at [326, 150] on span "The Ray Family Living Trust" at bounding box center [648, 150] width 811 height 16
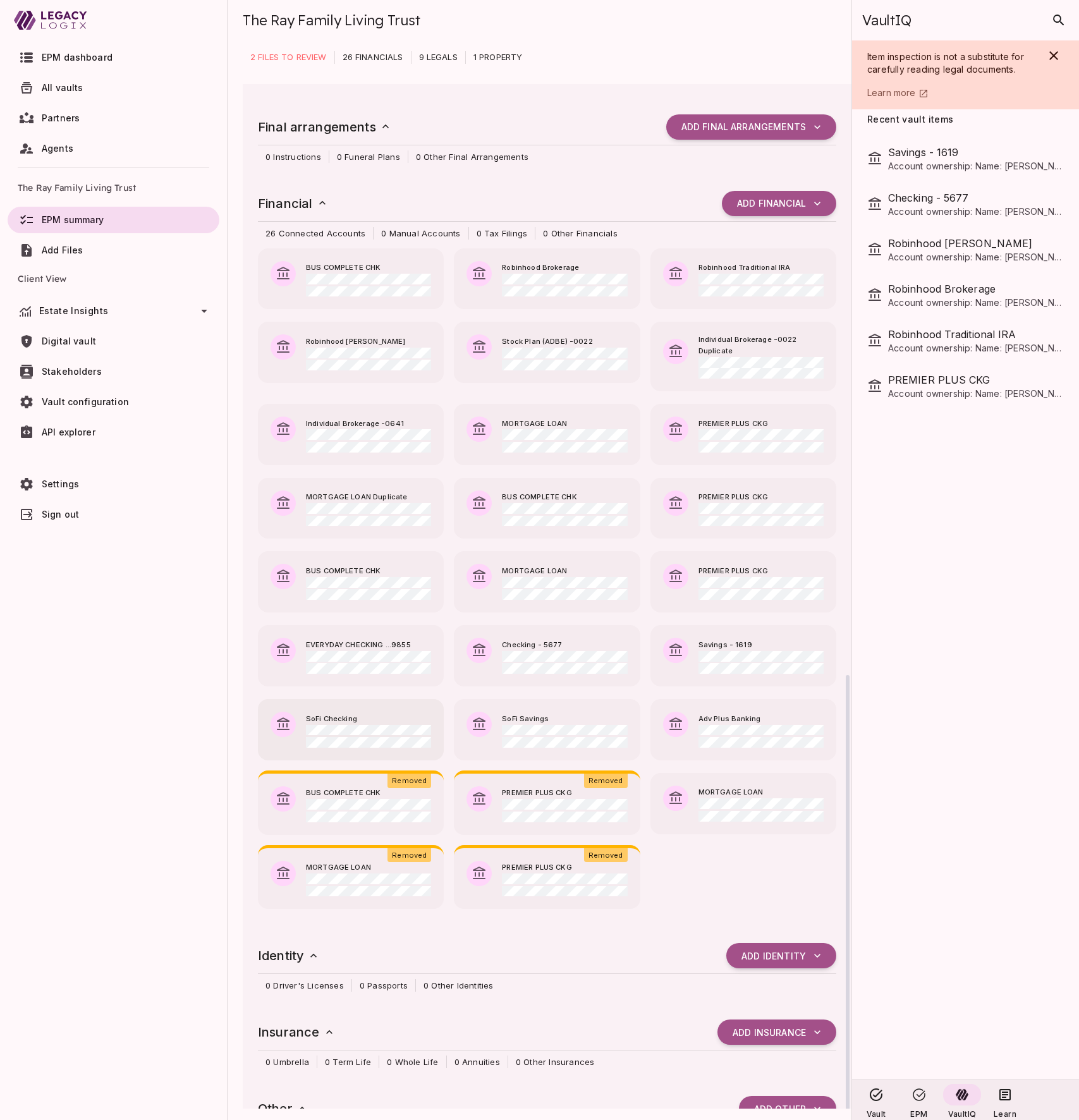
scroll to position [0, 0]
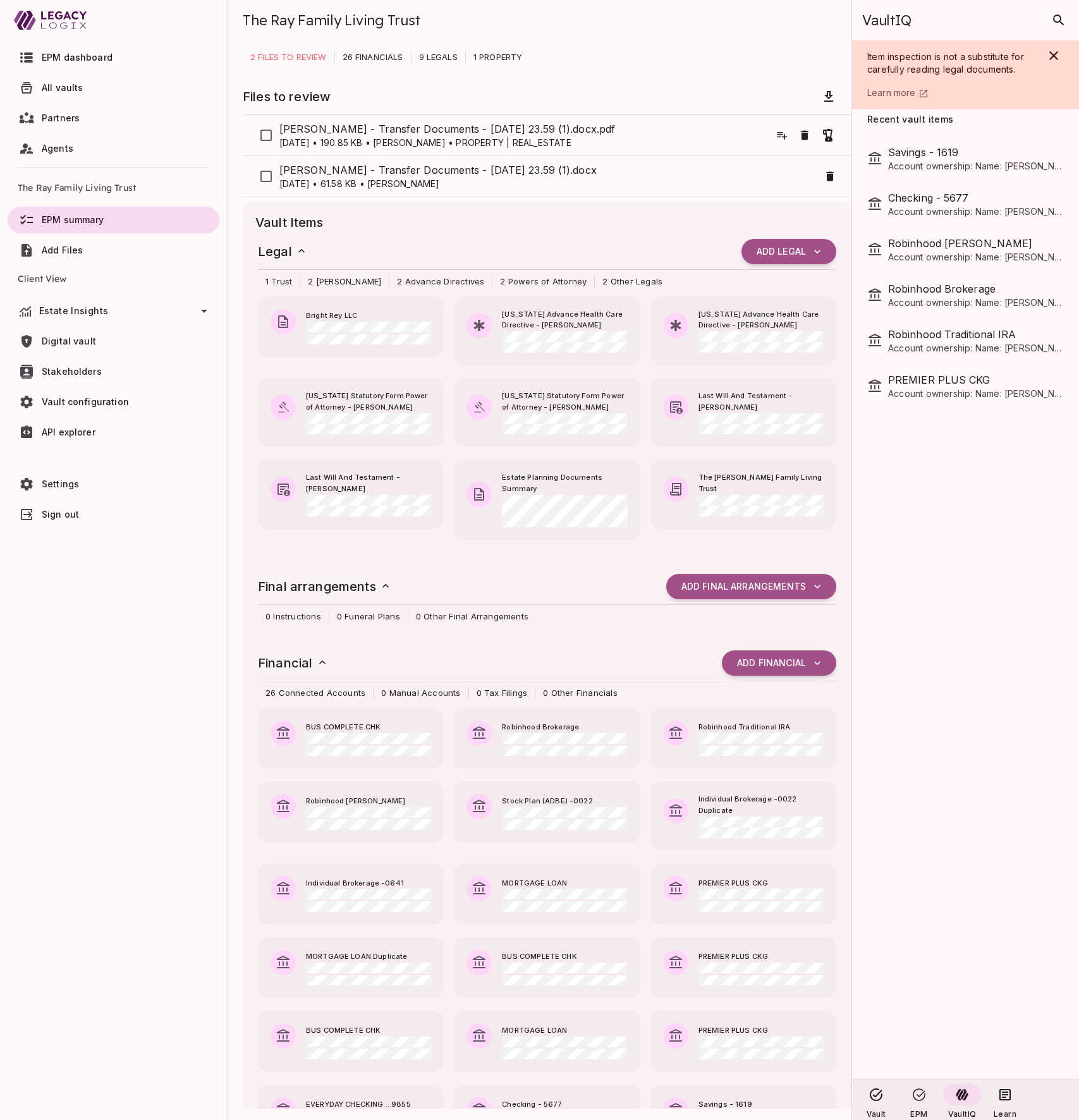
click at [74, 84] on span "All vaults" at bounding box center [62, 87] width 42 height 11
